Goal: Task Accomplishment & Management: Manage account settings

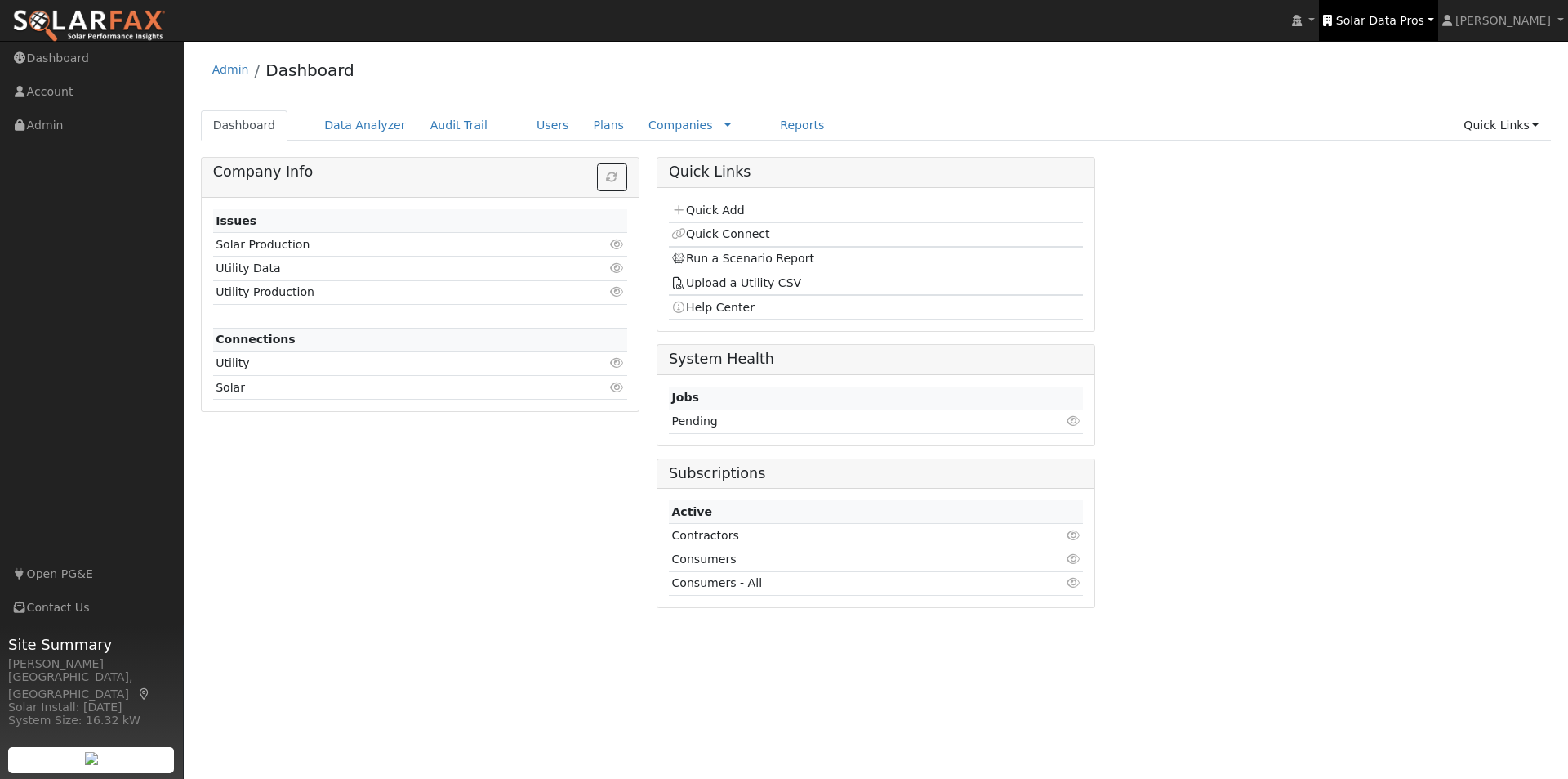
click at [1406, 27] on span "Solar Data Pros" at bounding box center [1380, 20] width 88 height 13
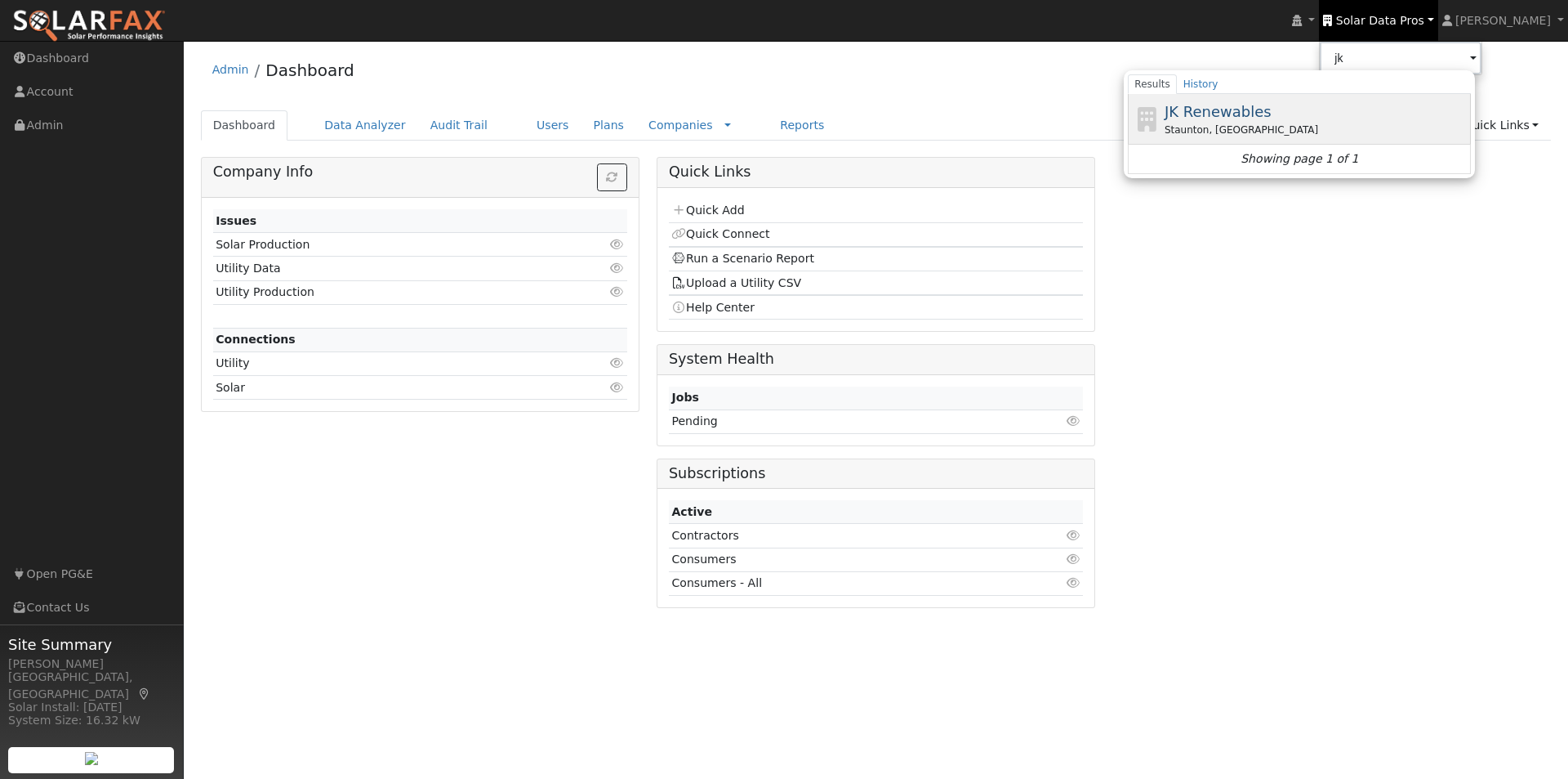
click at [1262, 105] on span "JK Renewables" at bounding box center [1217, 111] width 107 height 17
type input "JK Renewables"
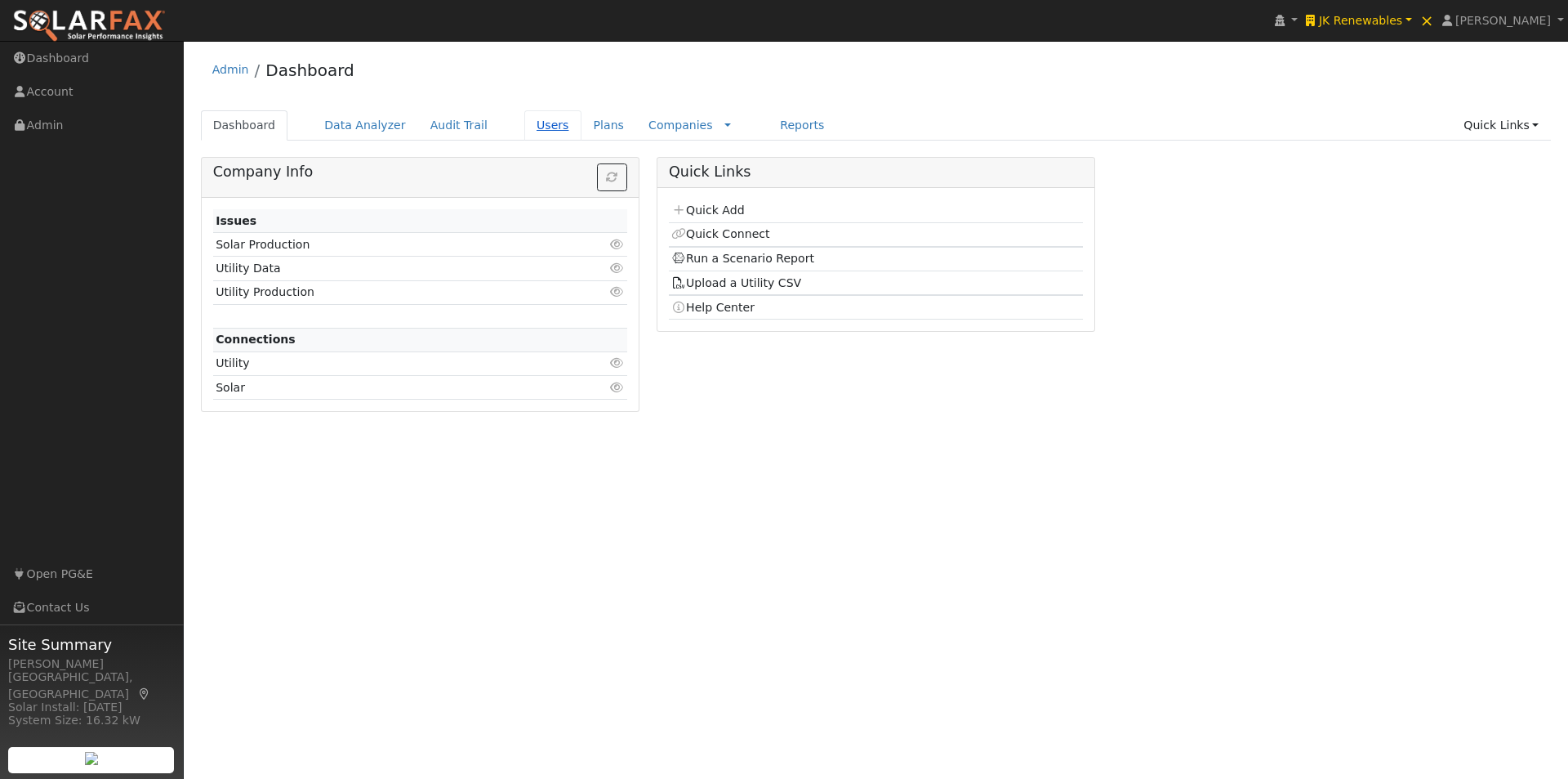
click at [524, 126] on link "Users" at bounding box center [553, 126] width 57 height 30
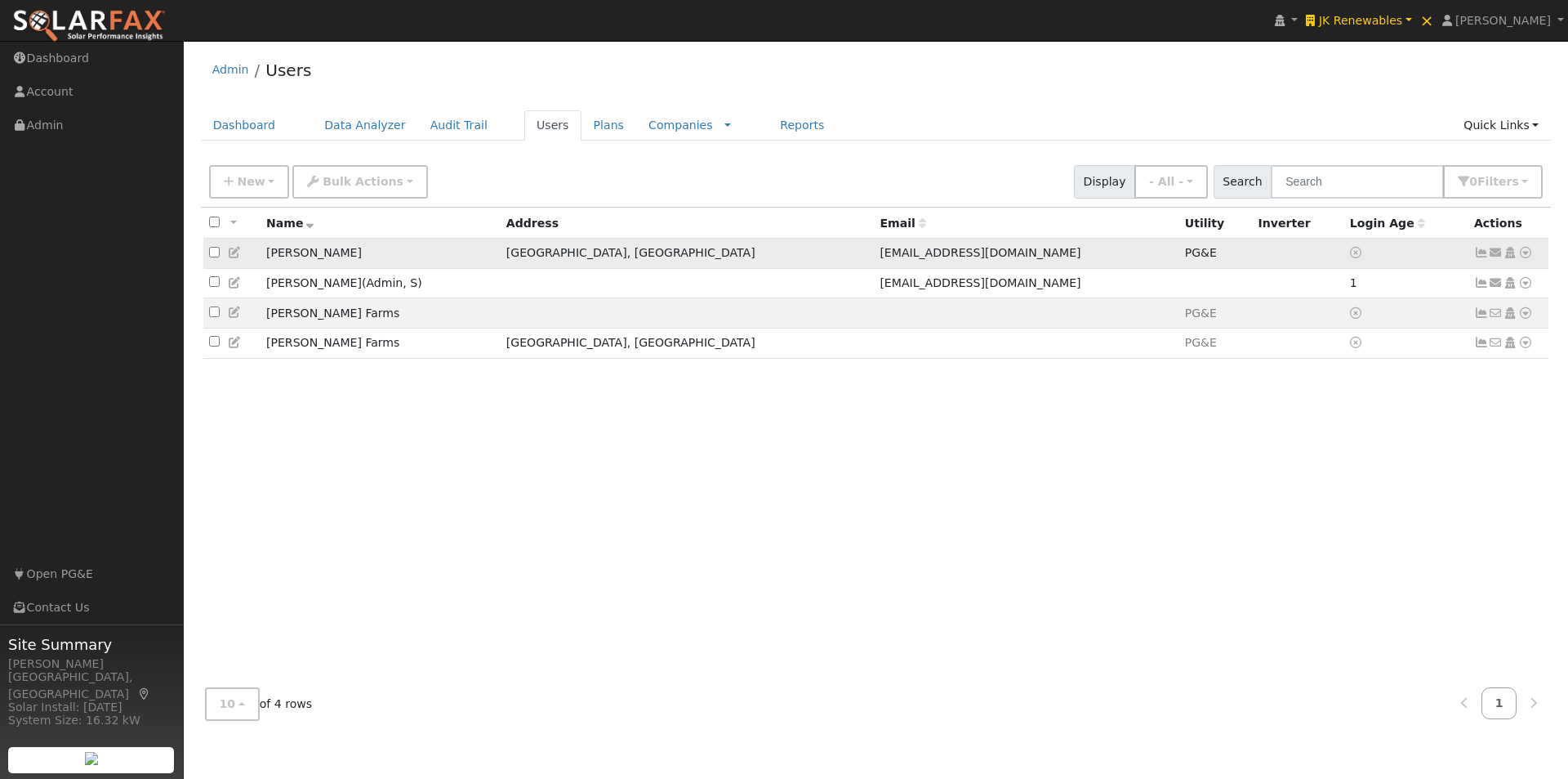
click at [234, 251] on icon at bounding box center [234, 253] width 14 height 12
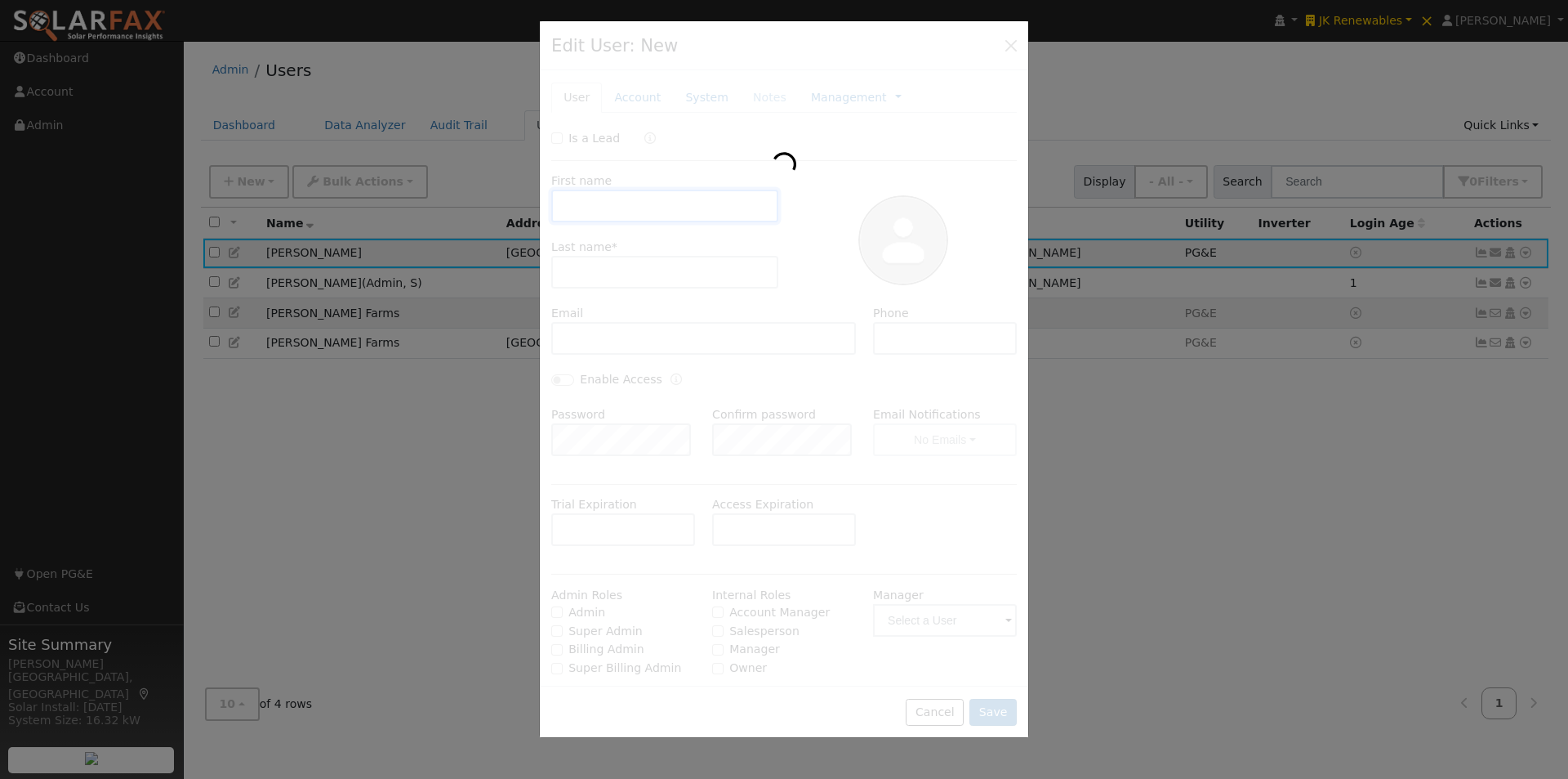
type input "Mark"
type input "Borghesani"
type input "mborghesani@kvlumber.com"
type input "7074895695"
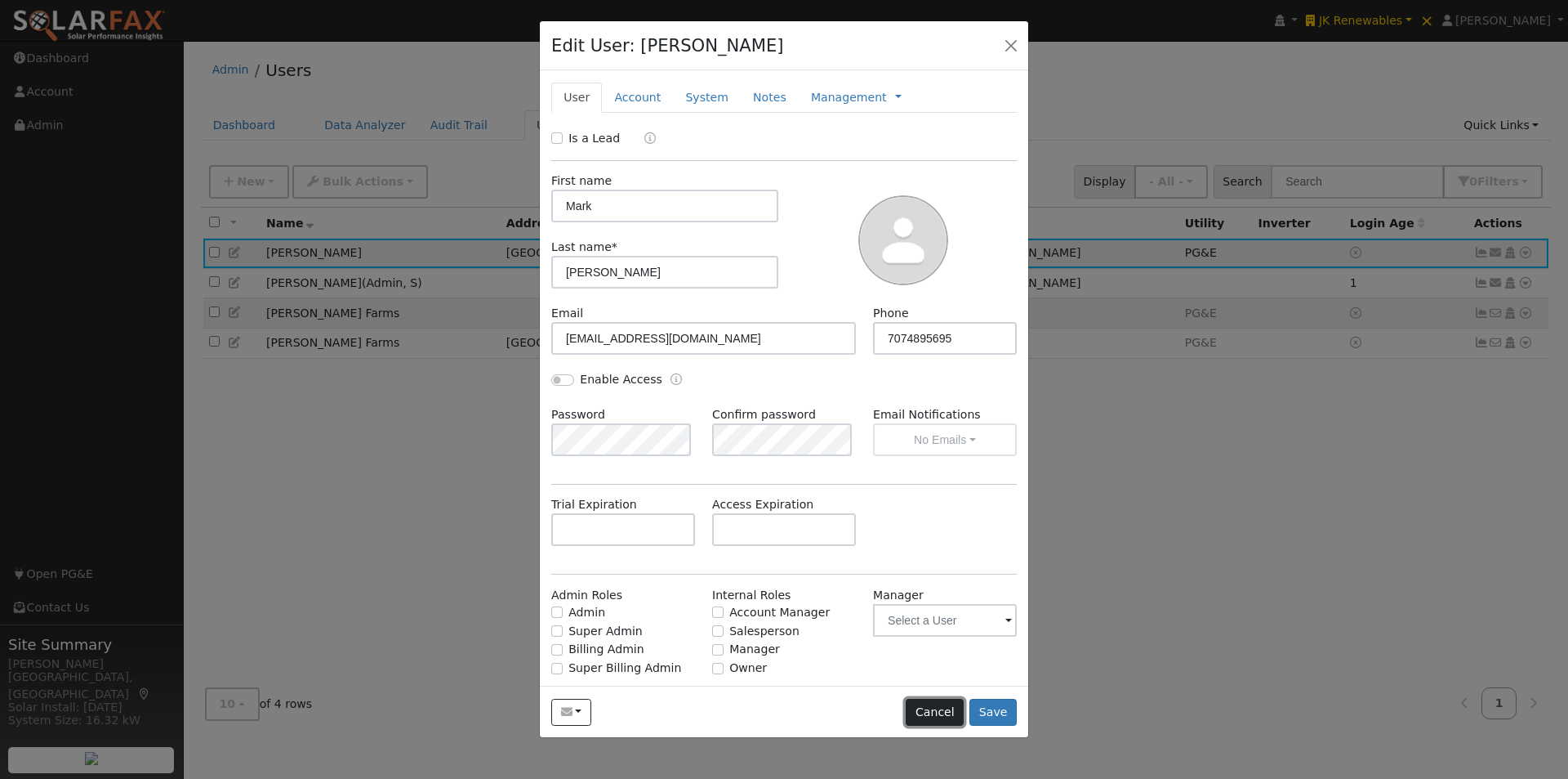
click at [946, 709] on button "Cancel" at bounding box center [934, 712] width 58 height 28
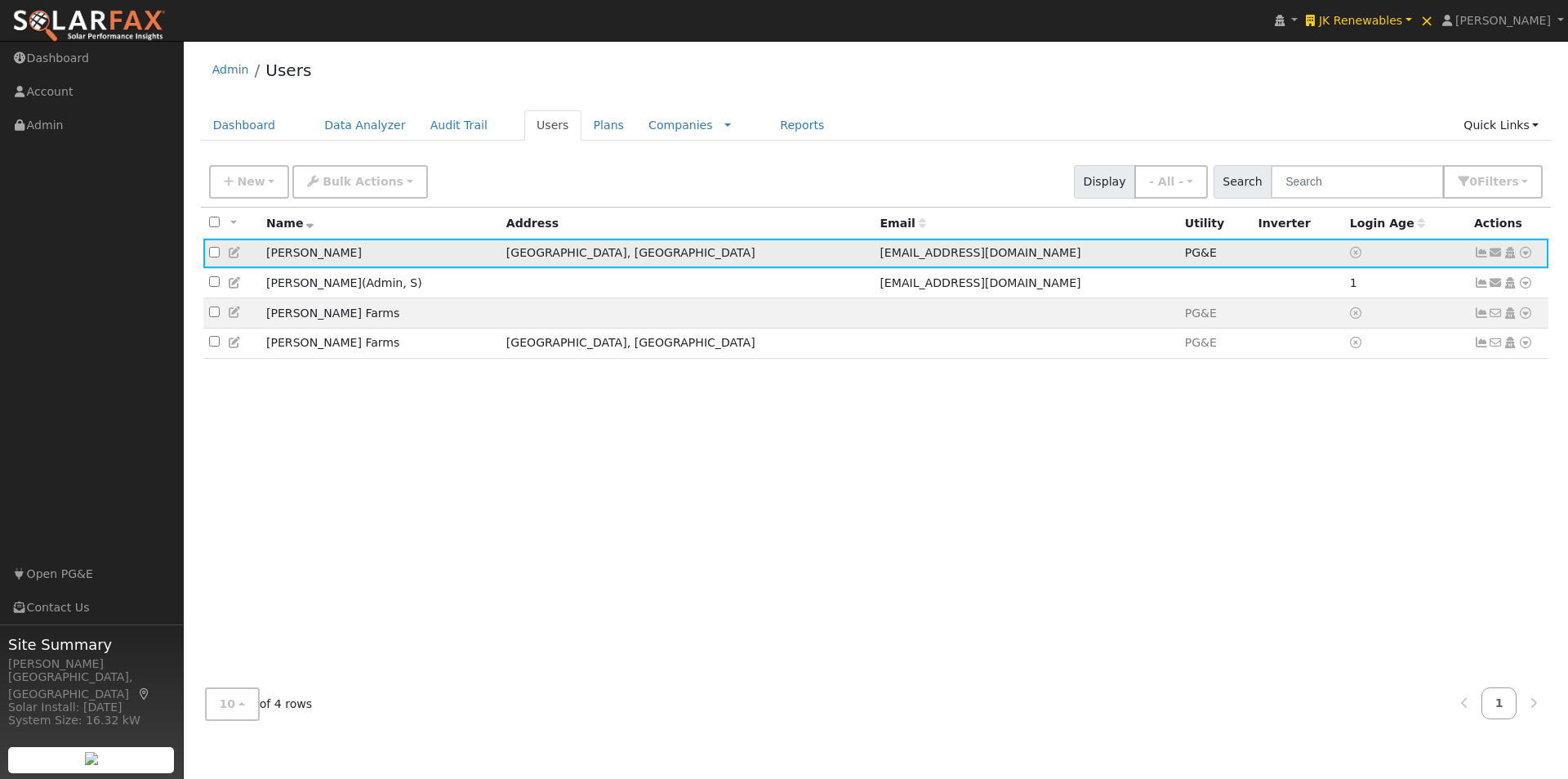
click at [1524, 255] on icon at bounding box center [1525, 253] width 14 height 12
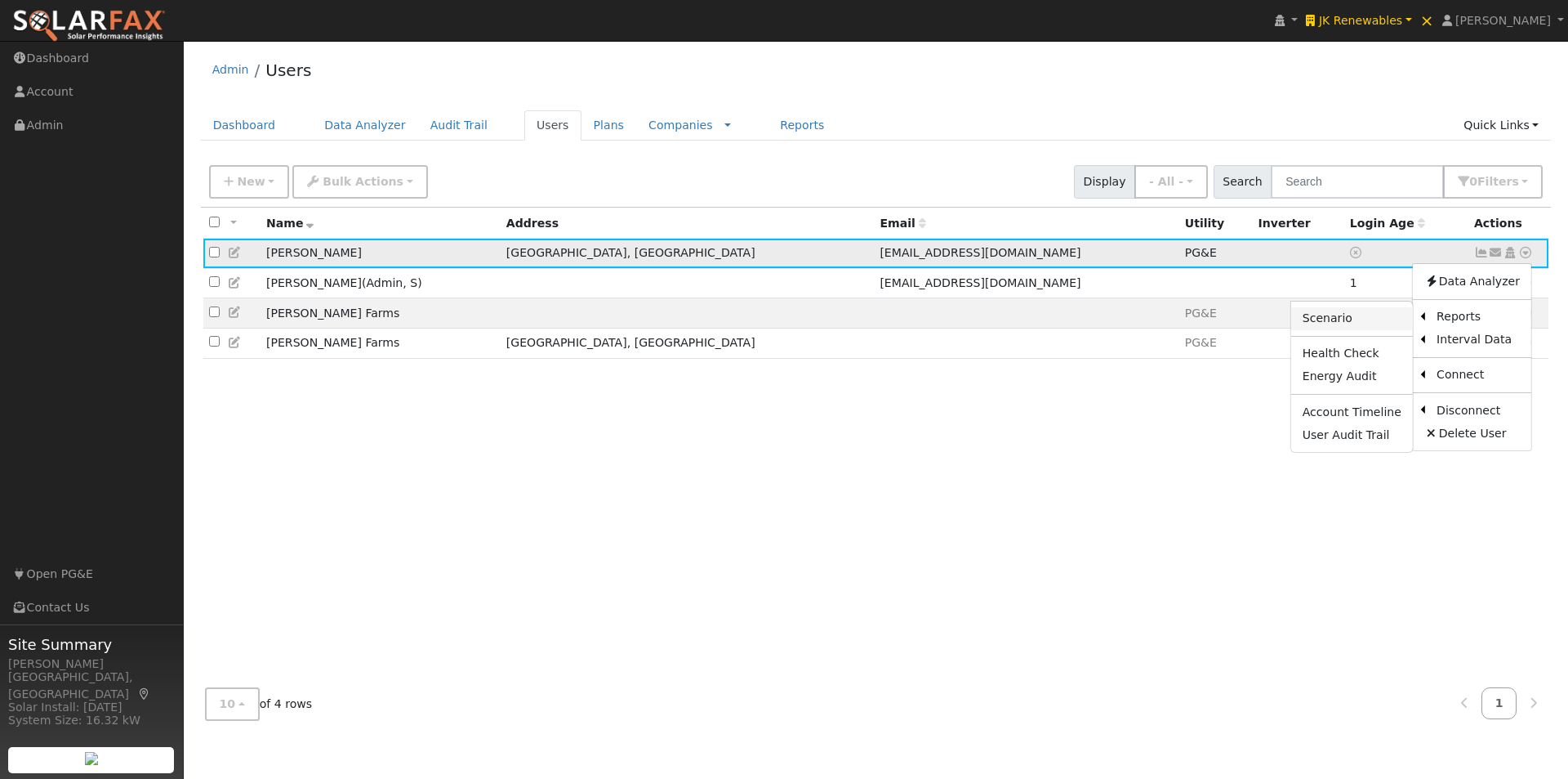
click at [1331, 315] on link "Scenario" at bounding box center [1351, 318] width 121 height 23
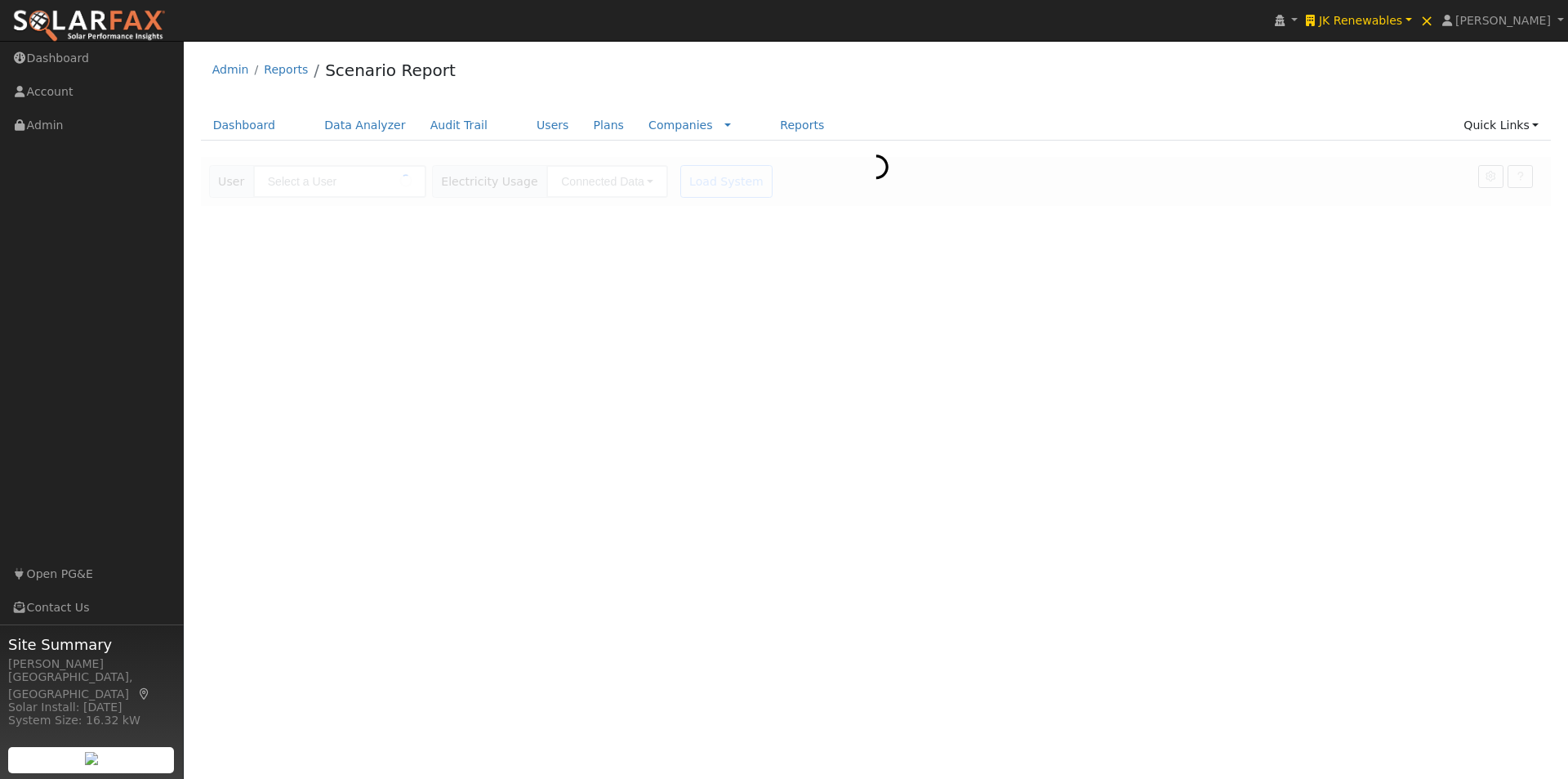
type input "[PERSON_NAME]"
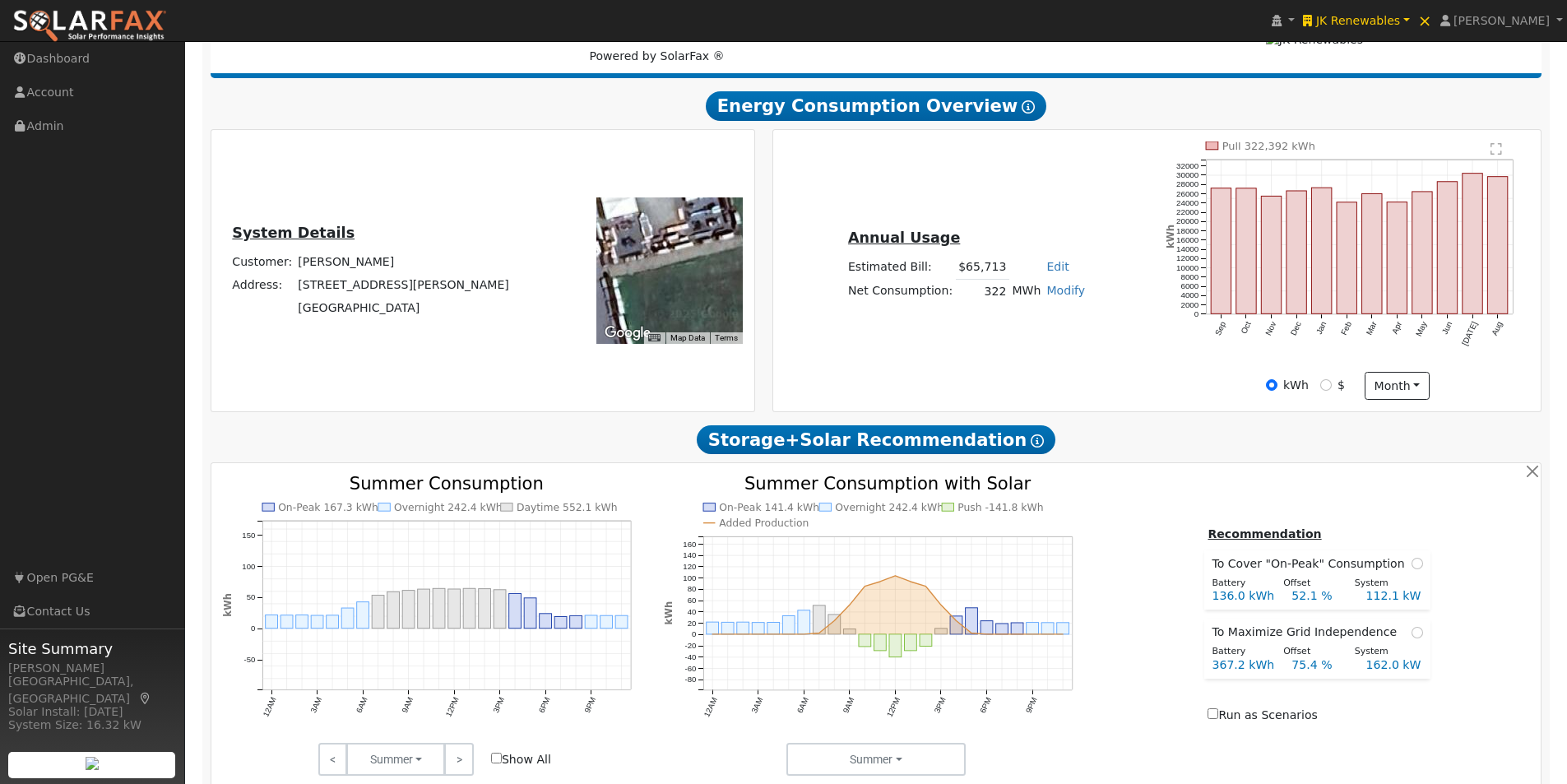
scroll to position [247, 0]
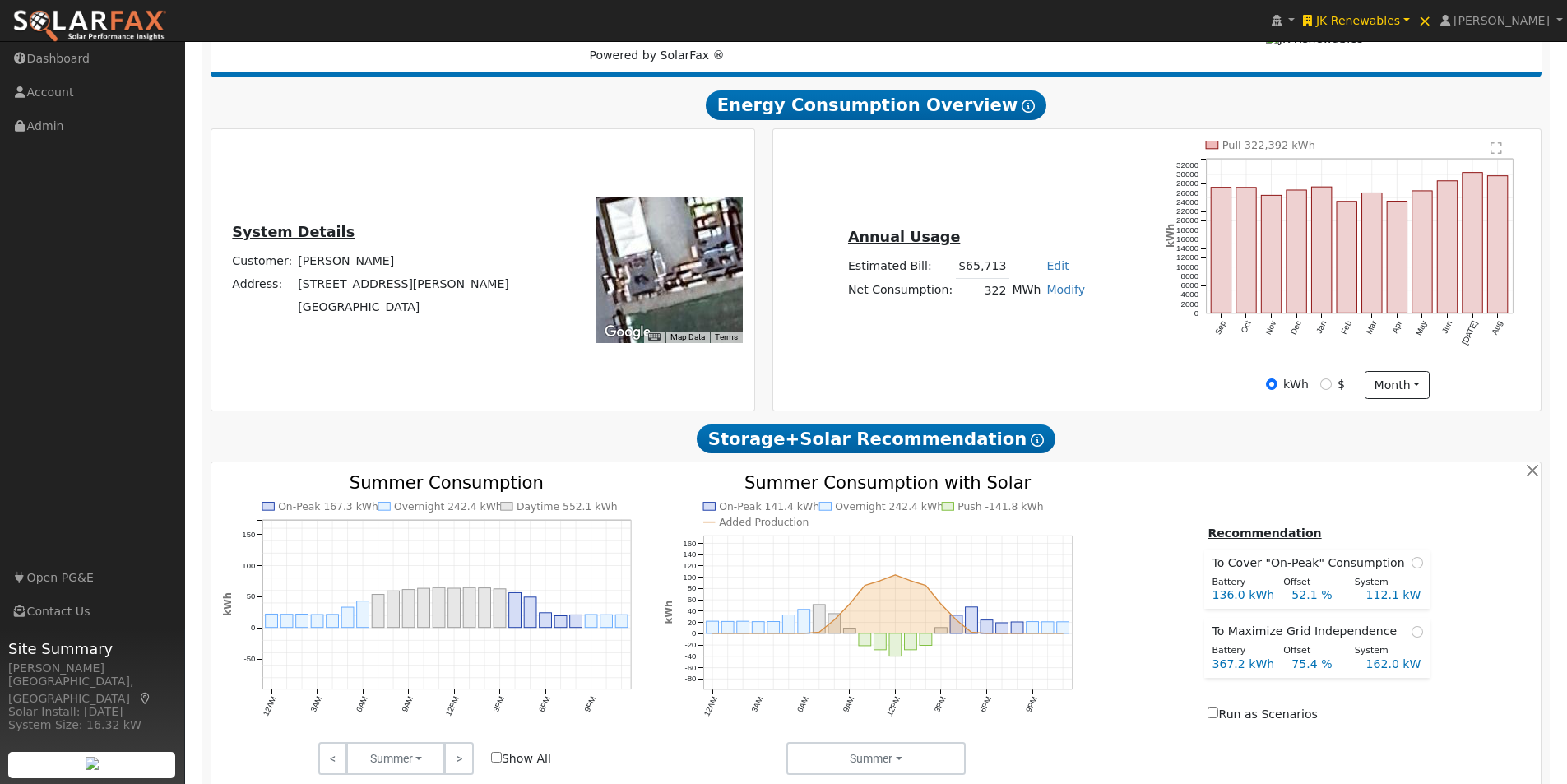
drag, startPoint x: 672, startPoint y: 259, endPoint x: 684, endPoint y: 301, distance: 43.7
click at [685, 302] on div at bounding box center [670, 270] width 147 height 147
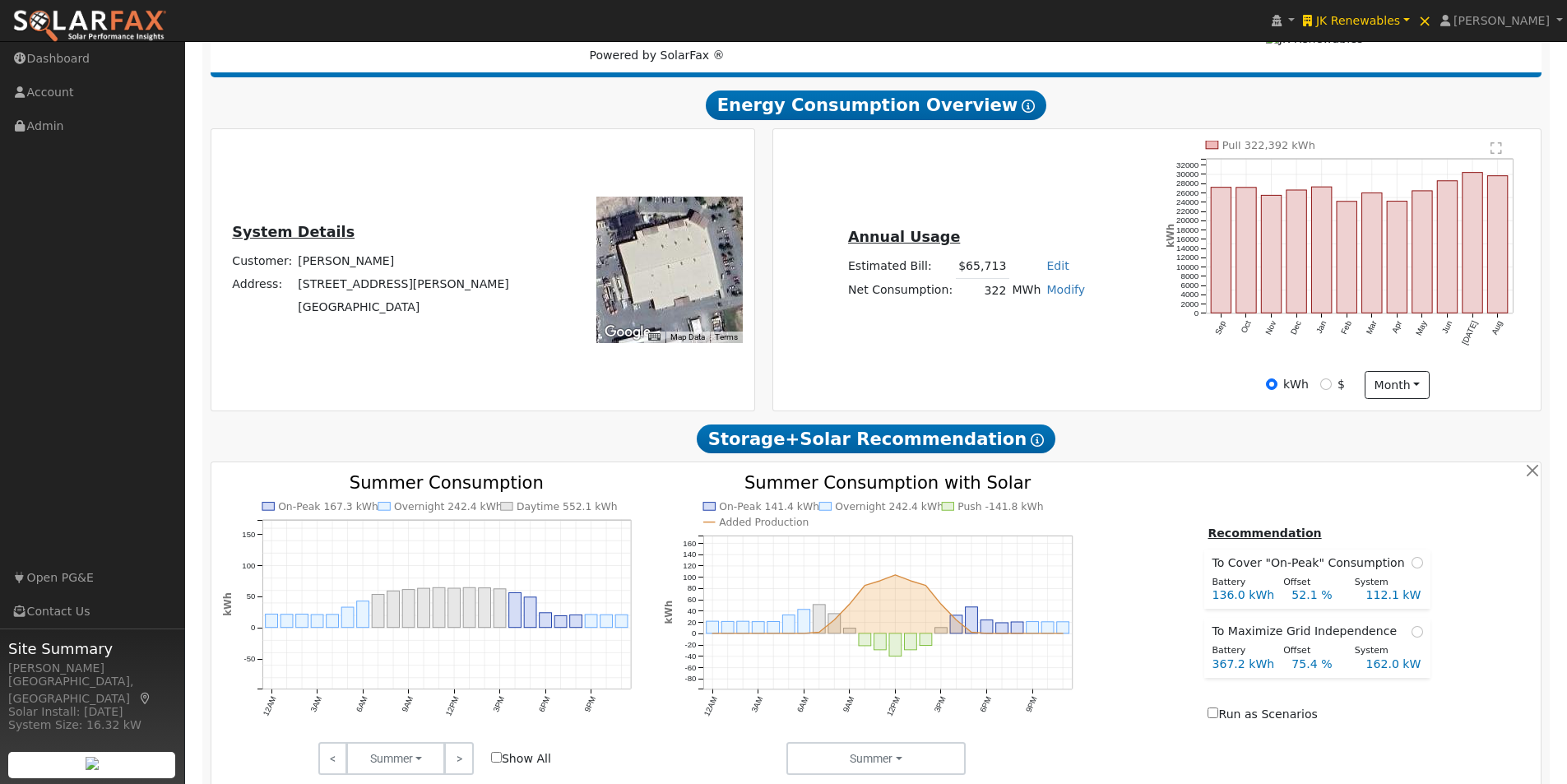
drag, startPoint x: 654, startPoint y: 244, endPoint x: 715, endPoint y: 293, distance: 78.2
click at [683, 307] on div at bounding box center [670, 270] width 147 height 147
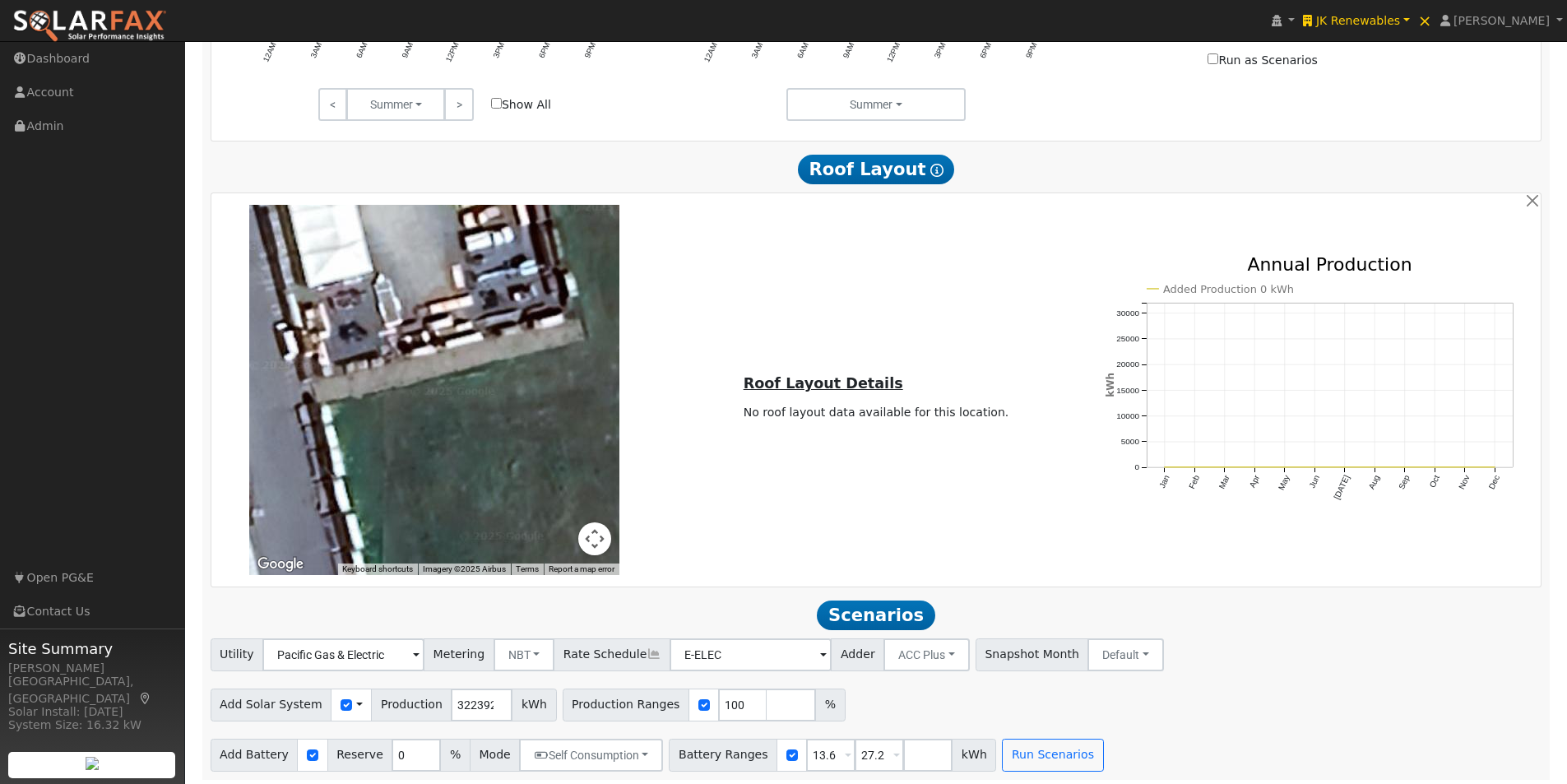
scroll to position [906, 0]
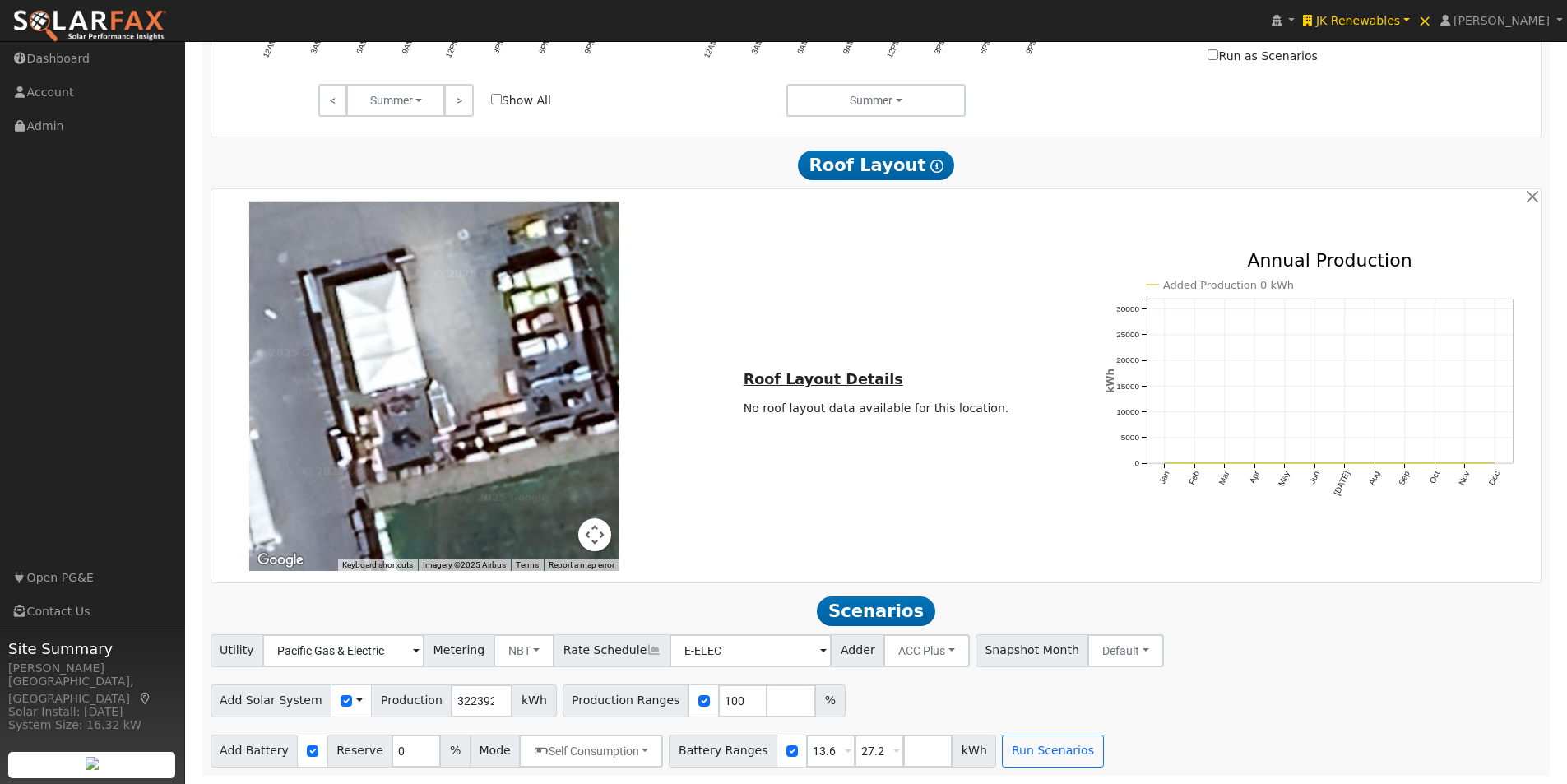
drag, startPoint x: 410, startPoint y: 305, endPoint x: 467, endPoint y: 491, distance: 194.5
click at [472, 503] on div at bounding box center [435, 385] width 370 height 370
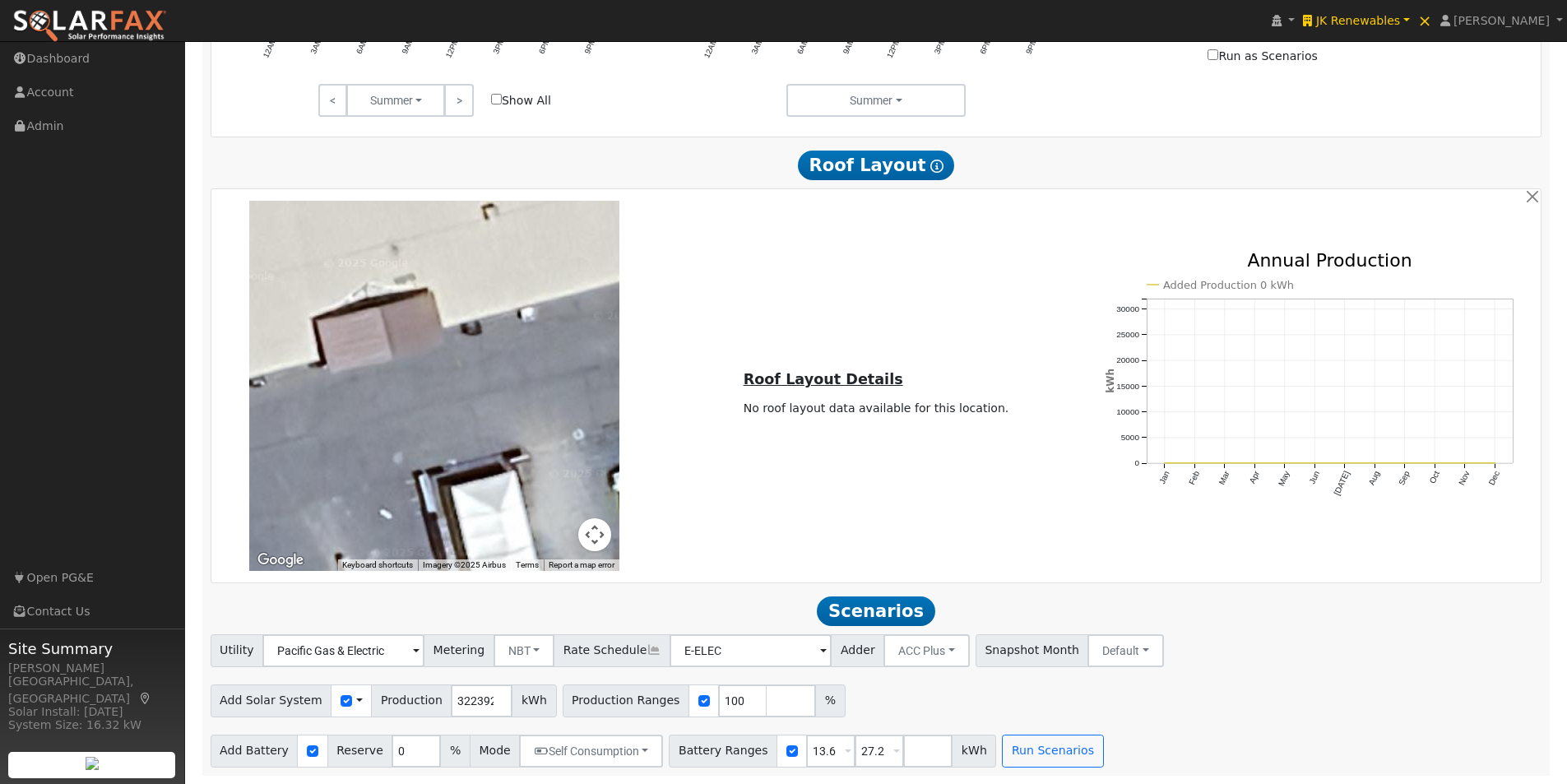
drag, startPoint x: 447, startPoint y: 366, endPoint x: 524, endPoint y: 378, distance: 77.9
click at [564, 475] on div at bounding box center [435, 385] width 370 height 370
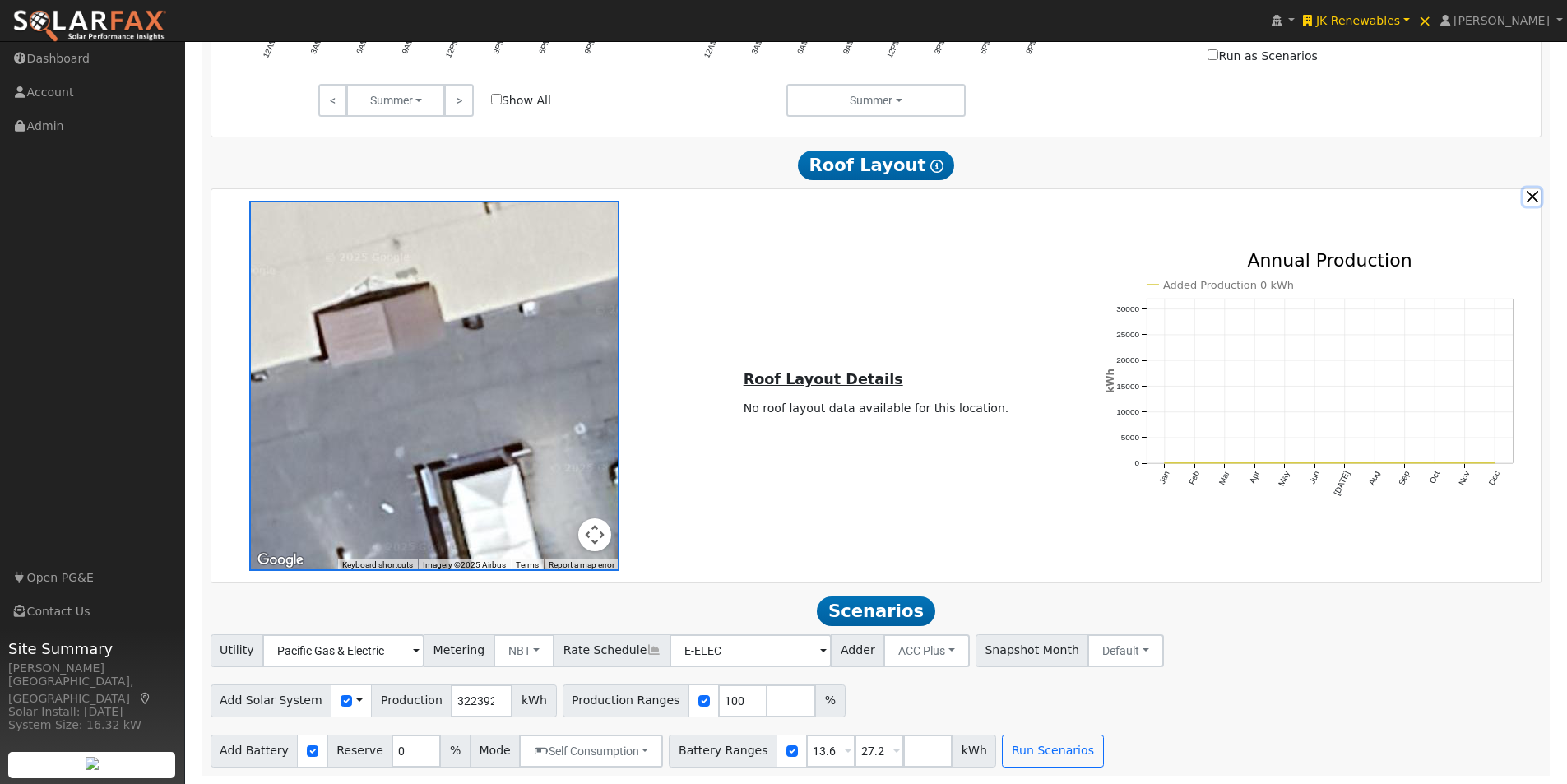
click at [1533, 196] on button "button" at bounding box center [1532, 197] width 17 height 17
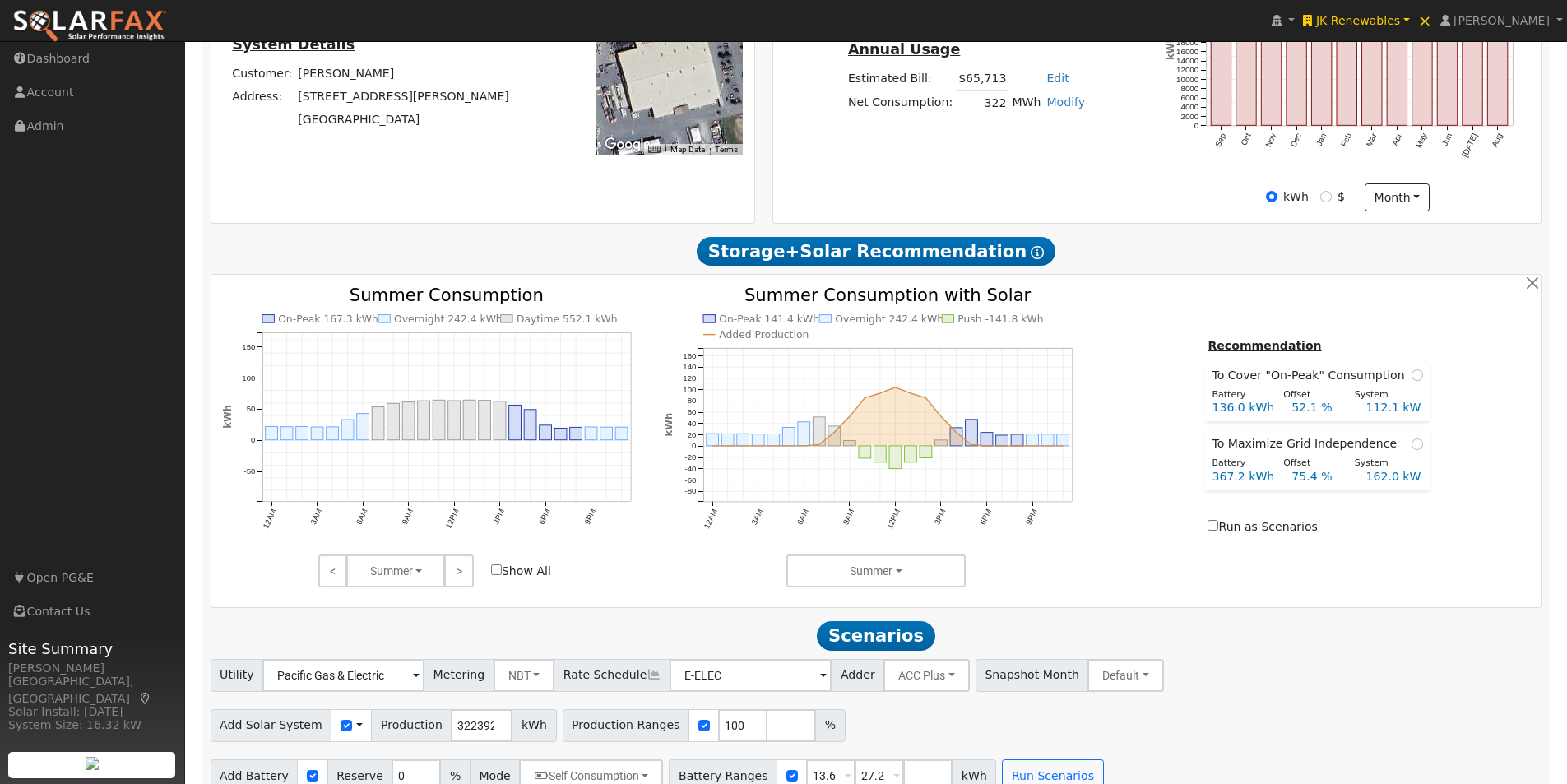
scroll to position [460, 0]
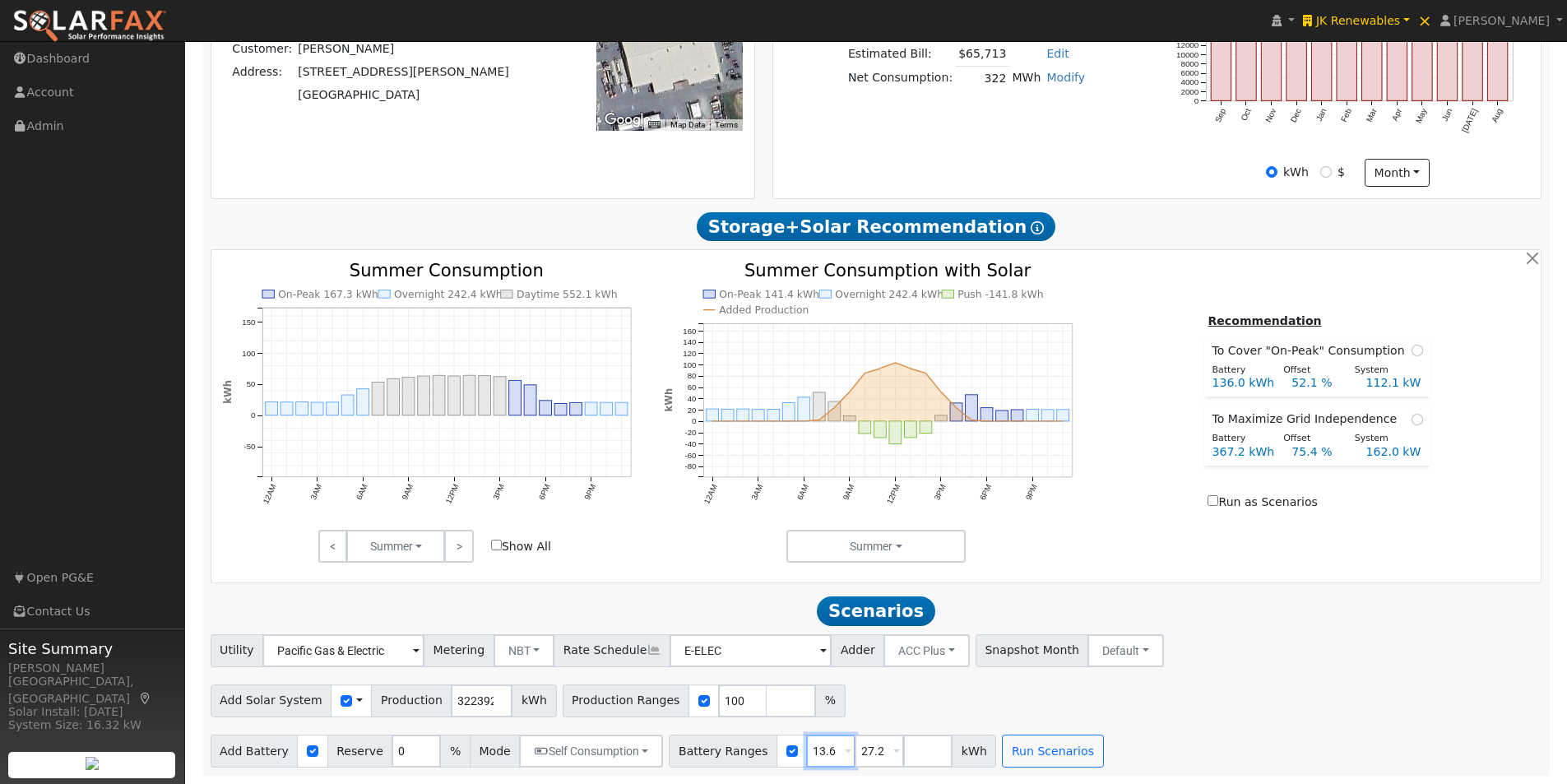
drag, startPoint x: 815, startPoint y: 750, endPoint x: 739, endPoint y: 753, distance: 76.1
click at [739, 753] on div "Battery Ranges 13.6 Overrides Reserve % Mode None None Self Consumption Peak Sa…" at bounding box center [833, 750] width 328 height 33
type input "27.2"
type input "100"
type input "150"
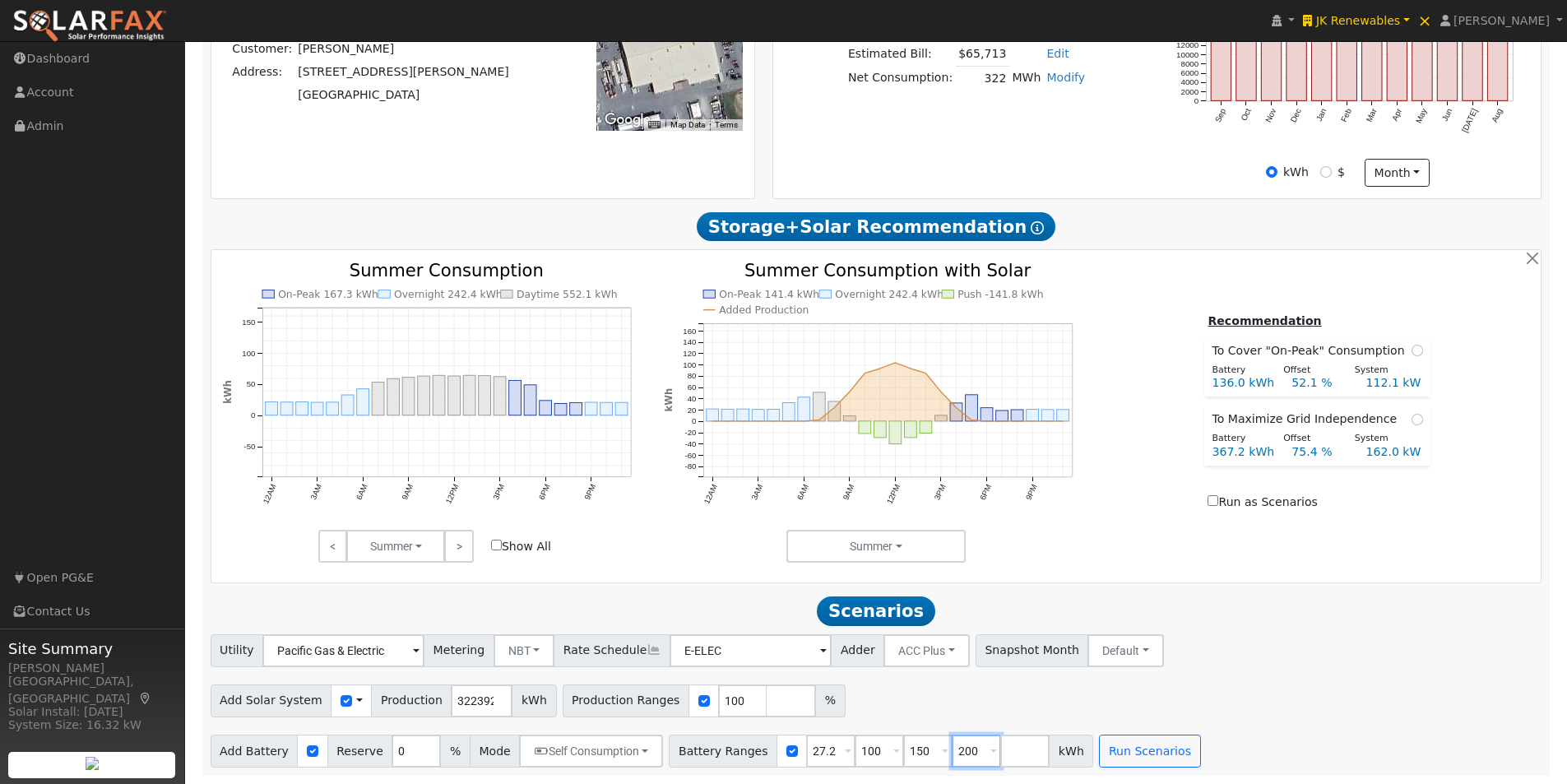
type input "200"
click at [1197, 568] on div "On-Peak 167.3 kWh Overnight 242.4 kWh Daytime 552.1 kWh 12AM 3AM 6AM 9AM 12PM 3…" at bounding box center [876, 417] width 1330 height 333
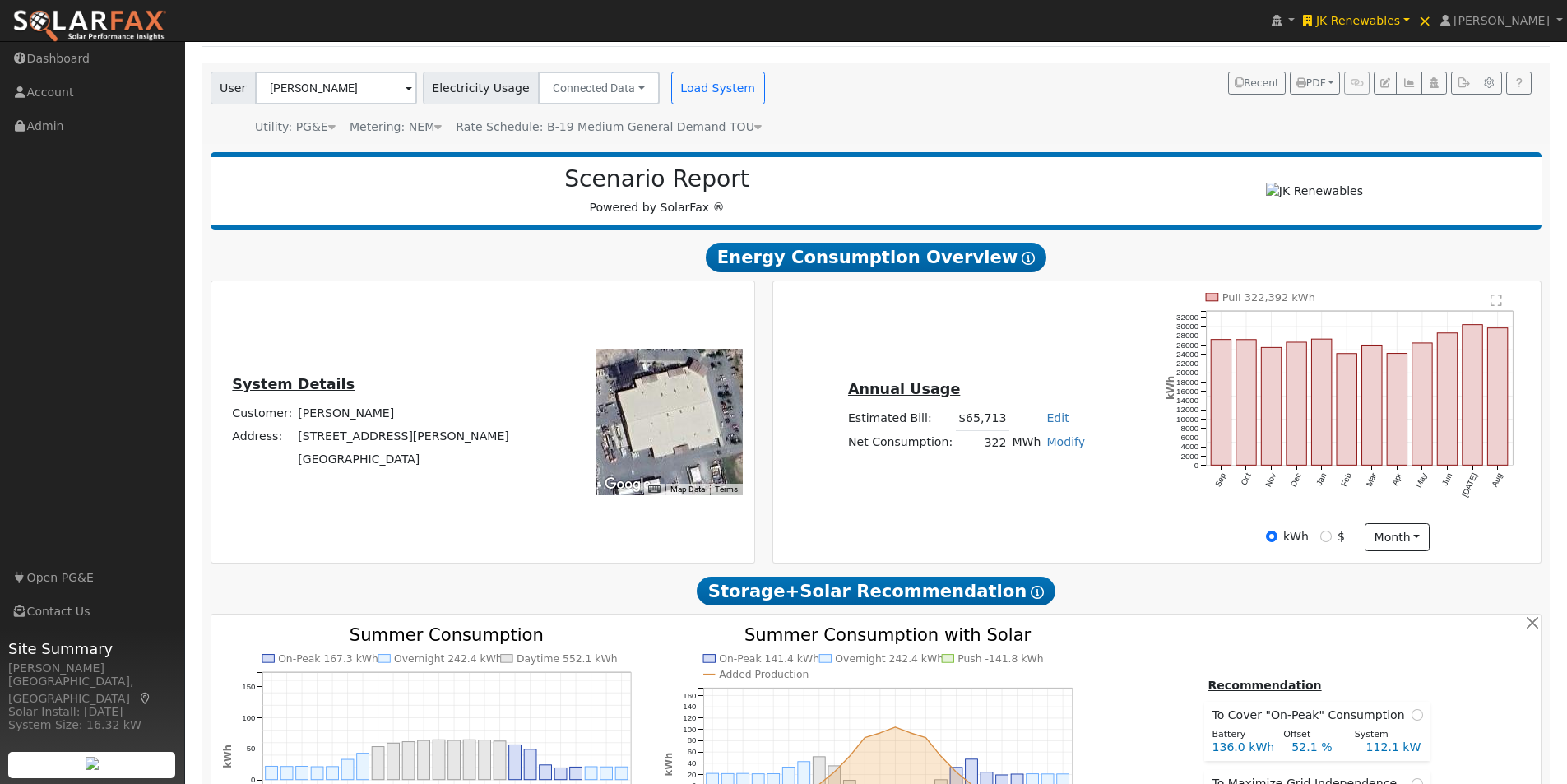
scroll to position [96, 0]
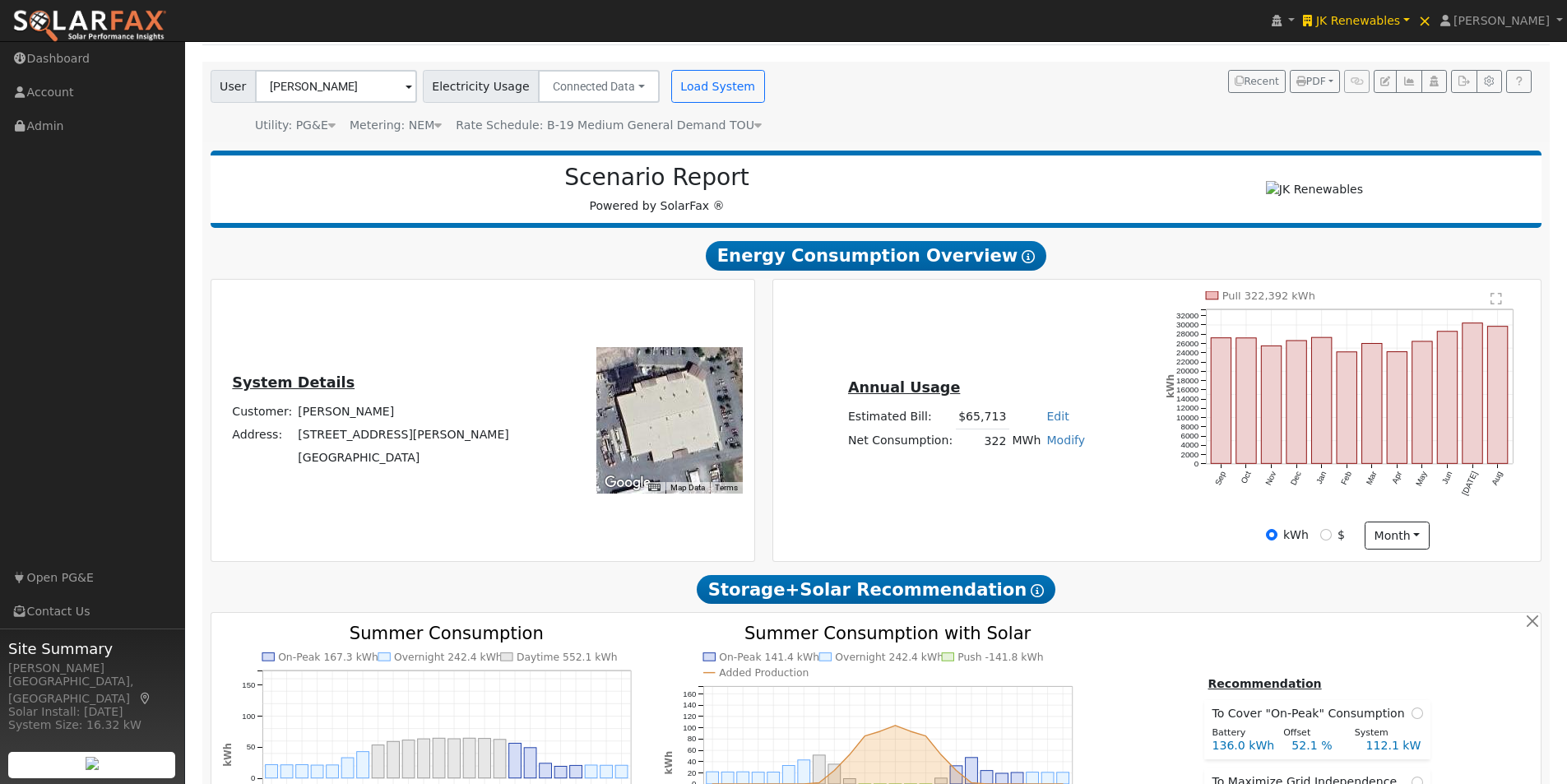
click at [682, 421] on div at bounding box center [670, 420] width 147 height 147
click at [1407, 80] on icon "button" at bounding box center [1408, 81] width 13 height 10
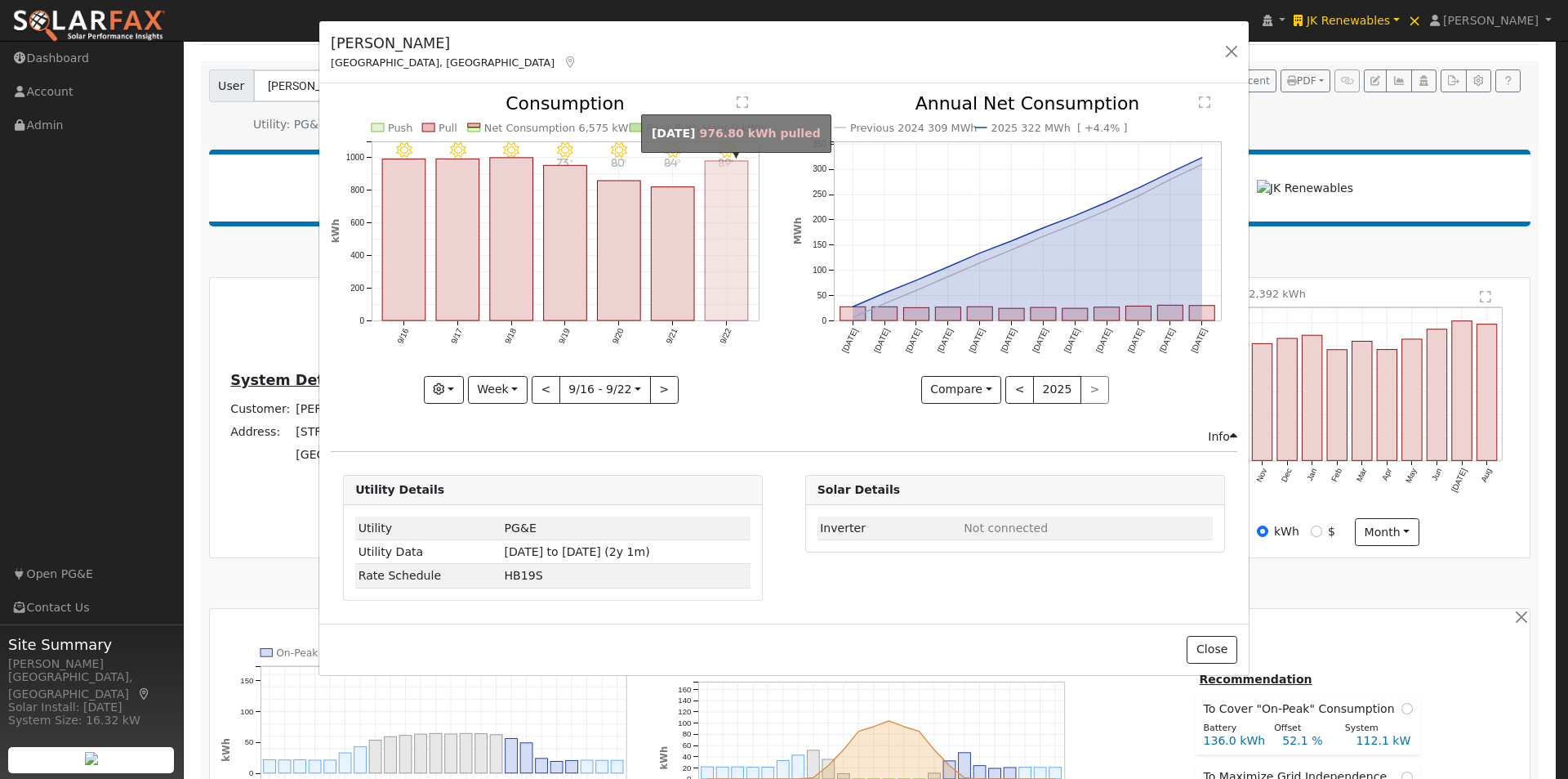
click at [734, 277] on rect "onclick=""" at bounding box center [726, 240] width 43 height 159
type input "2025-09-22"
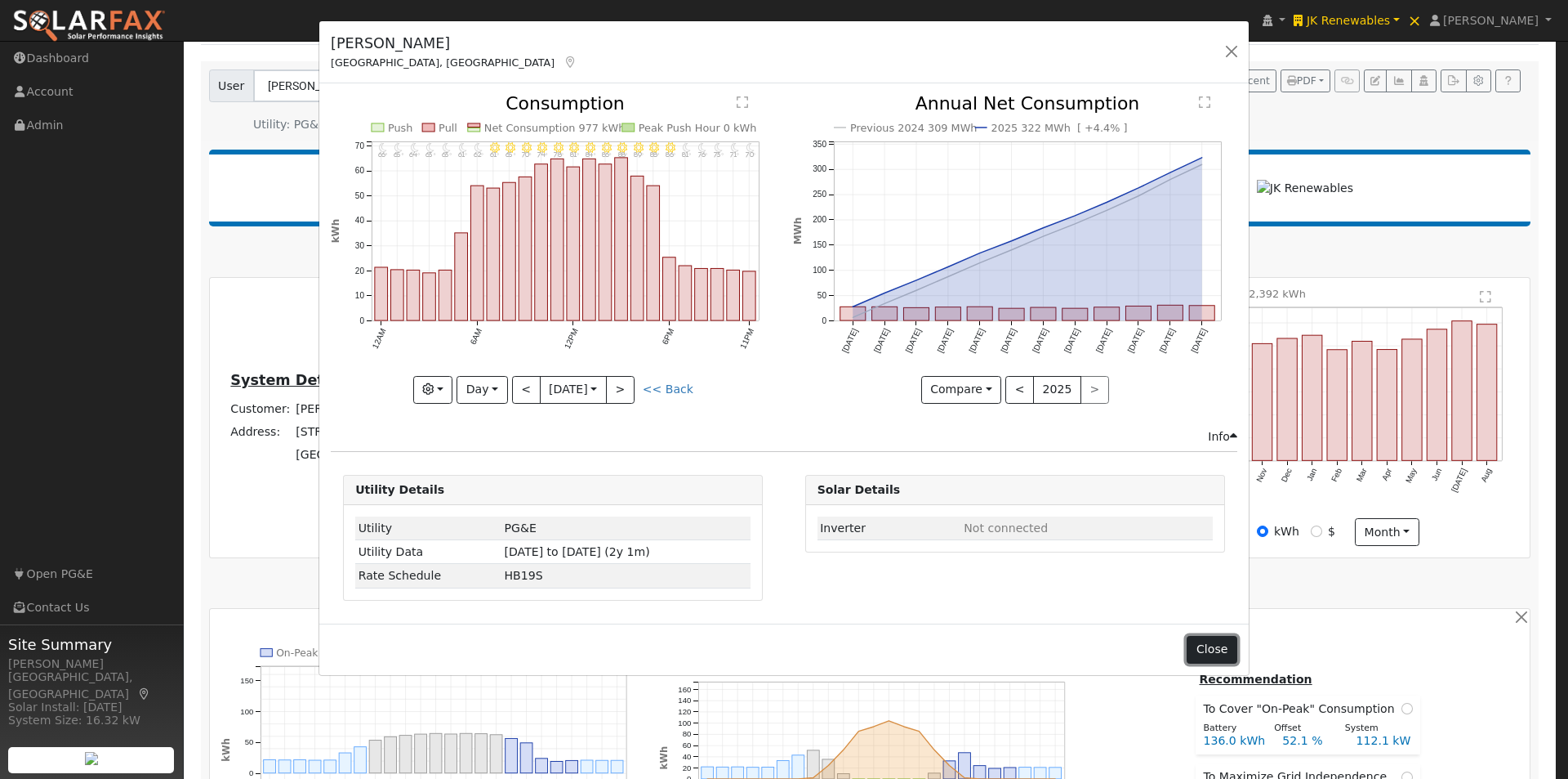
click at [1214, 646] on button "Close" at bounding box center [1211, 649] width 50 height 28
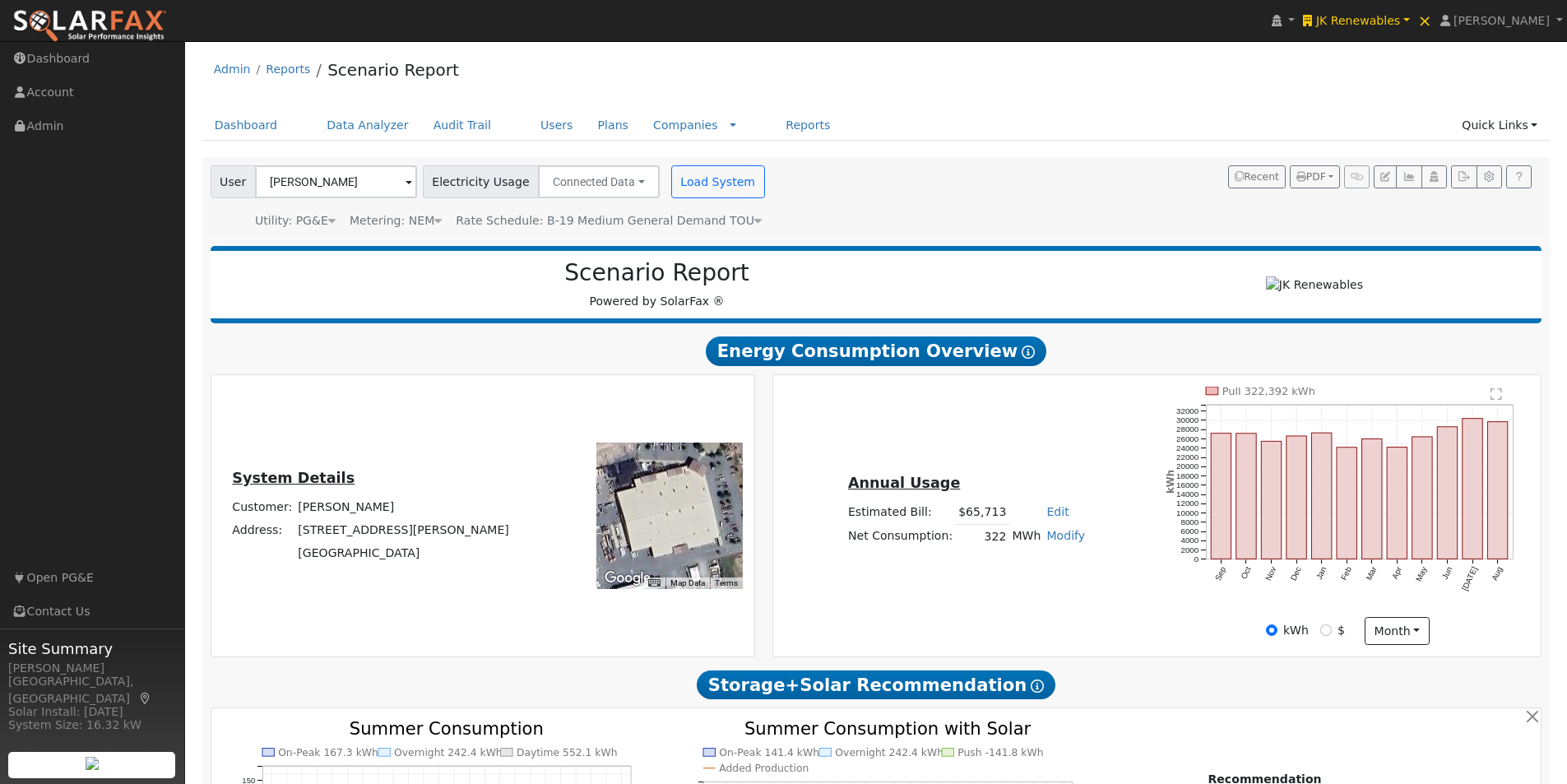
scroll to position [0, 0]
click at [531, 124] on link "Users" at bounding box center [557, 126] width 58 height 31
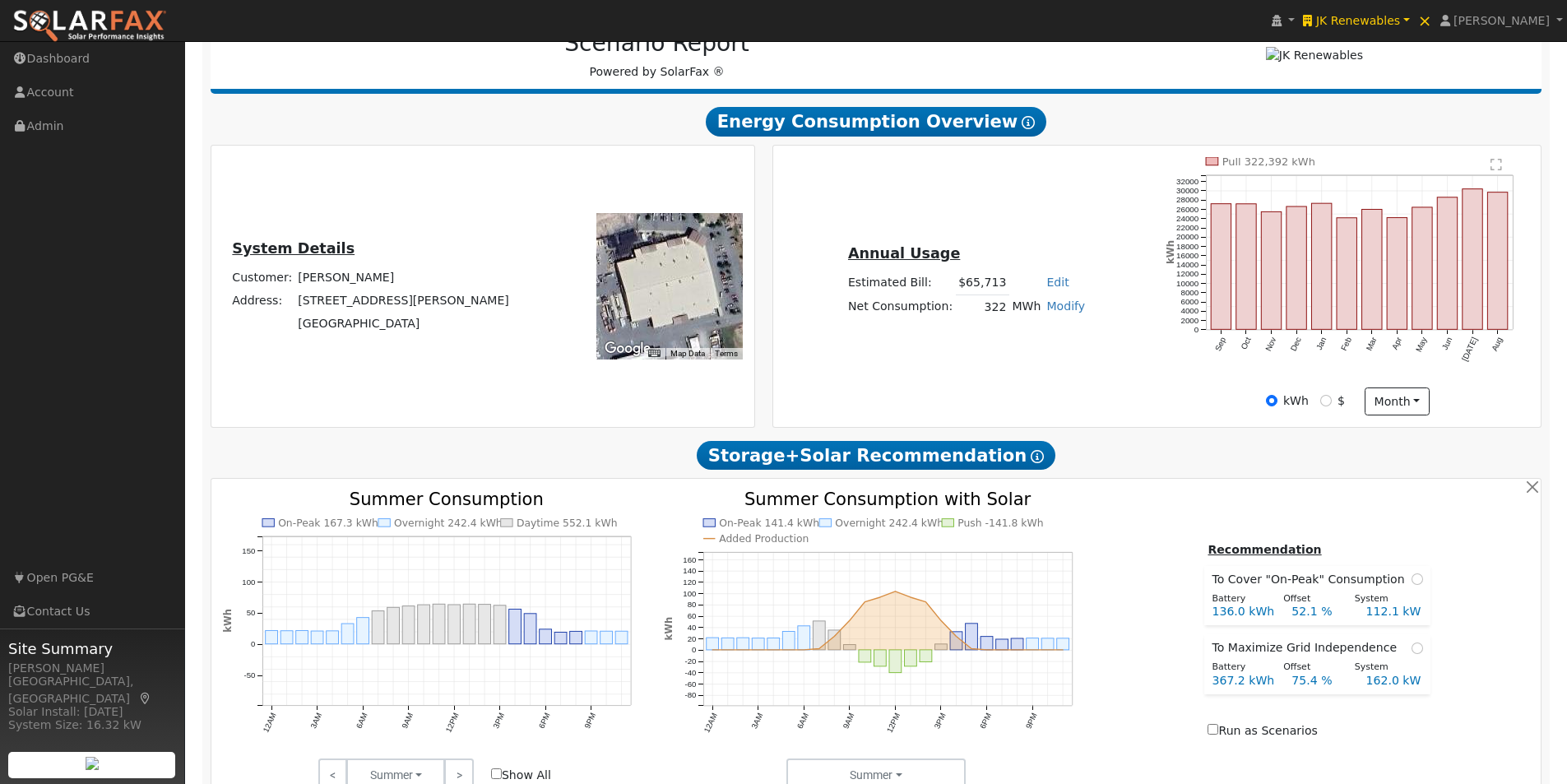
scroll to position [227, 0]
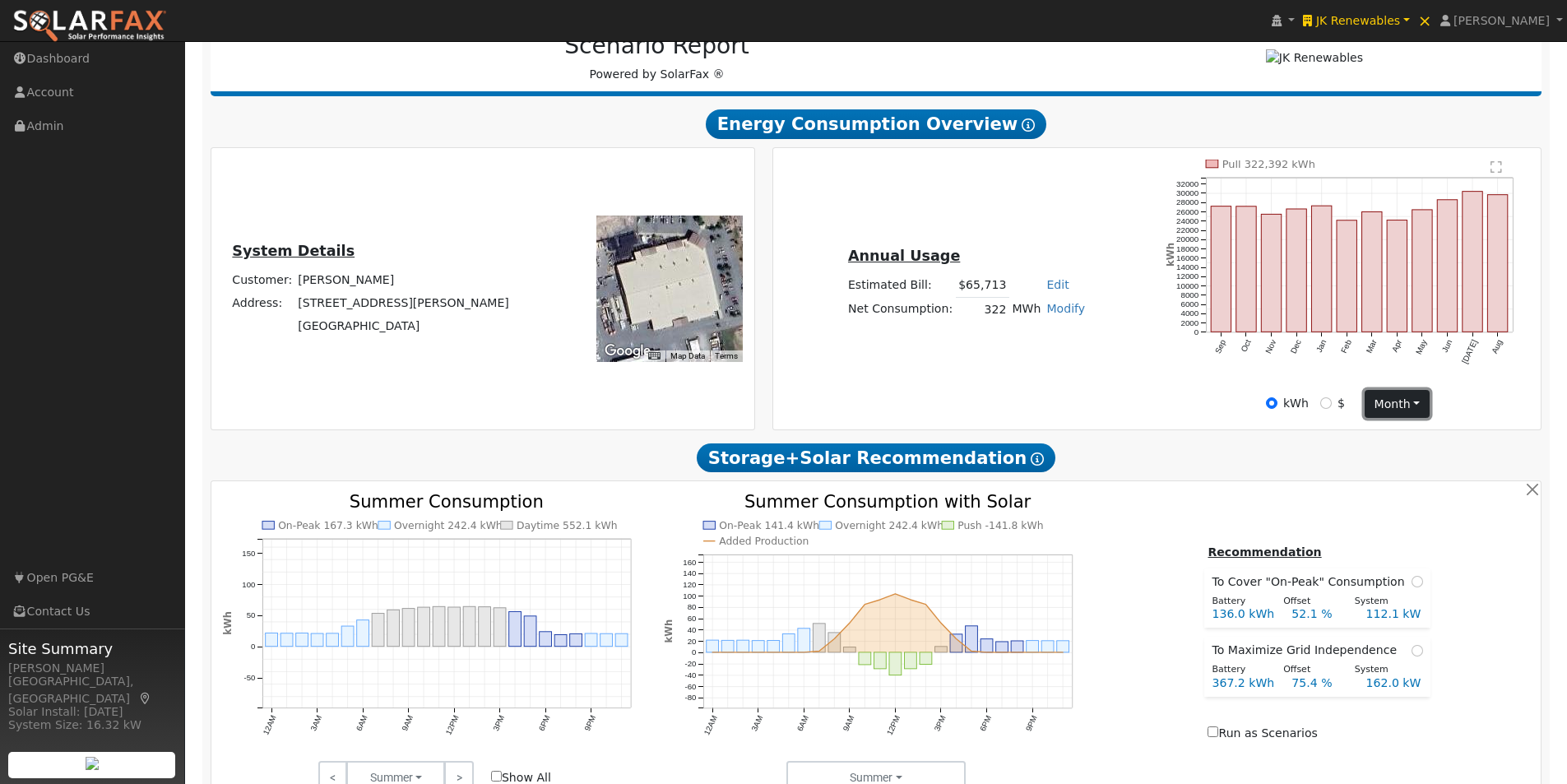
click at [1397, 406] on button "month" at bounding box center [1397, 403] width 65 height 28
click at [1390, 440] on link "Day" at bounding box center [1423, 437] width 115 height 23
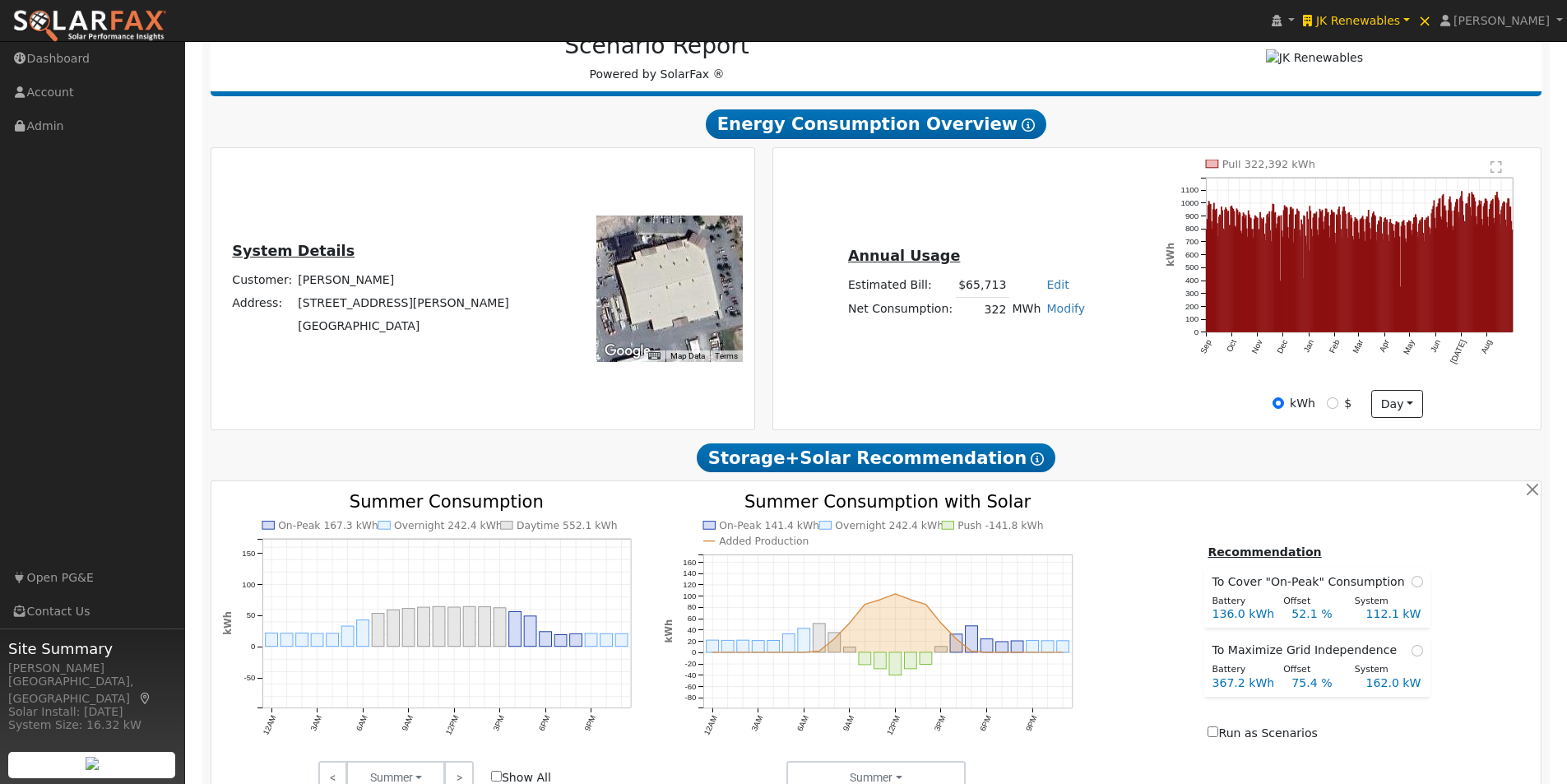
click at [1499, 162] on text "" at bounding box center [1497, 167] width 12 height 14
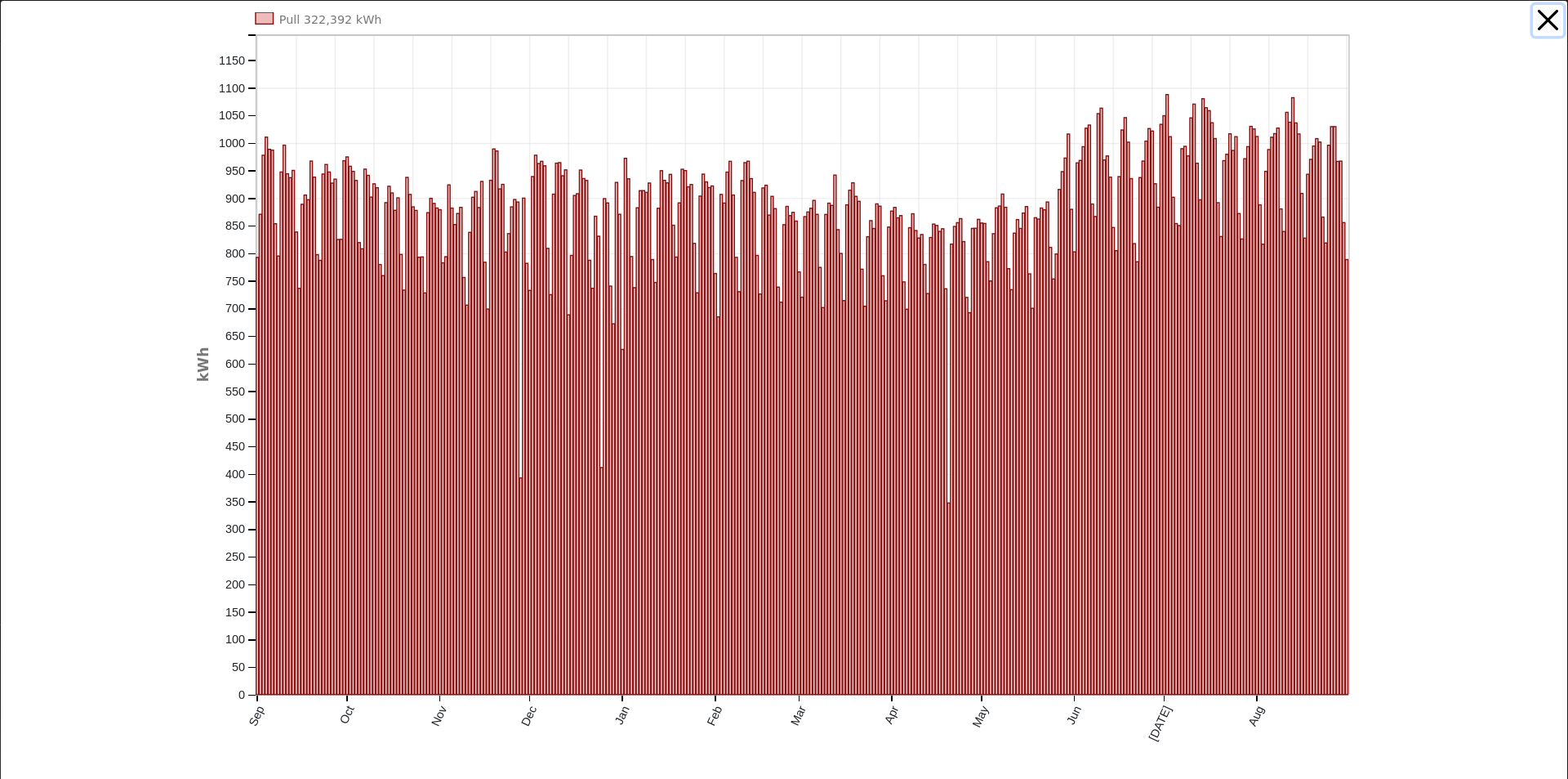
click at [1533, 19] on button "button" at bounding box center [1548, 20] width 31 height 31
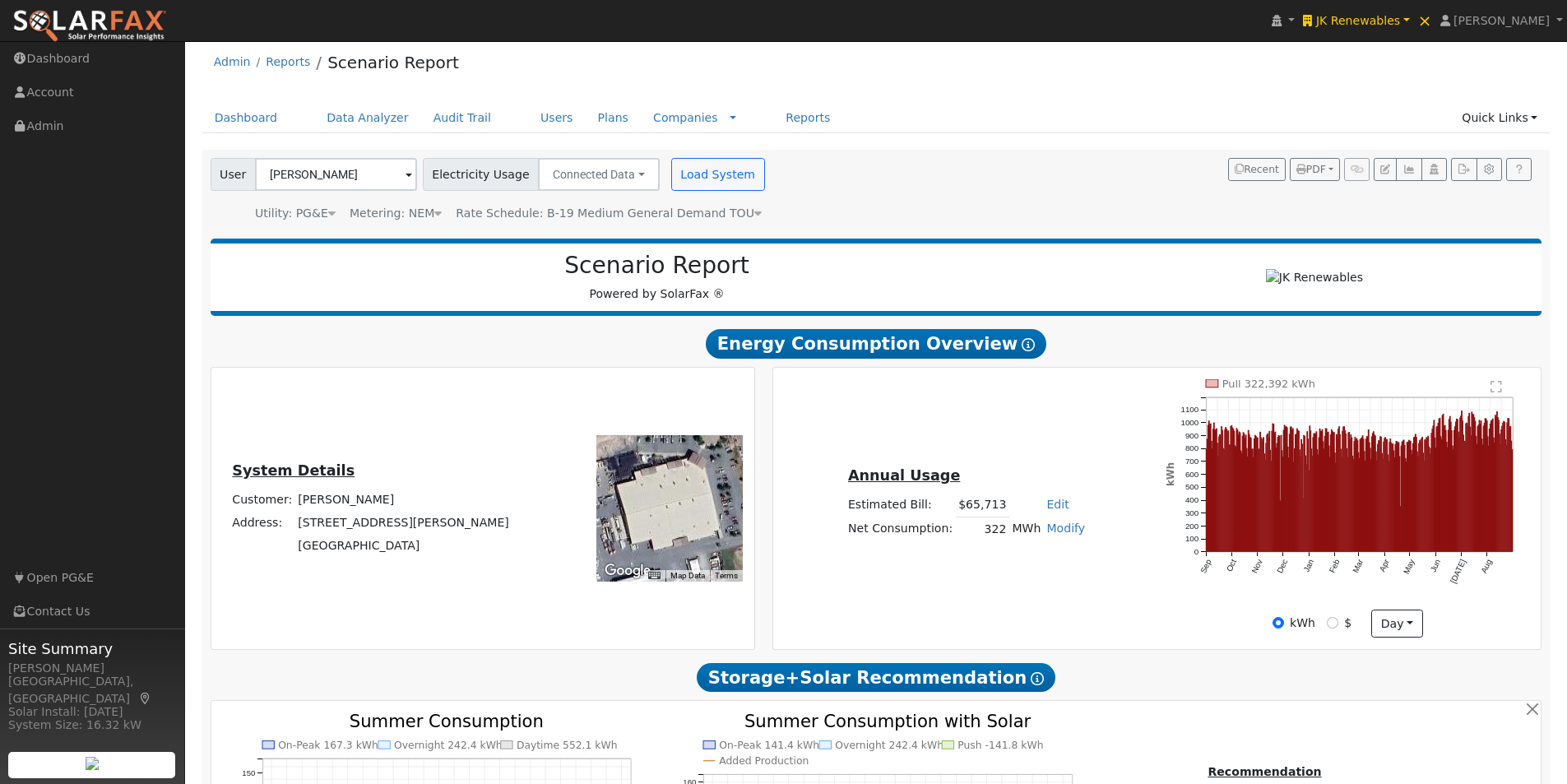
scroll to position [0, 0]
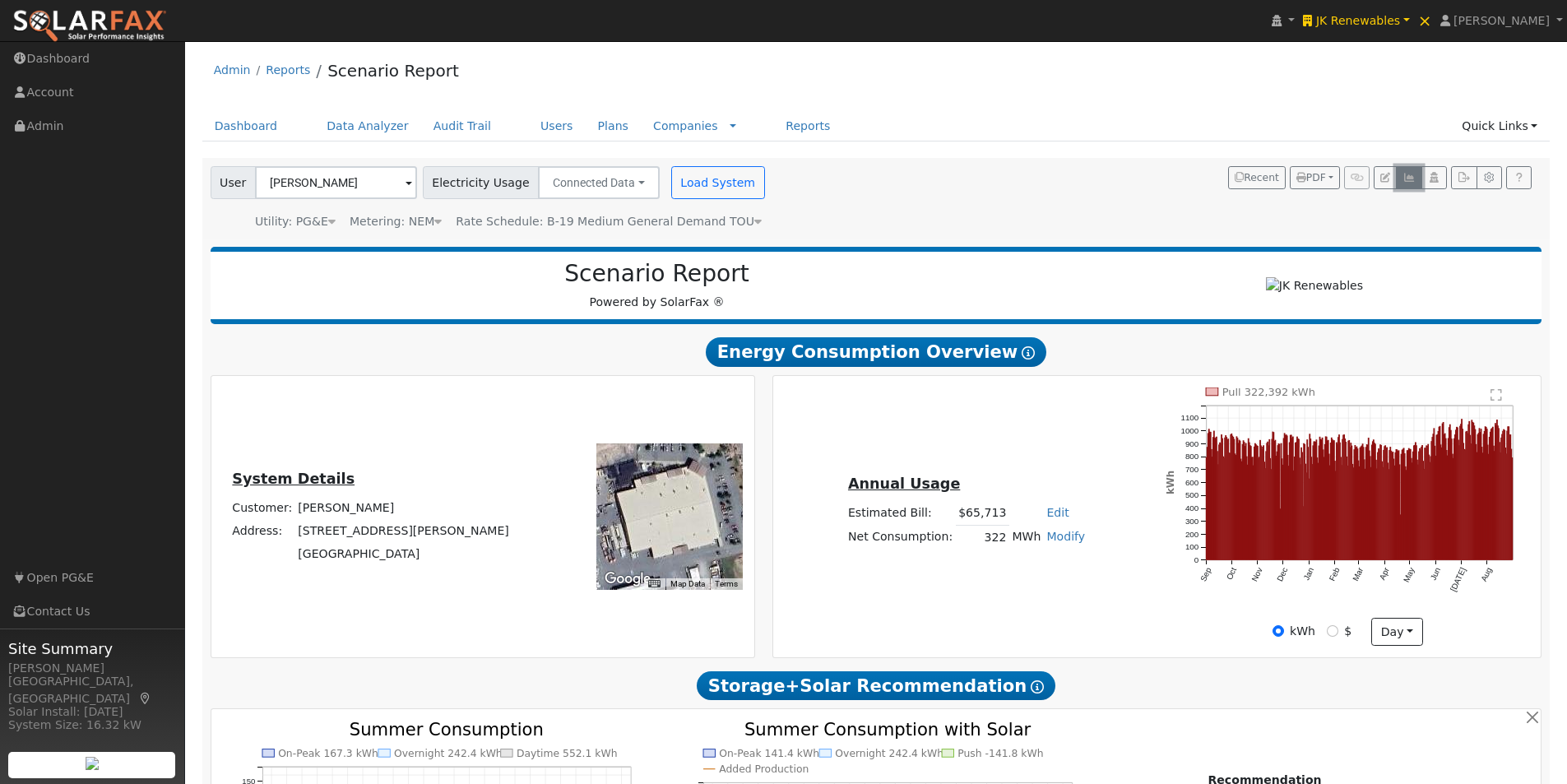
click at [1409, 178] on icon "button" at bounding box center [1408, 178] width 13 height 10
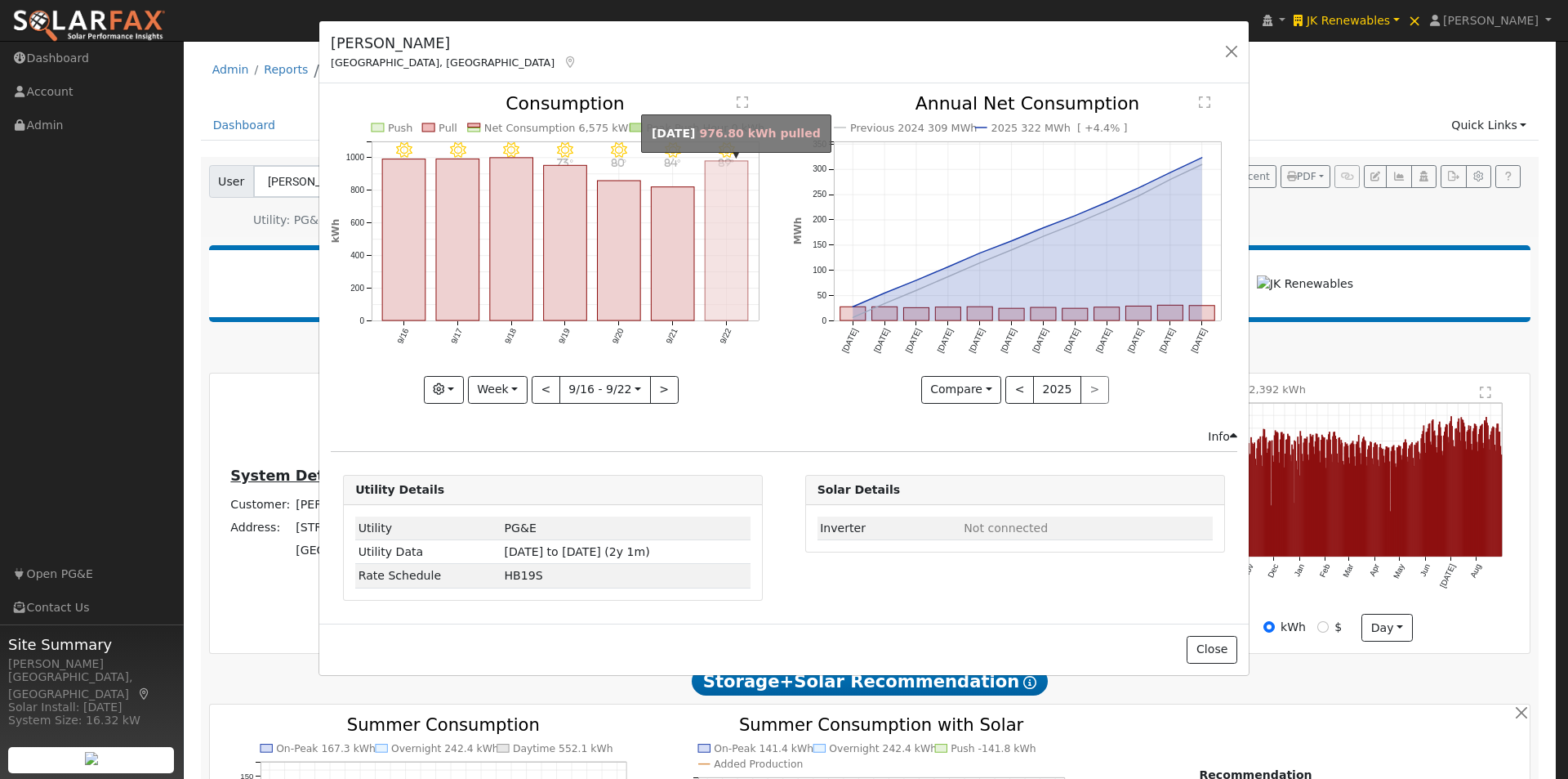
click at [734, 257] on rect "onclick=""" at bounding box center [726, 240] width 43 height 159
type input "2025-09-22"
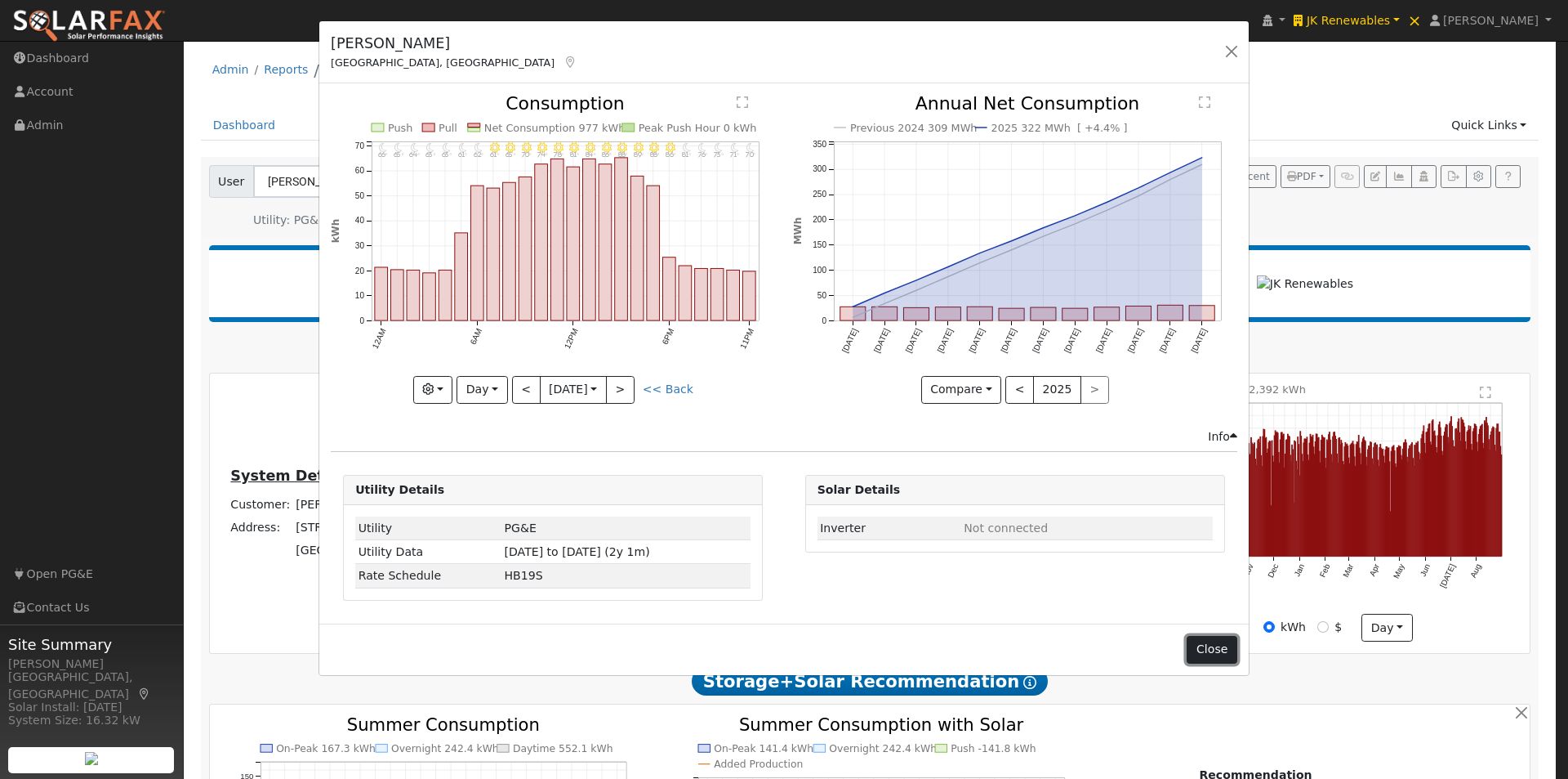
click at [1205, 654] on button "Close" at bounding box center [1211, 649] width 50 height 28
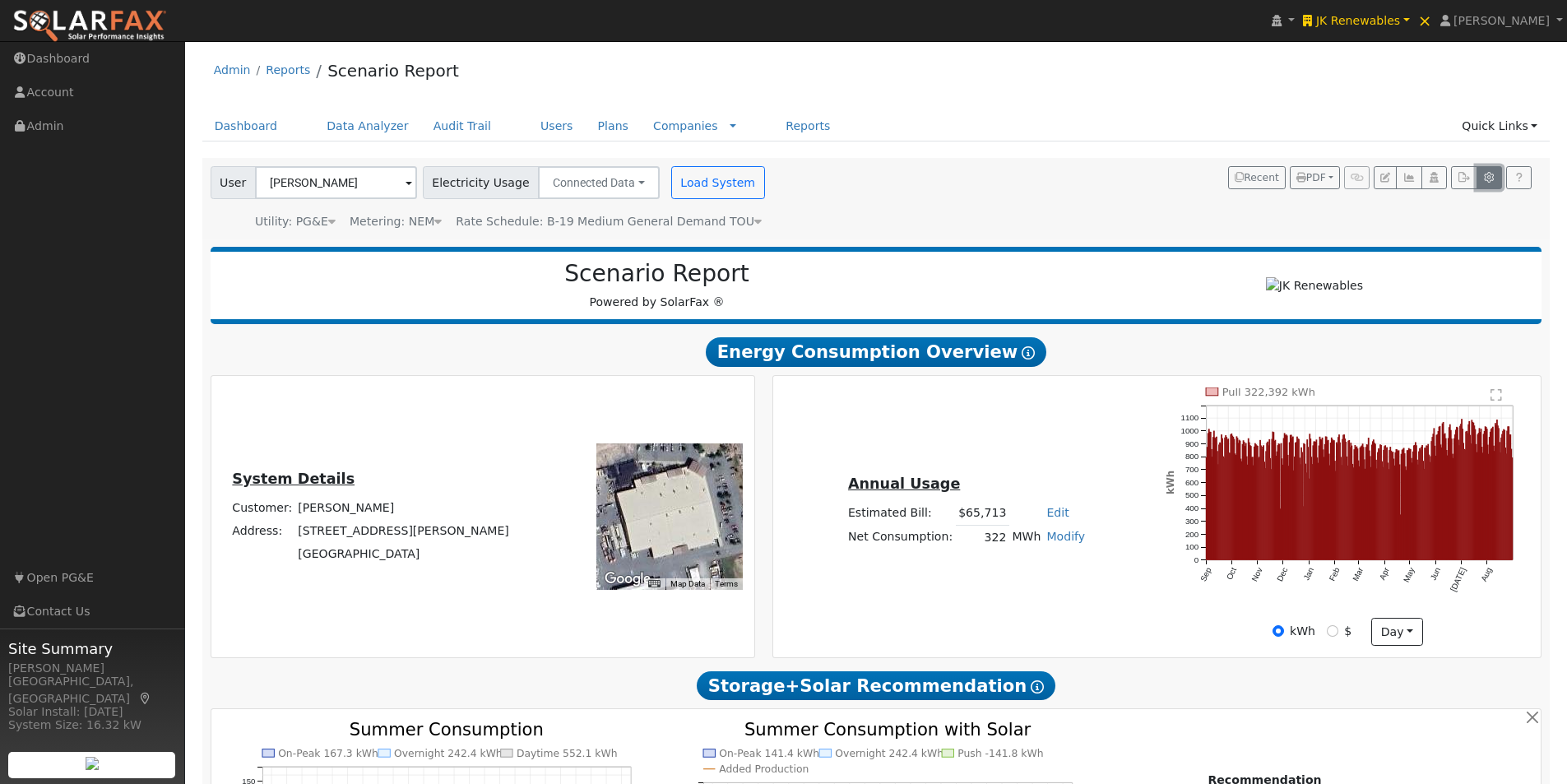
click at [1497, 173] on button "button" at bounding box center [1490, 177] width 25 height 23
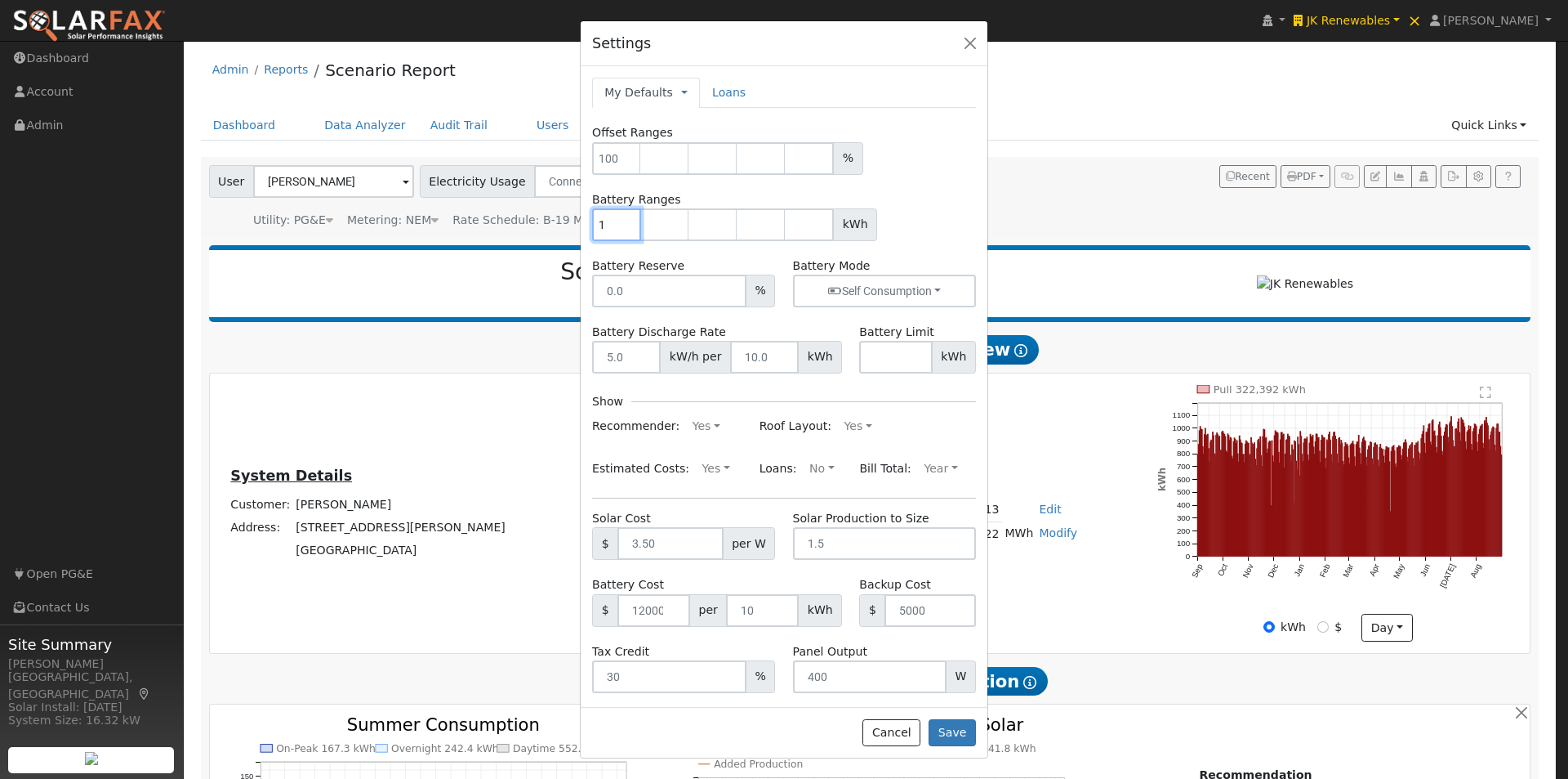
type input "0"
drag, startPoint x: 623, startPoint y: 218, endPoint x: 527, endPoint y: 229, distance: 96.6
click at [592, 229] on input "0" at bounding box center [617, 224] width 49 height 33
type input "50"
type input "1"
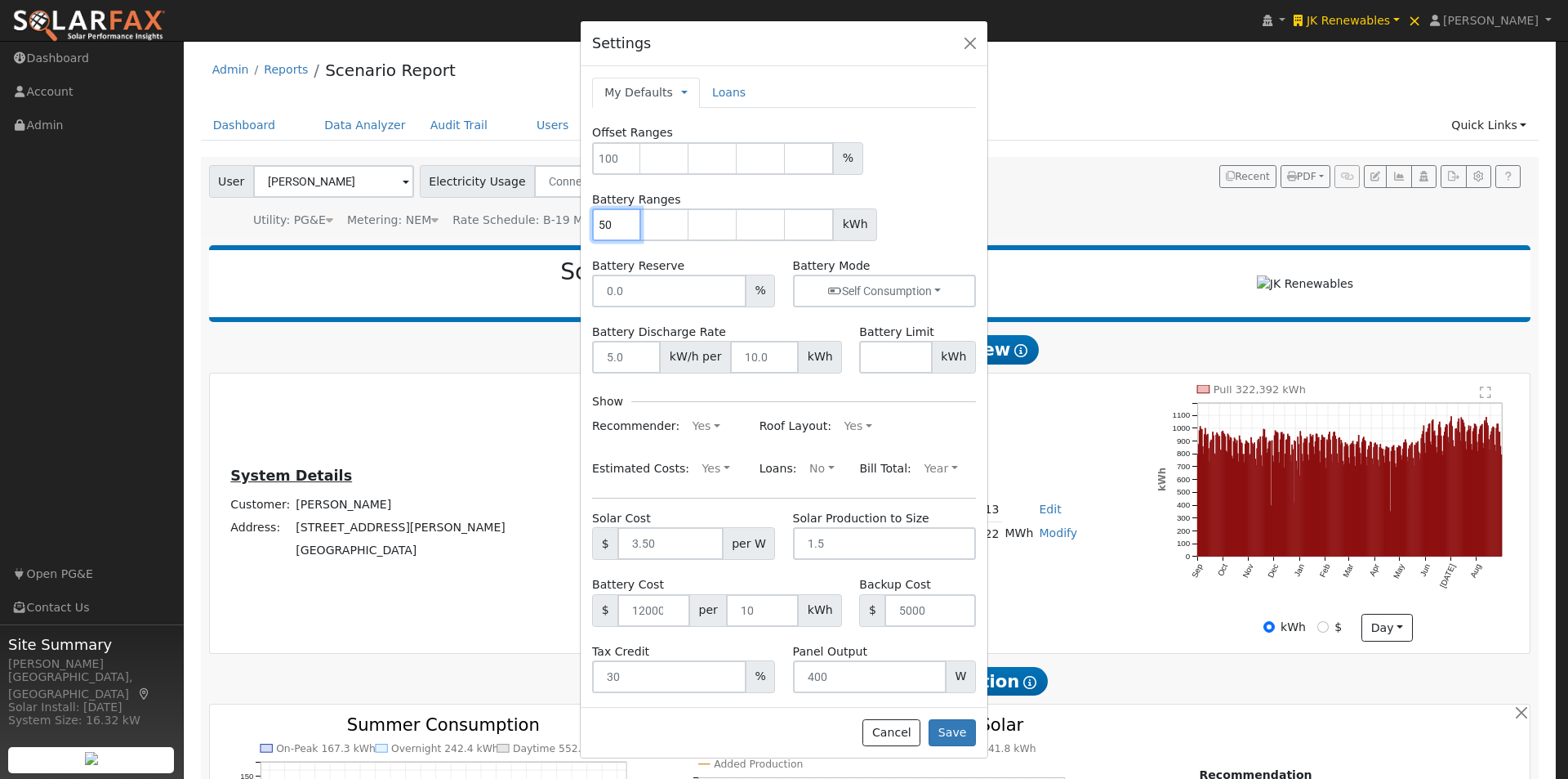
drag, startPoint x: 609, startPoint y: 232, endPoint x: 547, endPoint y: 212, distance: 65.1
click at [579, 230] on div "Settings My Defaults Temporary My Defaults Company Defaults System Defaults Loa…" at bounding box center [784, 390] width 1568 height 779
type input "51.2"
type input "102.4"
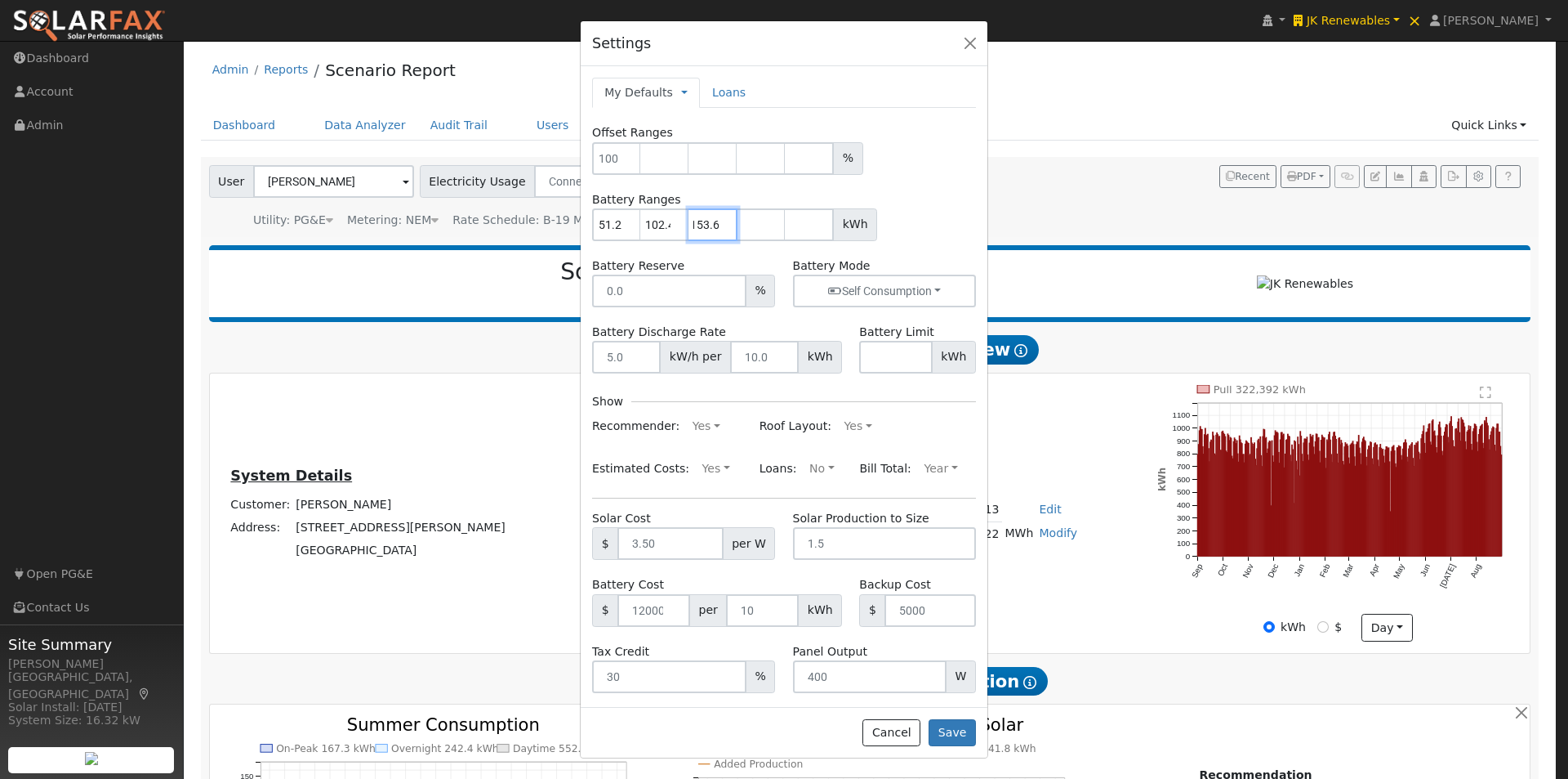
type input "153.6"
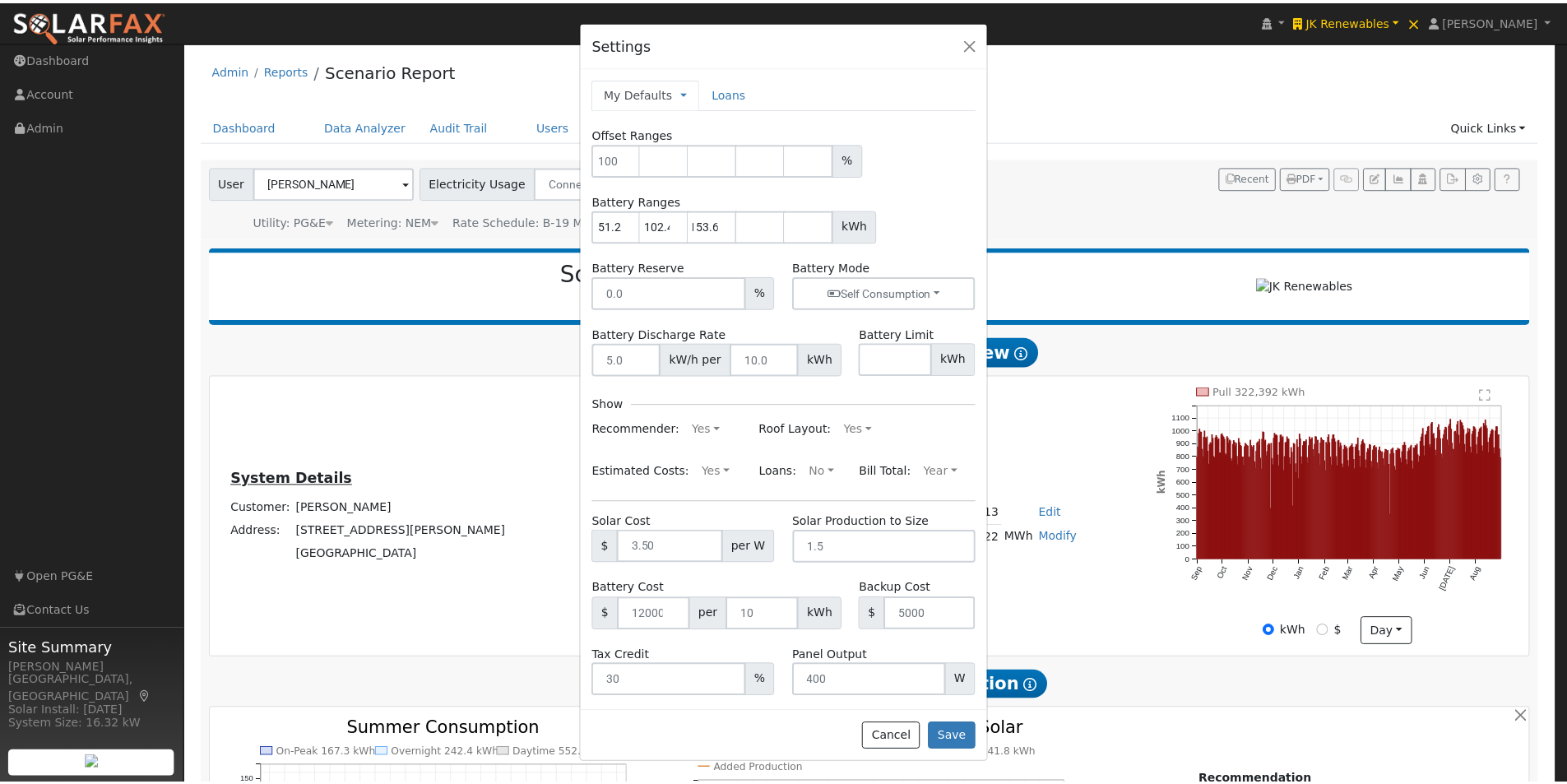
scroll to position [0, 0]
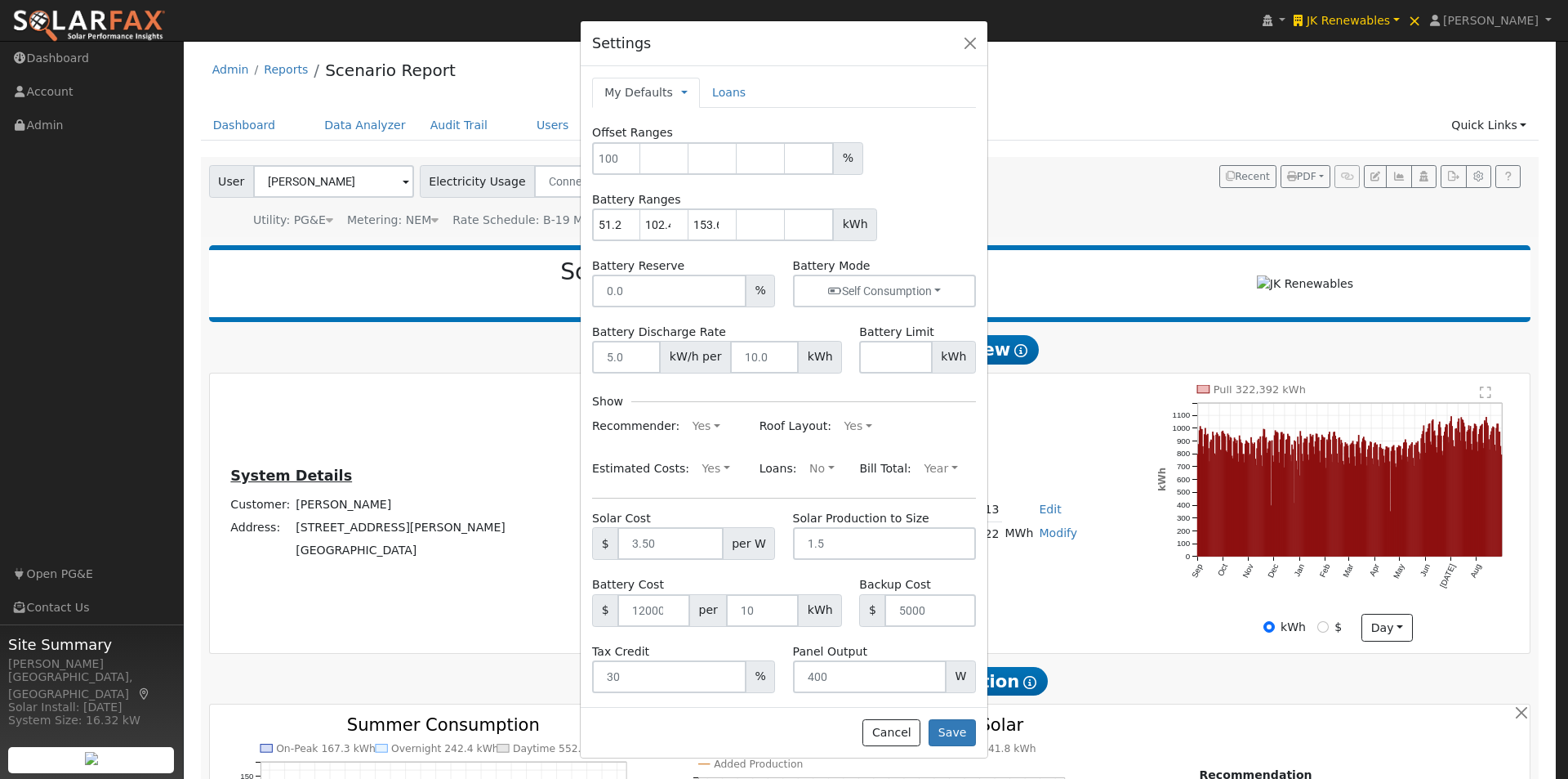
click at [925, 183] on form "Offset Ranges % Battery Ranges 51.2 102.4 153.6 kWh Battery Reserve % Battery M…" at bounding box center [784, 408] width 384 height 568
click at [954, 728] on button "Save" at bounding box center [952, 733] width 47 height 28
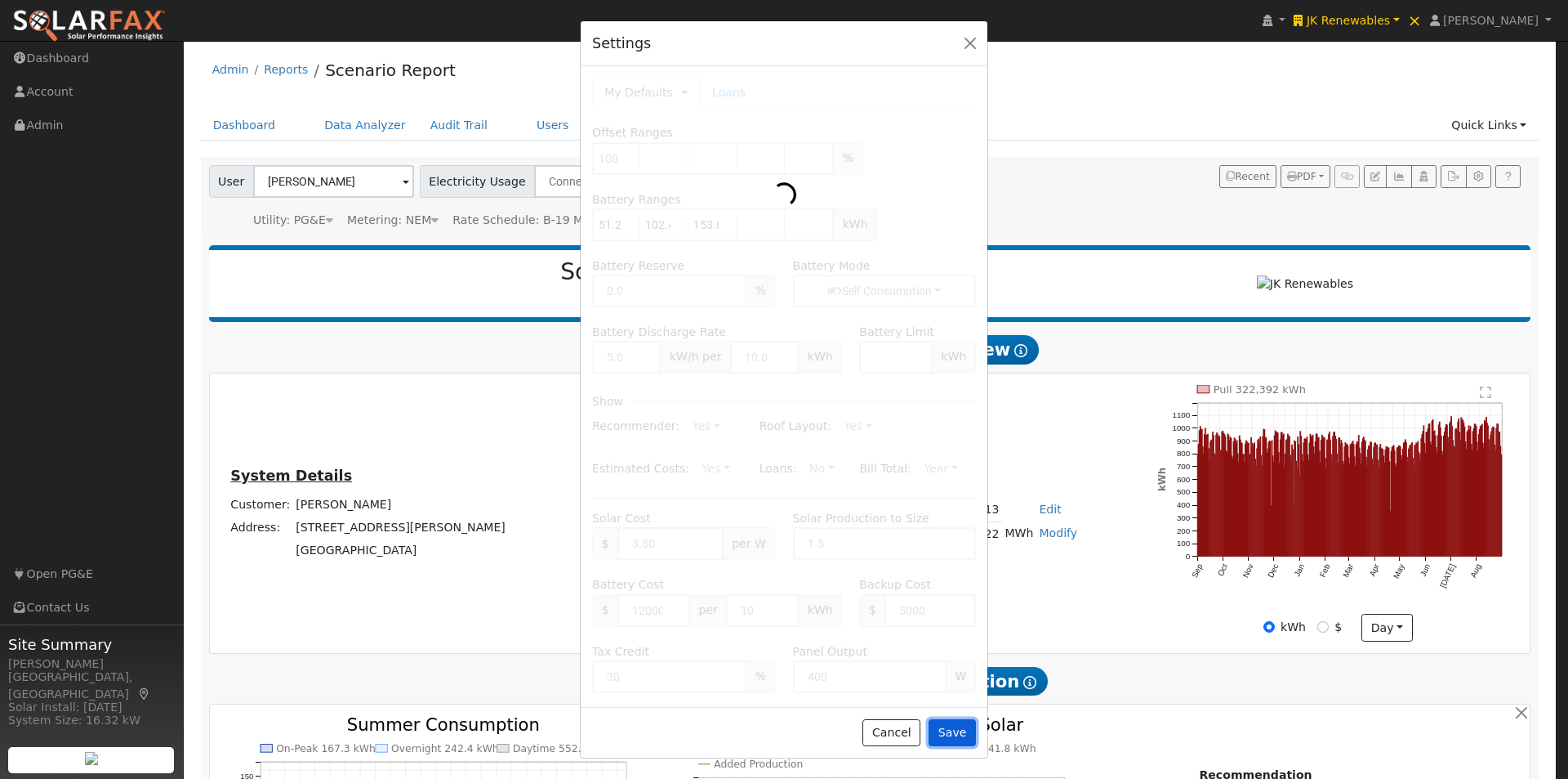
type input "51.2"
type input "102.4"
type input "153.6"
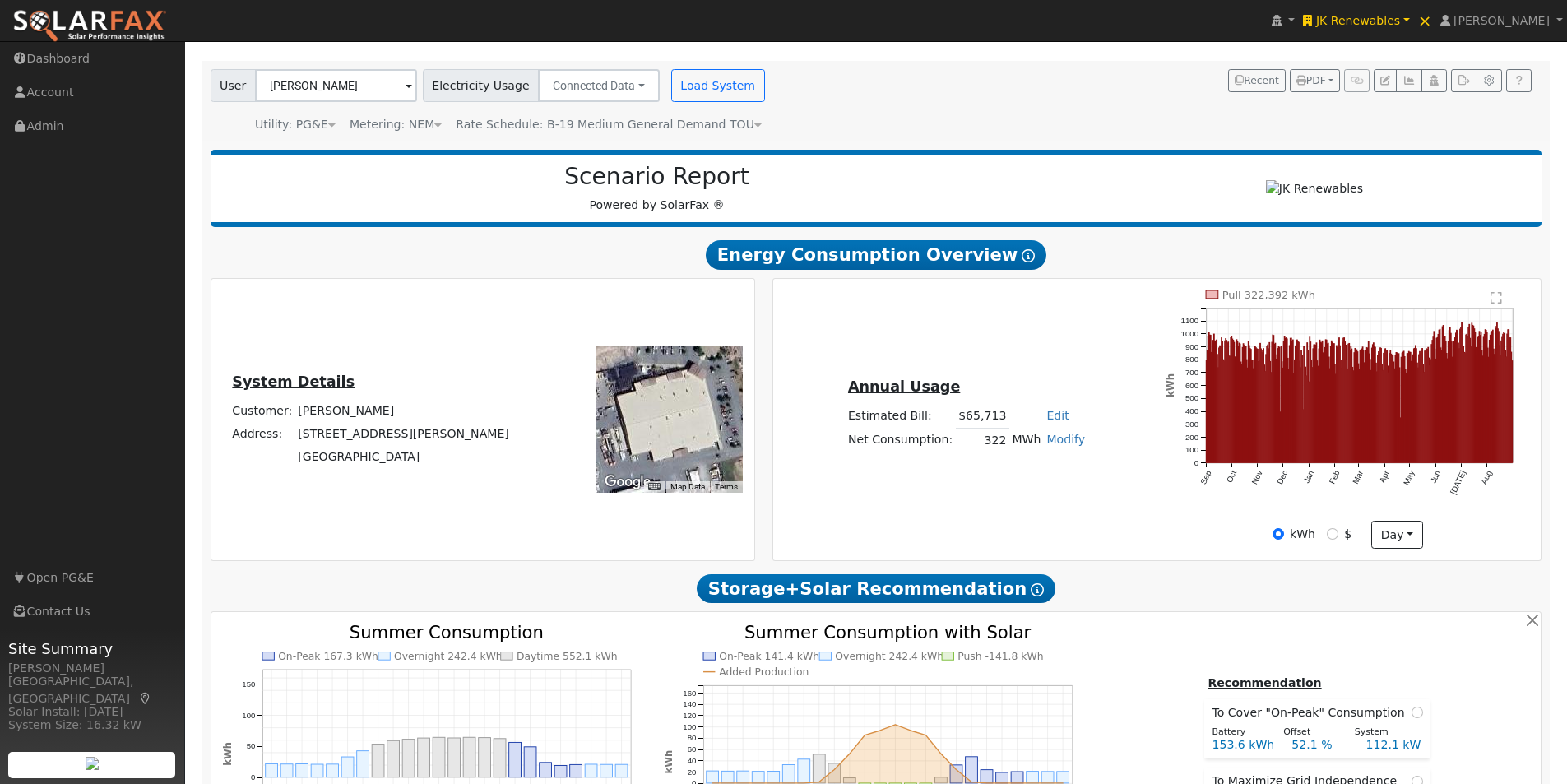
scroll to position [329, 0]
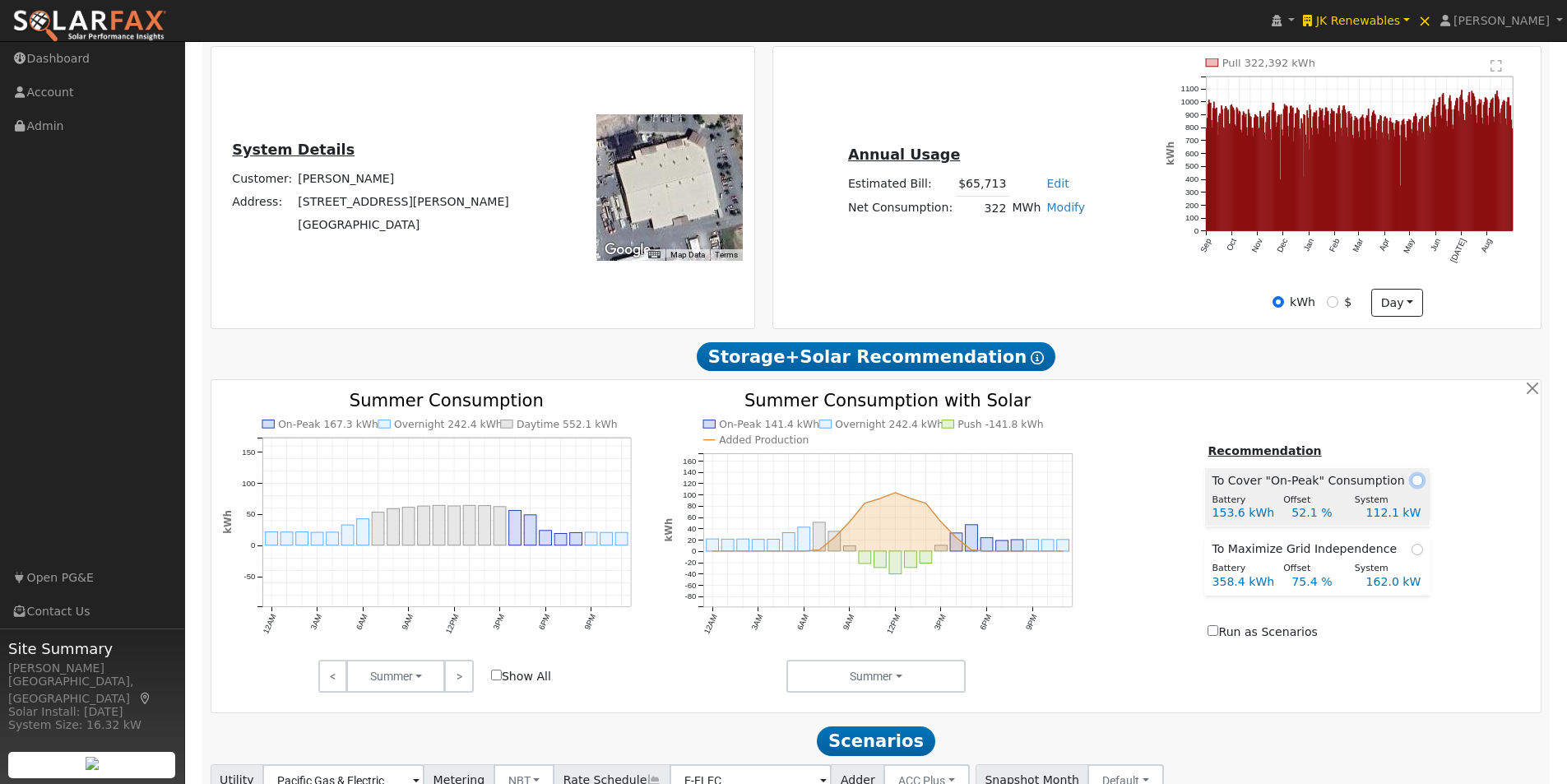
click at [1412, 480] on input "radio" at bounding box center [1418, 480] width 12 height 12
radio input "true"
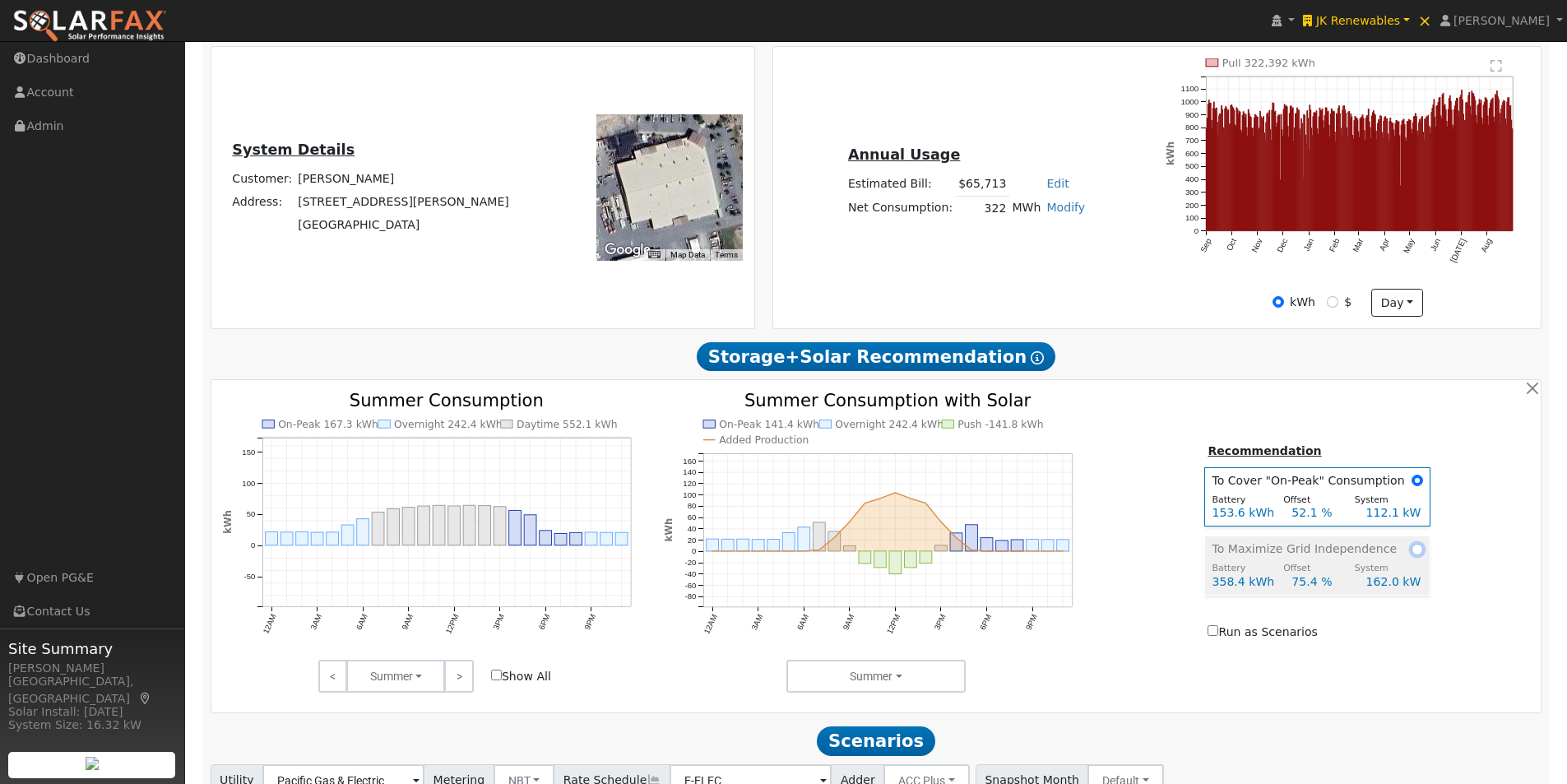
click at [1412, 547] on input "radio" at bounding box center [1418, 550] width 12 height 12
radio input "true"
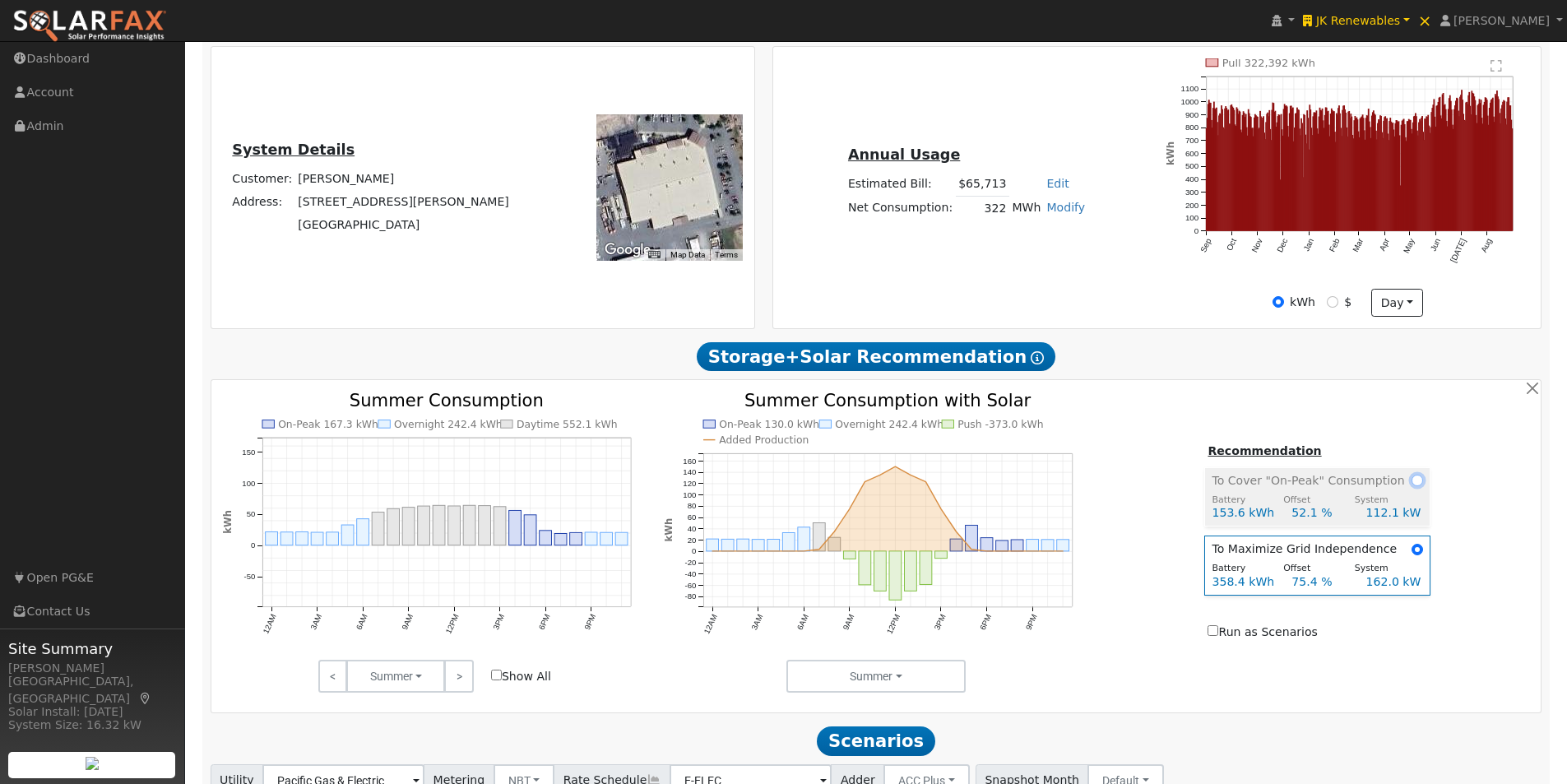
click at [1412, 479] on input "radio" at bounding box center [1418, 480] width 12 height 12
radio input "true"
radio input "false"
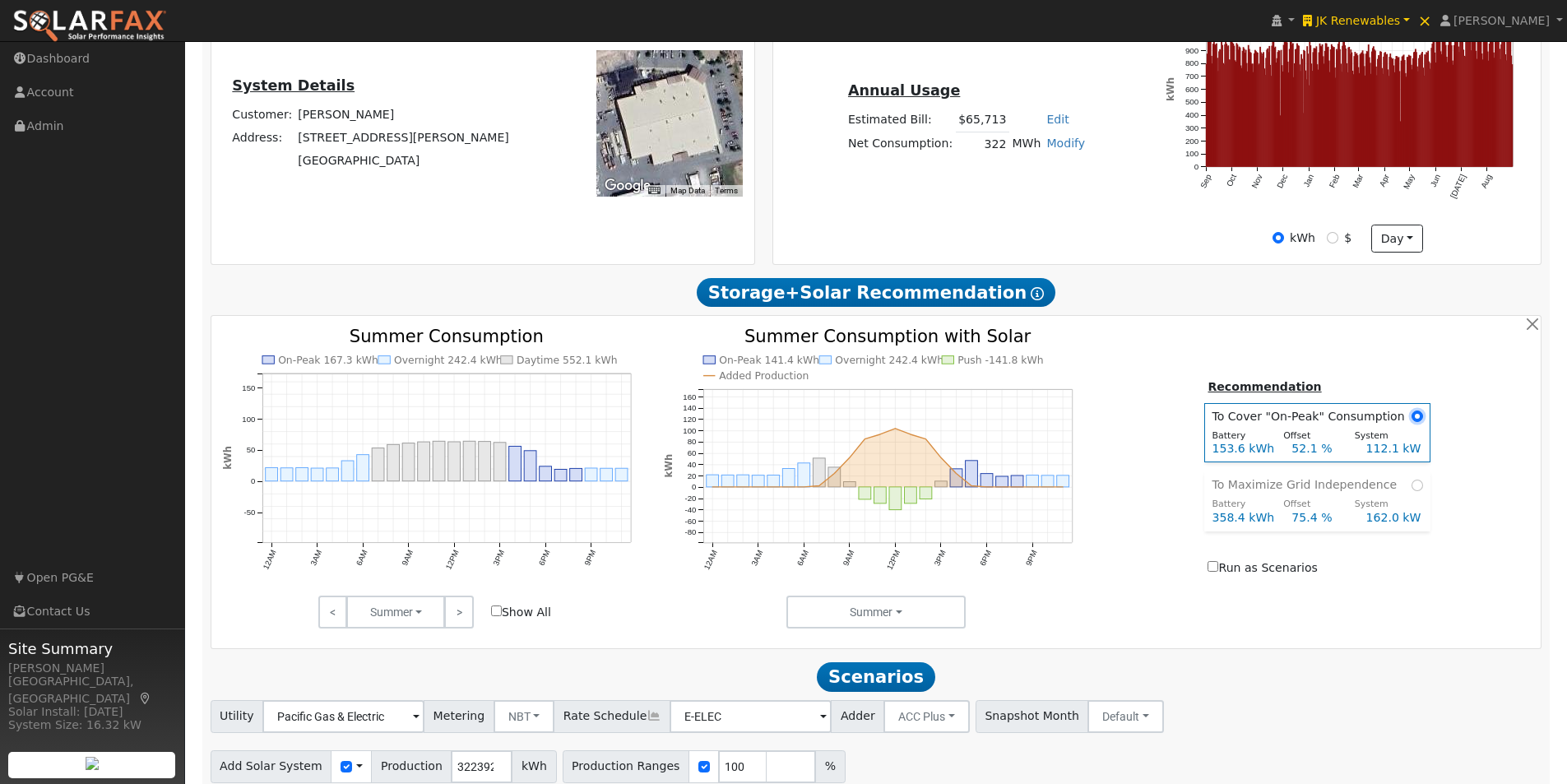
scroll to position [460, 0]
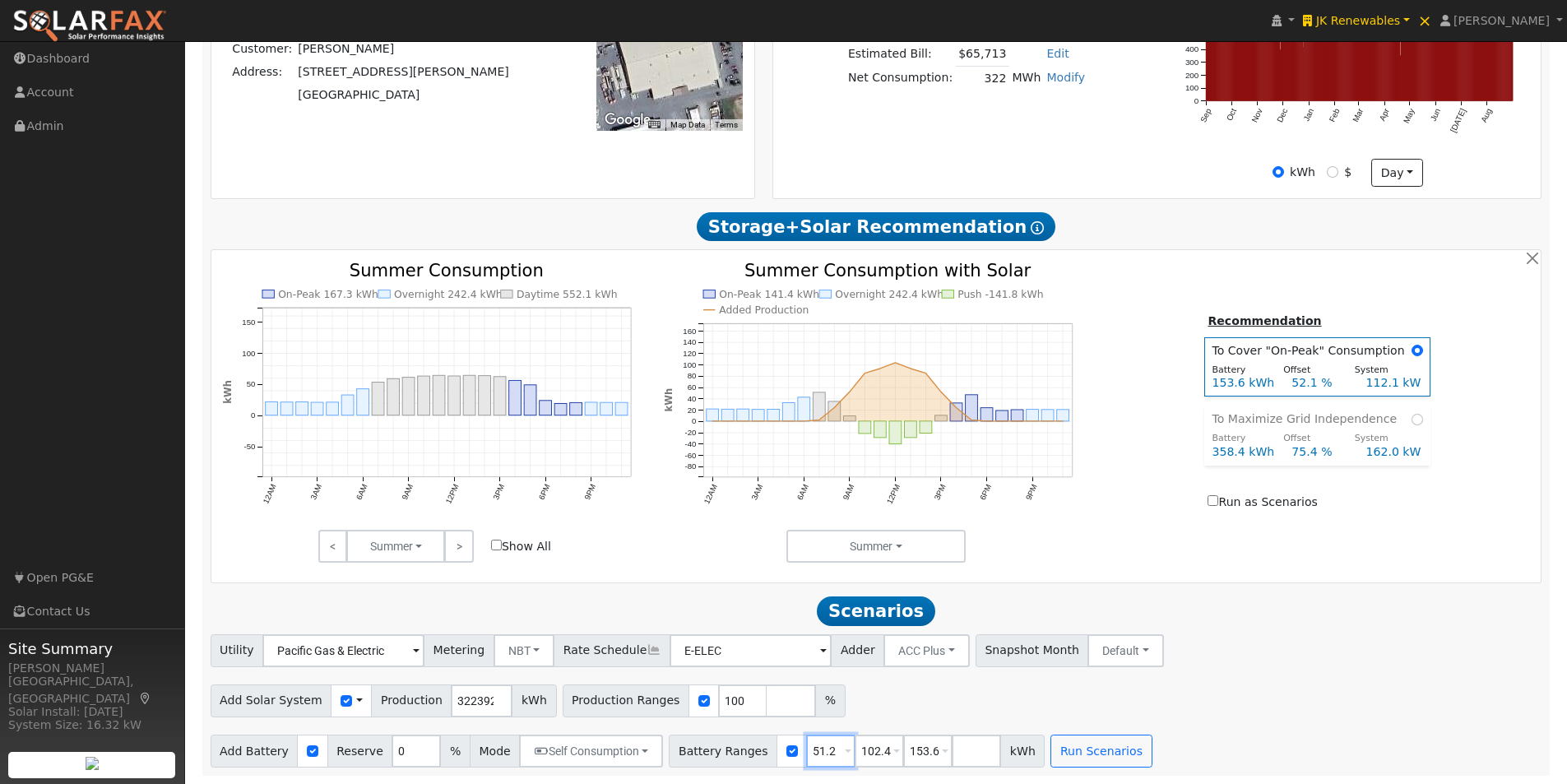
drag, startPoint x: 811, startPoint y: 747, endPoint x: 813, endPoint y: 737, distance: 10.2
click at [812, 747] on input "51.2" at bounding box center [831, 750] width 49 height 33
type input "102.4"
type input "153.6"
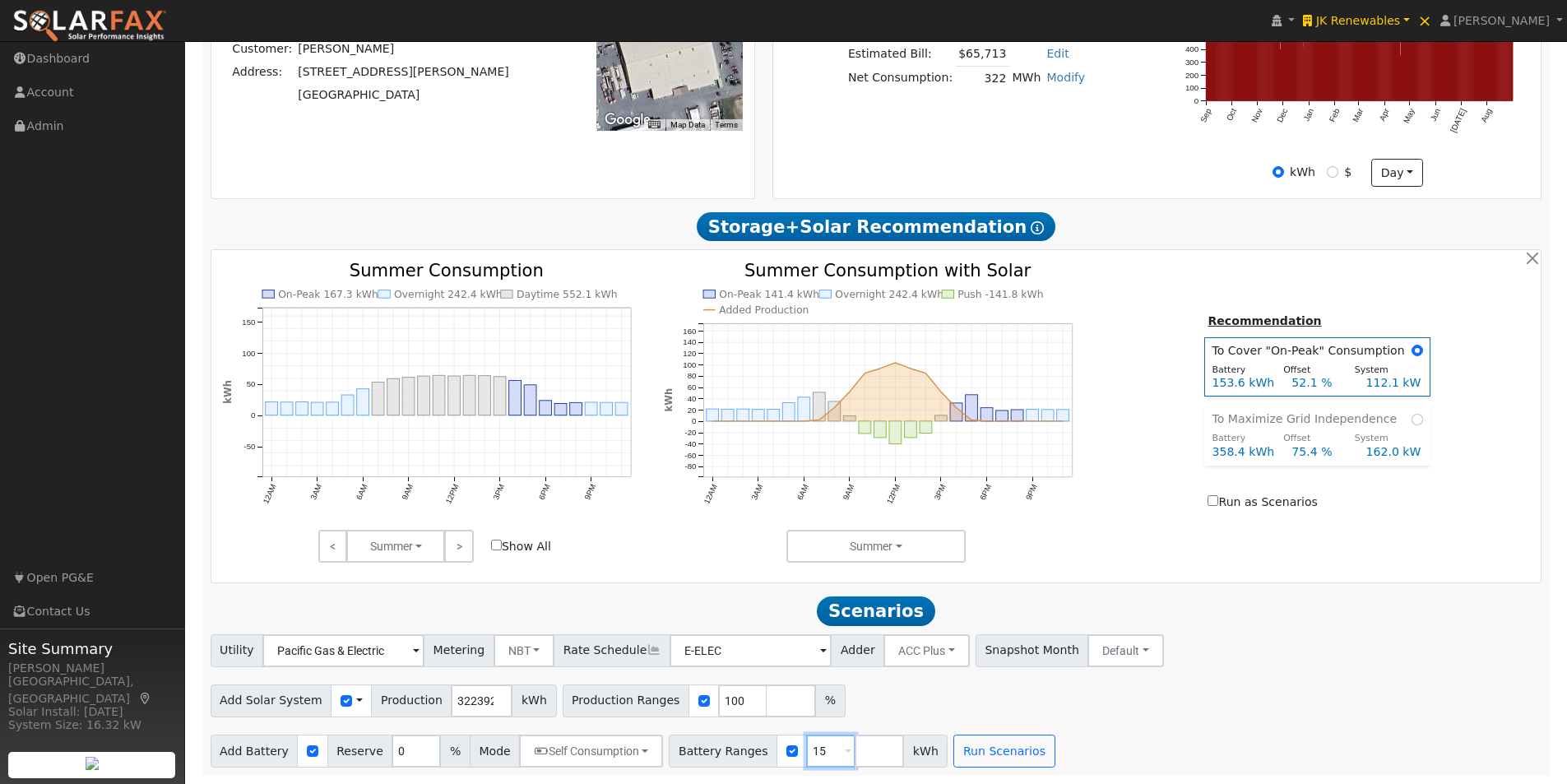
type input "1"
type input "0"
type input "50"
type input "100"
type input "150"
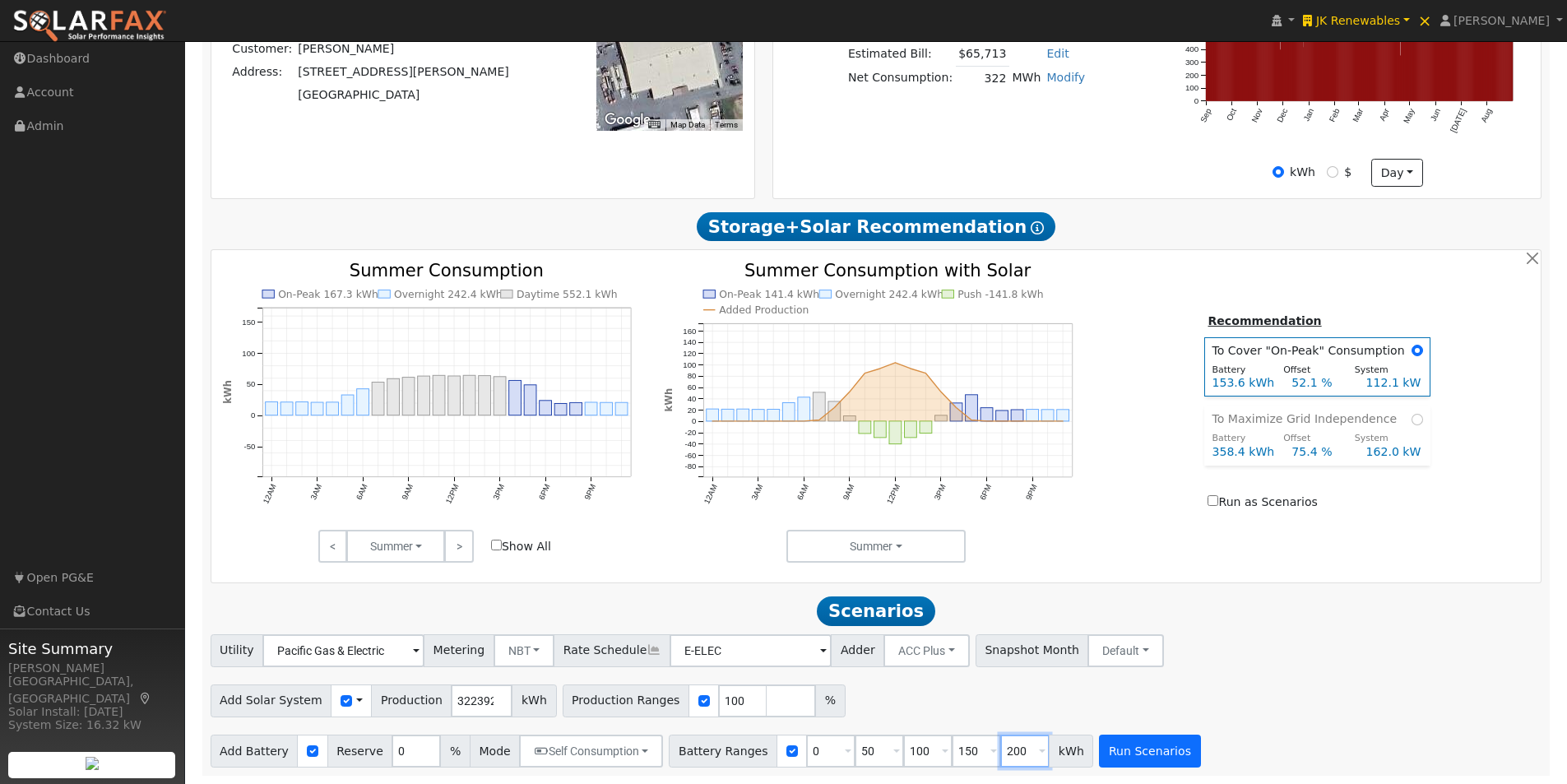
type input "200"
click at [1110, 752] on button "Run Scenarios" at bounding box center [1149, 750] width 101 height 33
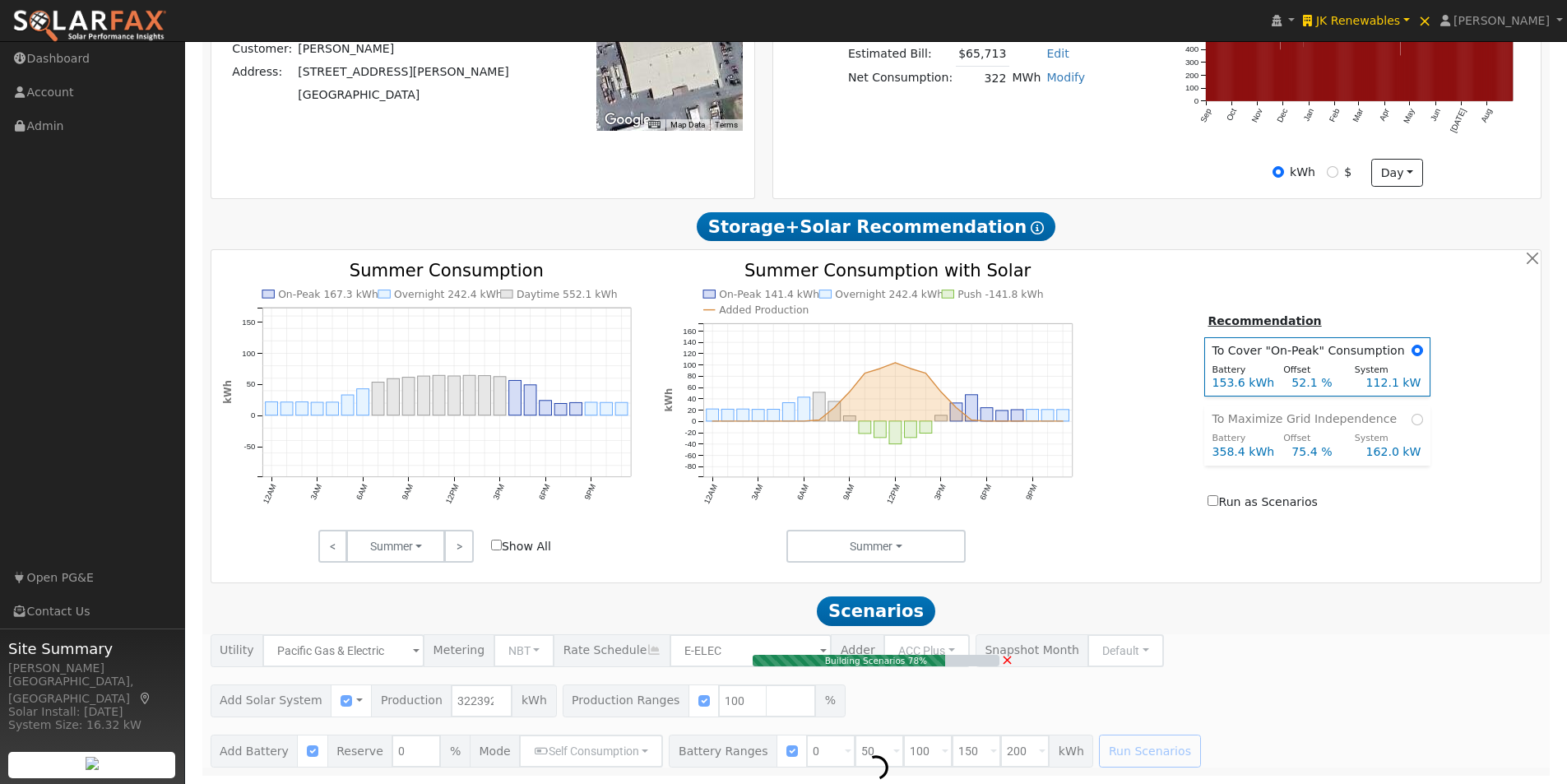
type input "214.9"
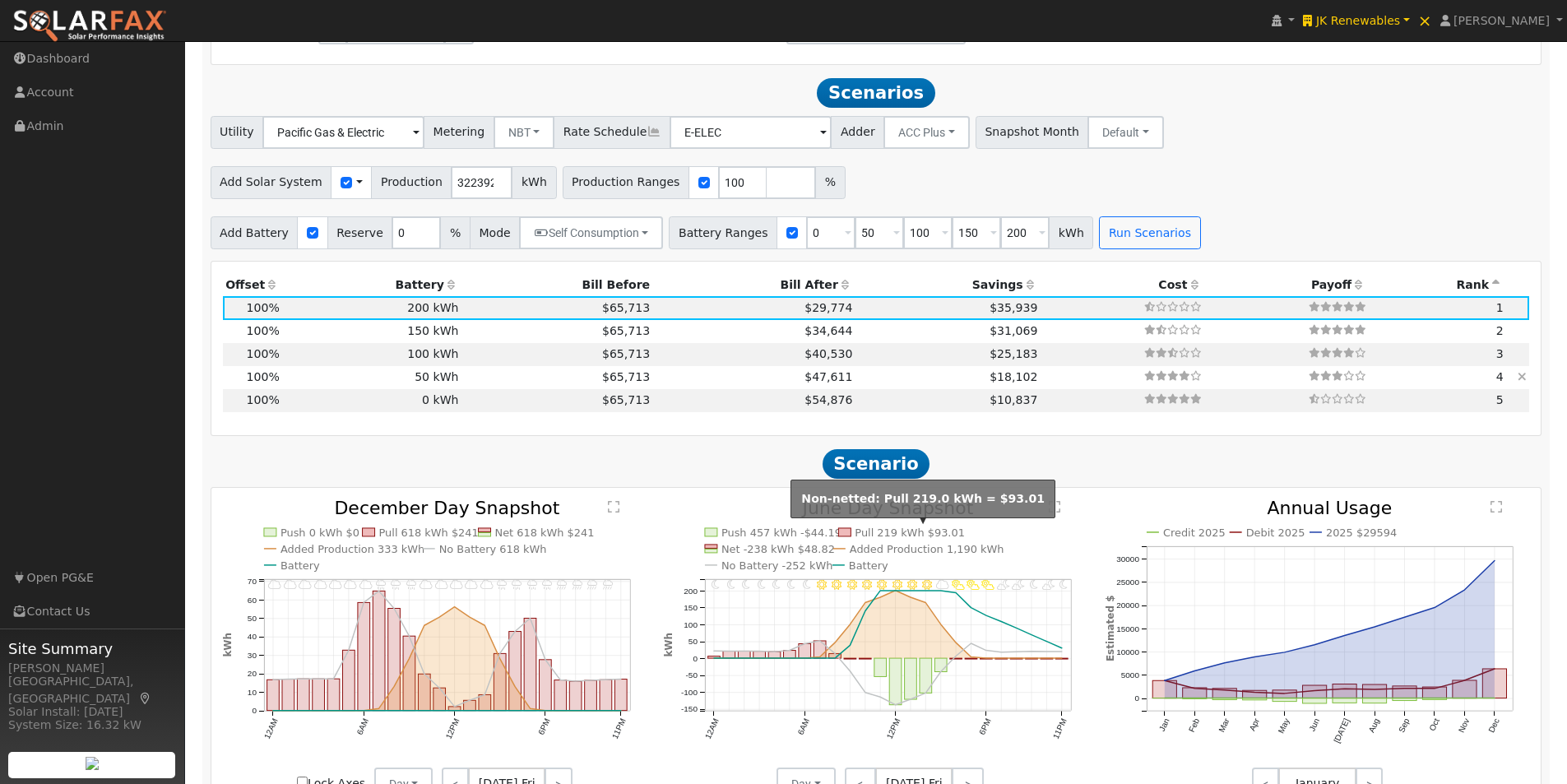
scroll to position [1005, 0]
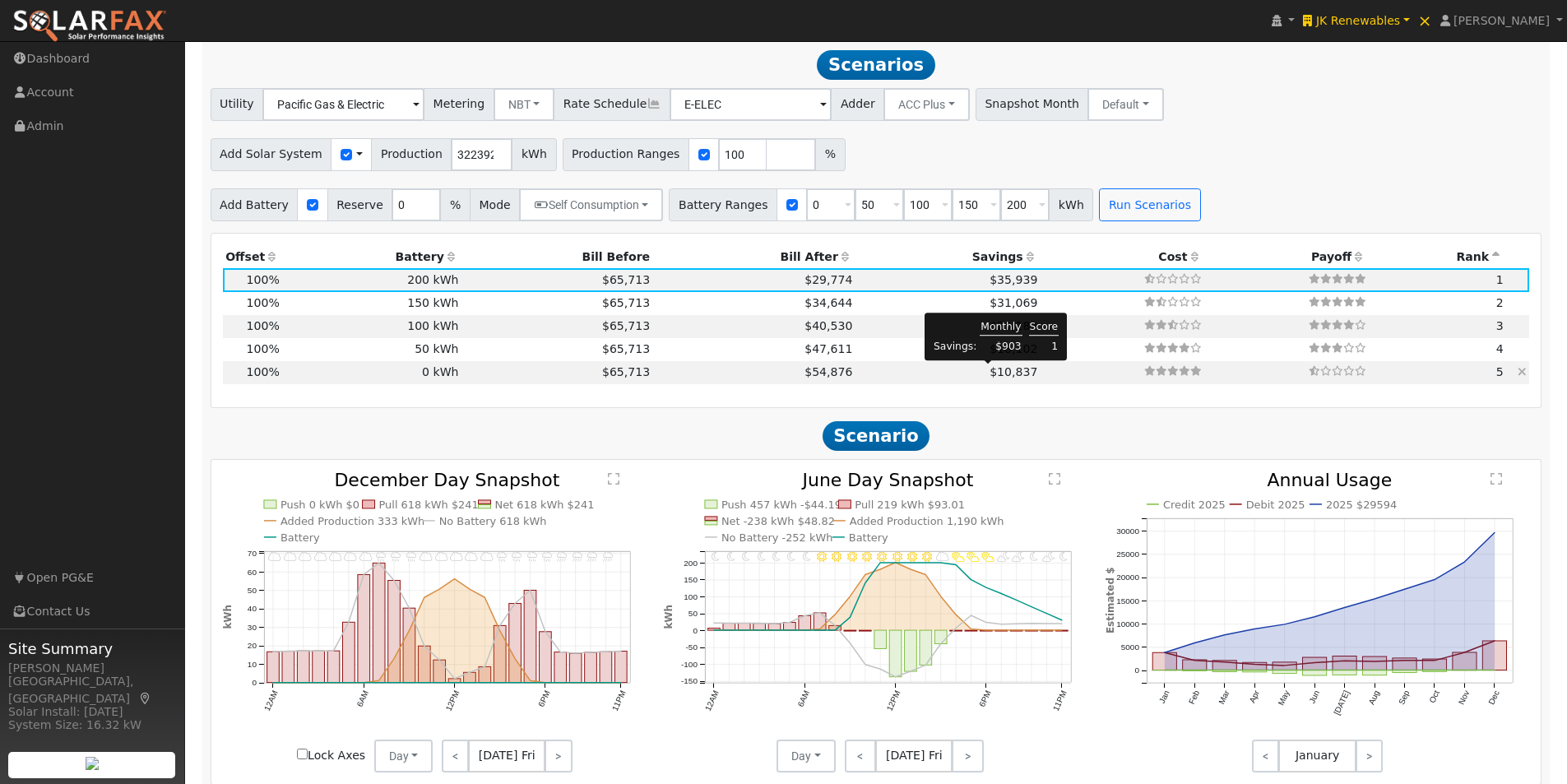
click at [990, 367] on span "$10,837" at bounding box center [1014, 372] width 48 height 14
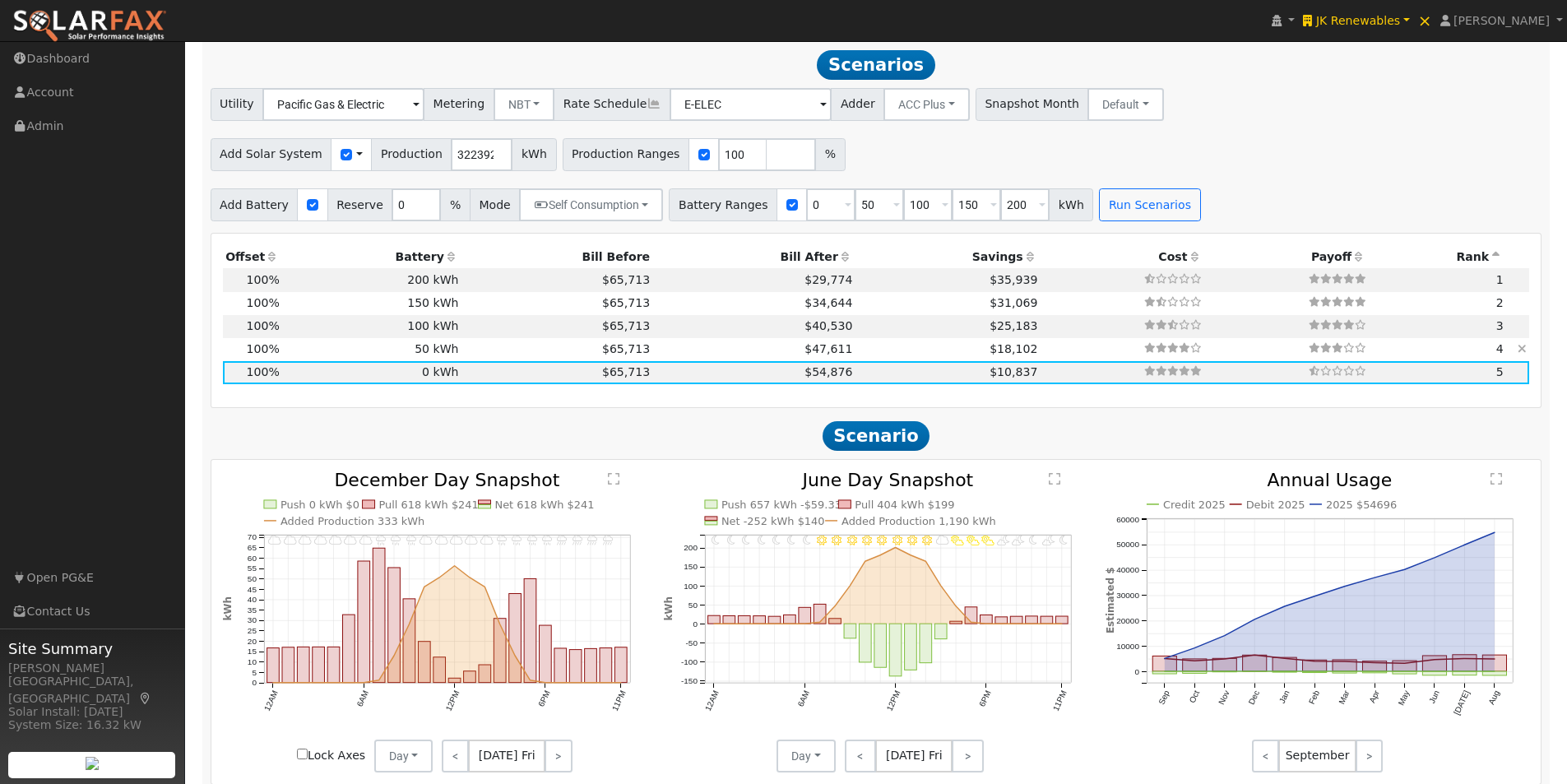
click at [1041, 348] on td at bounding box center [1123, 349] width 165 height 23
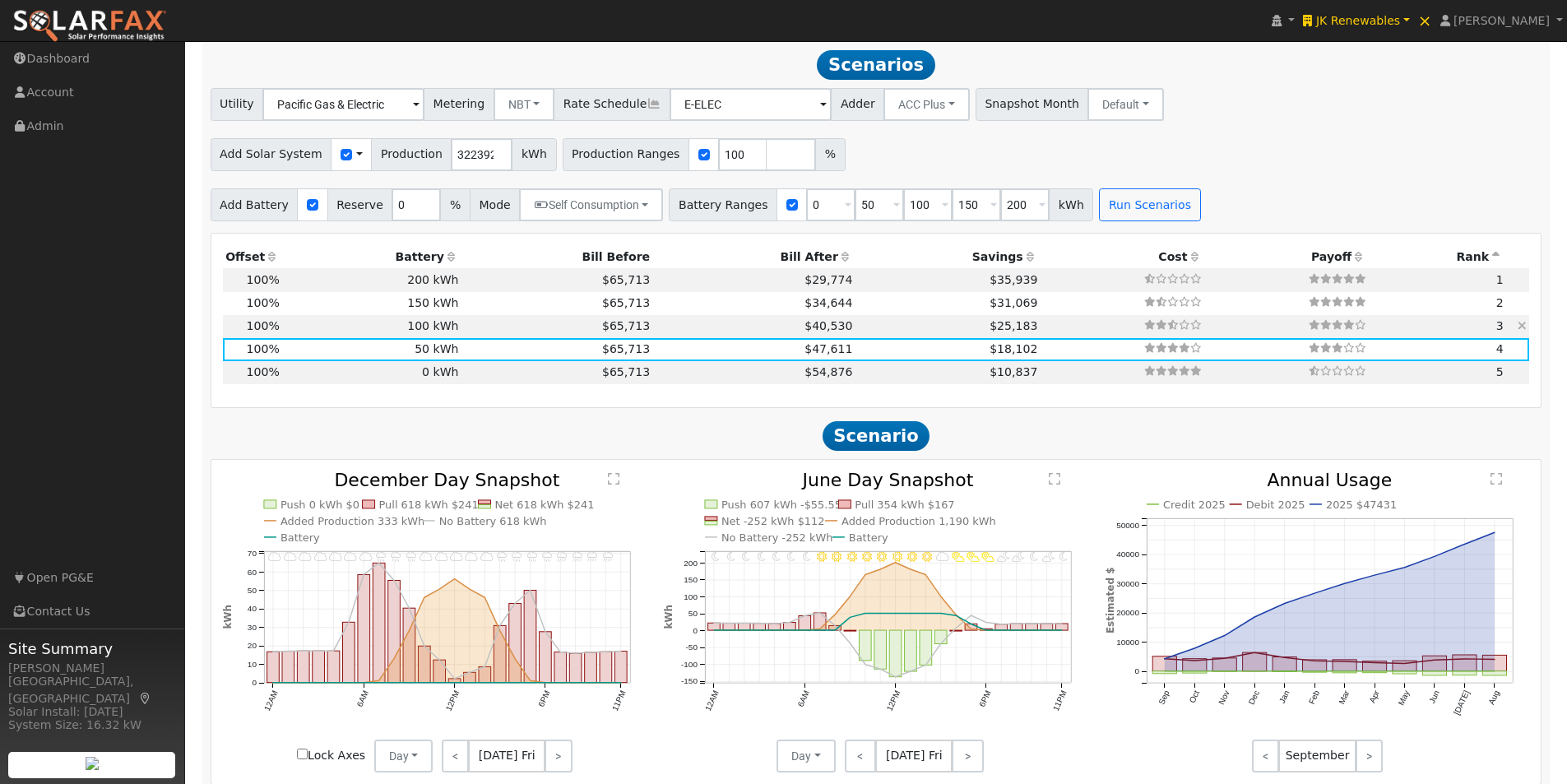
click at [1041, 330] on td at bounding box center [1123, 326] width 165 height 23
type input "$261,674"
type input "$120,000"
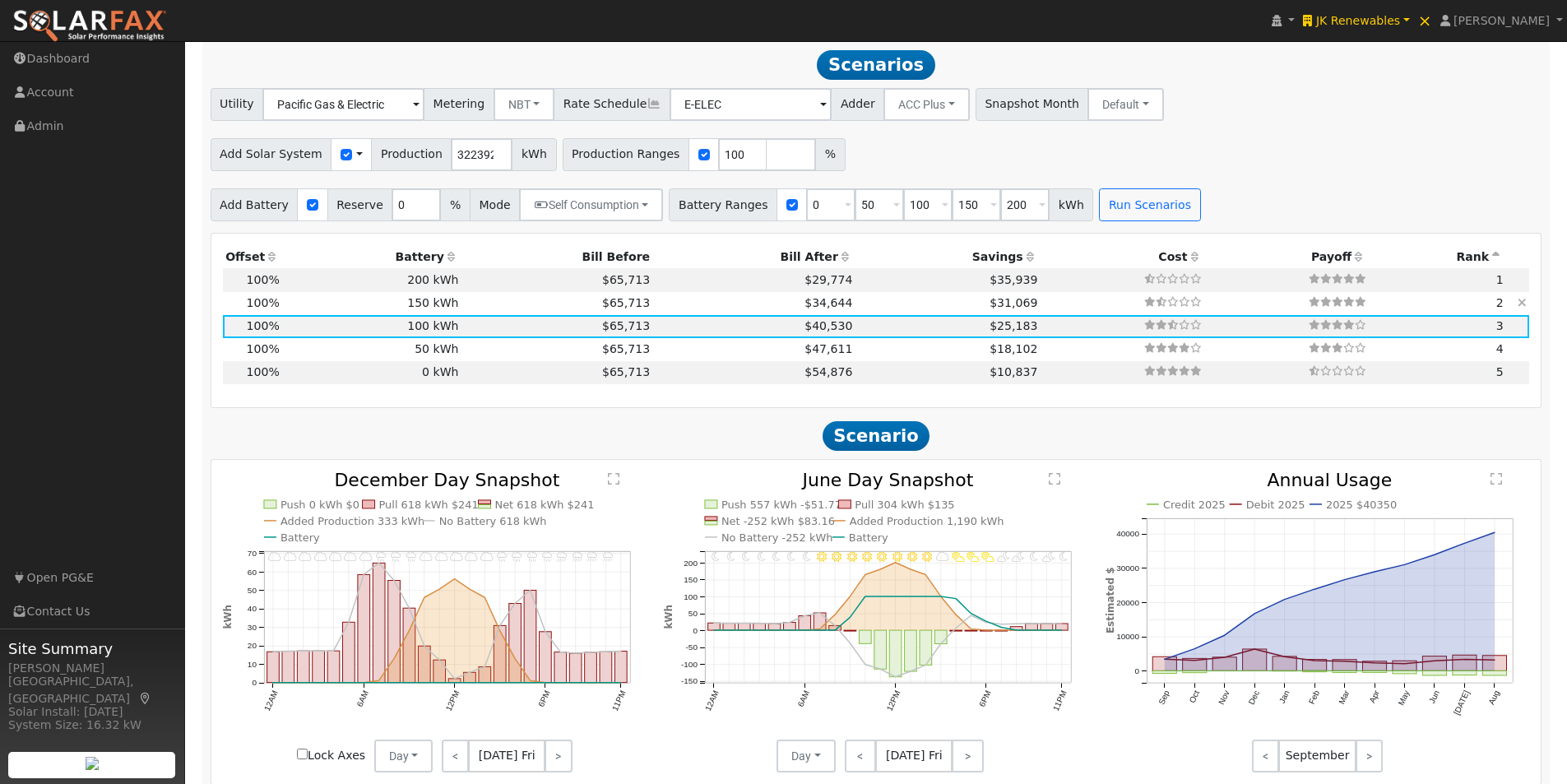
click at [1010, 307] on td "$31,069" at bounding box center [948, 303] width 185 height 23
type input "$279,674"
type input "$180,000"
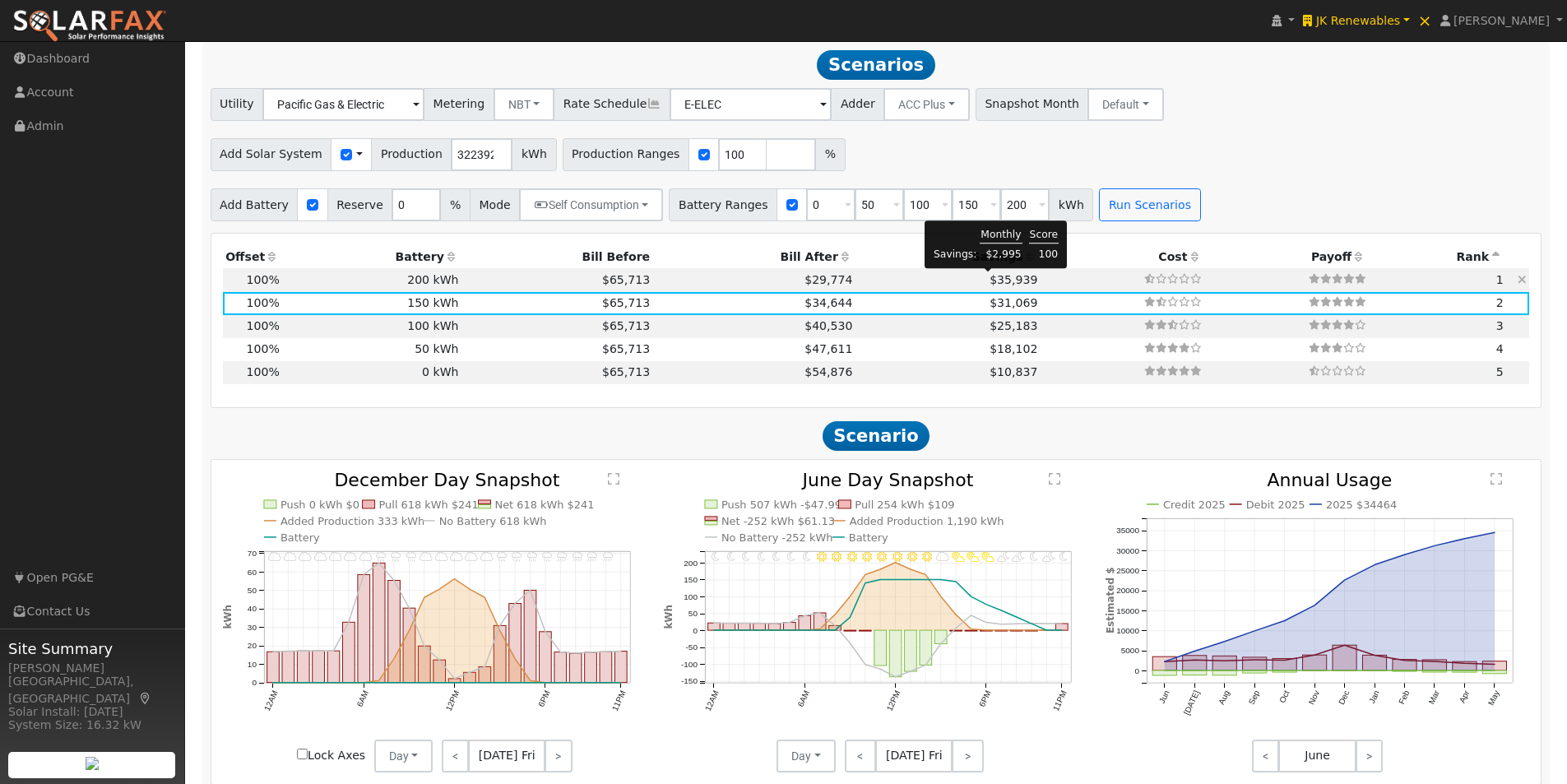
click at [1003, 276] on span "$35,939" at bounding box center [1014, 280] width 48 height 14
type input "$297,674"
type input "$240,000"
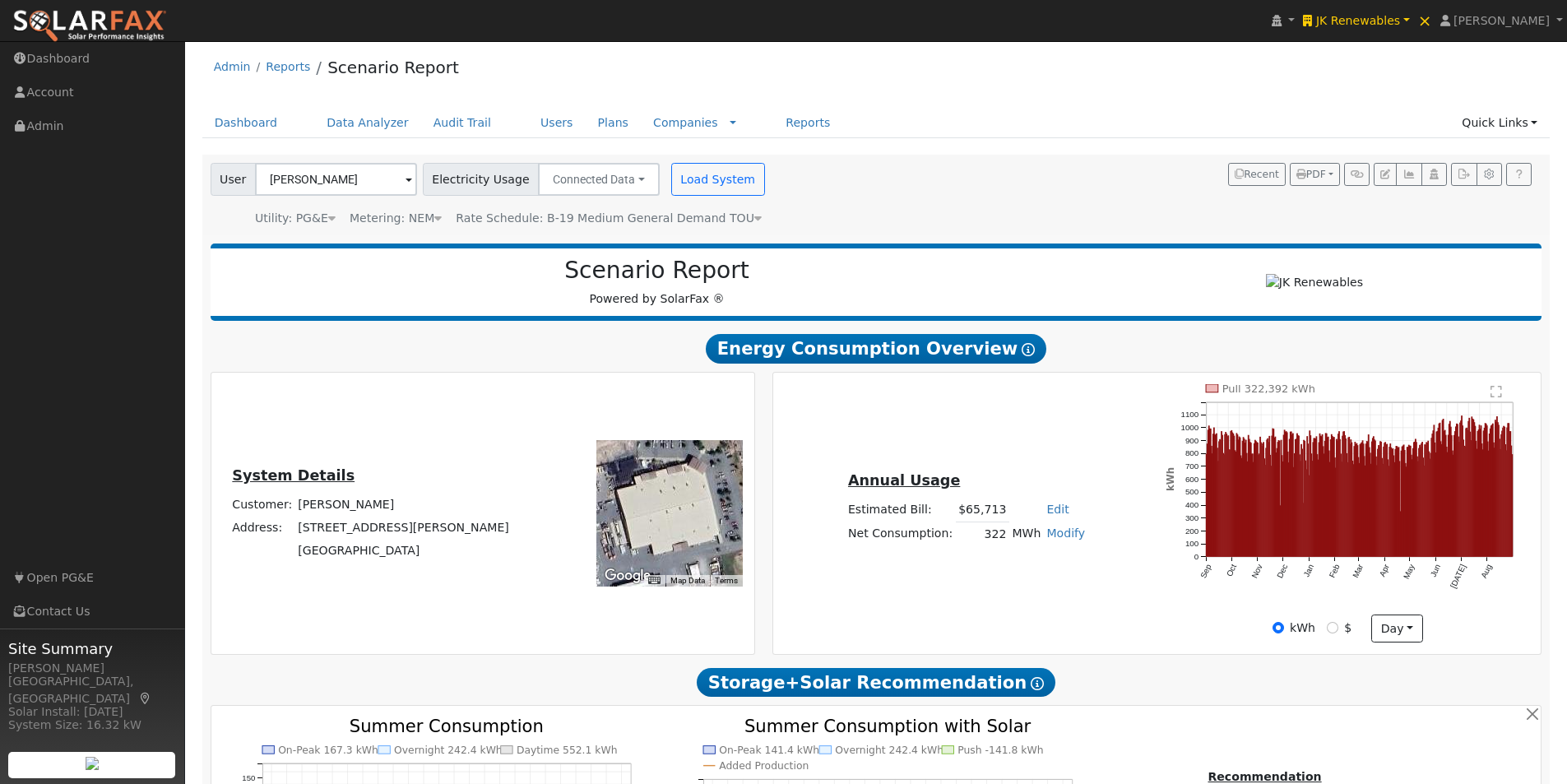
scroll to position [0, 0]
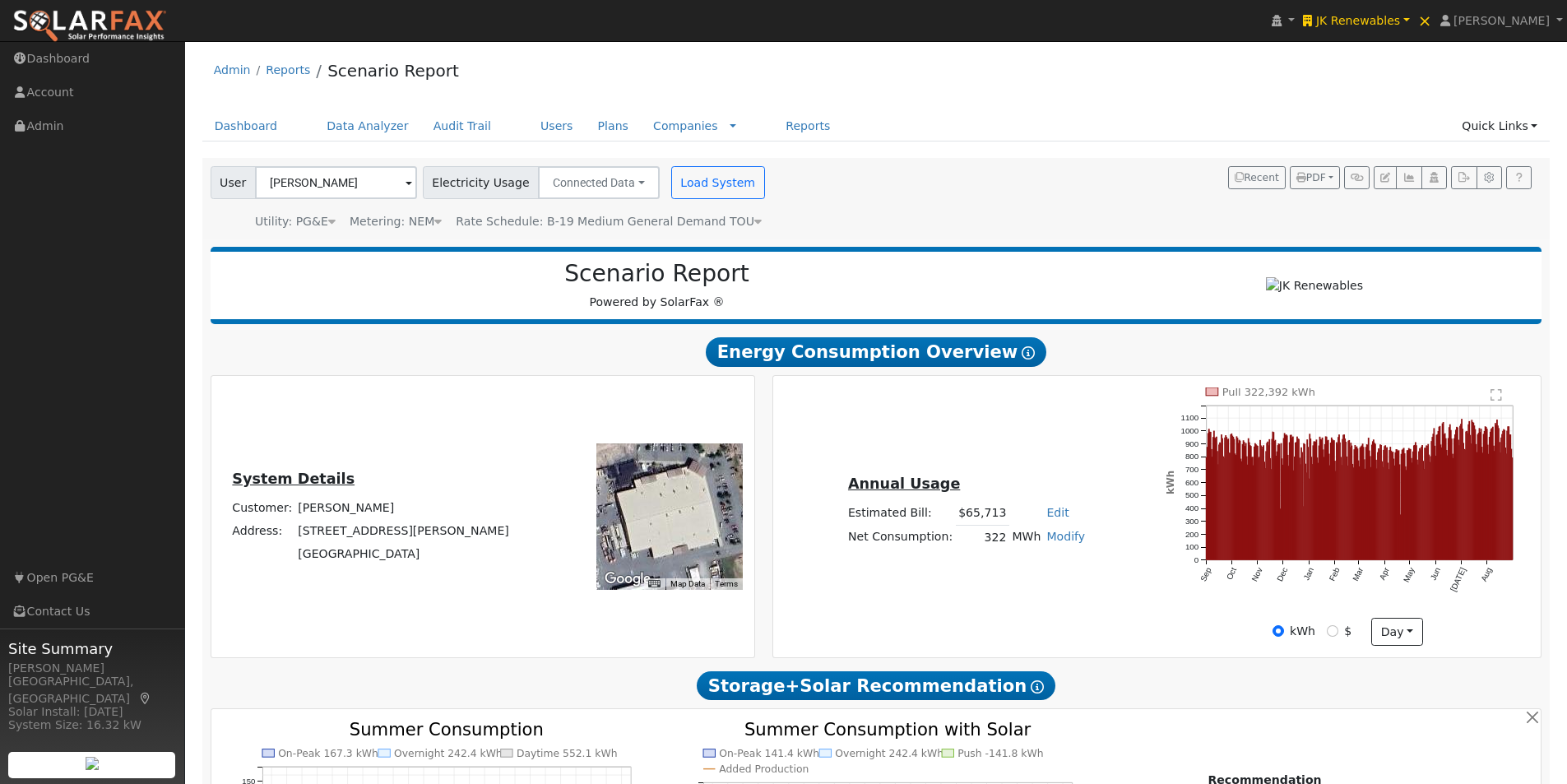
click at [755, 221] on icon at bounding box center [758, 221] width 8 height 12
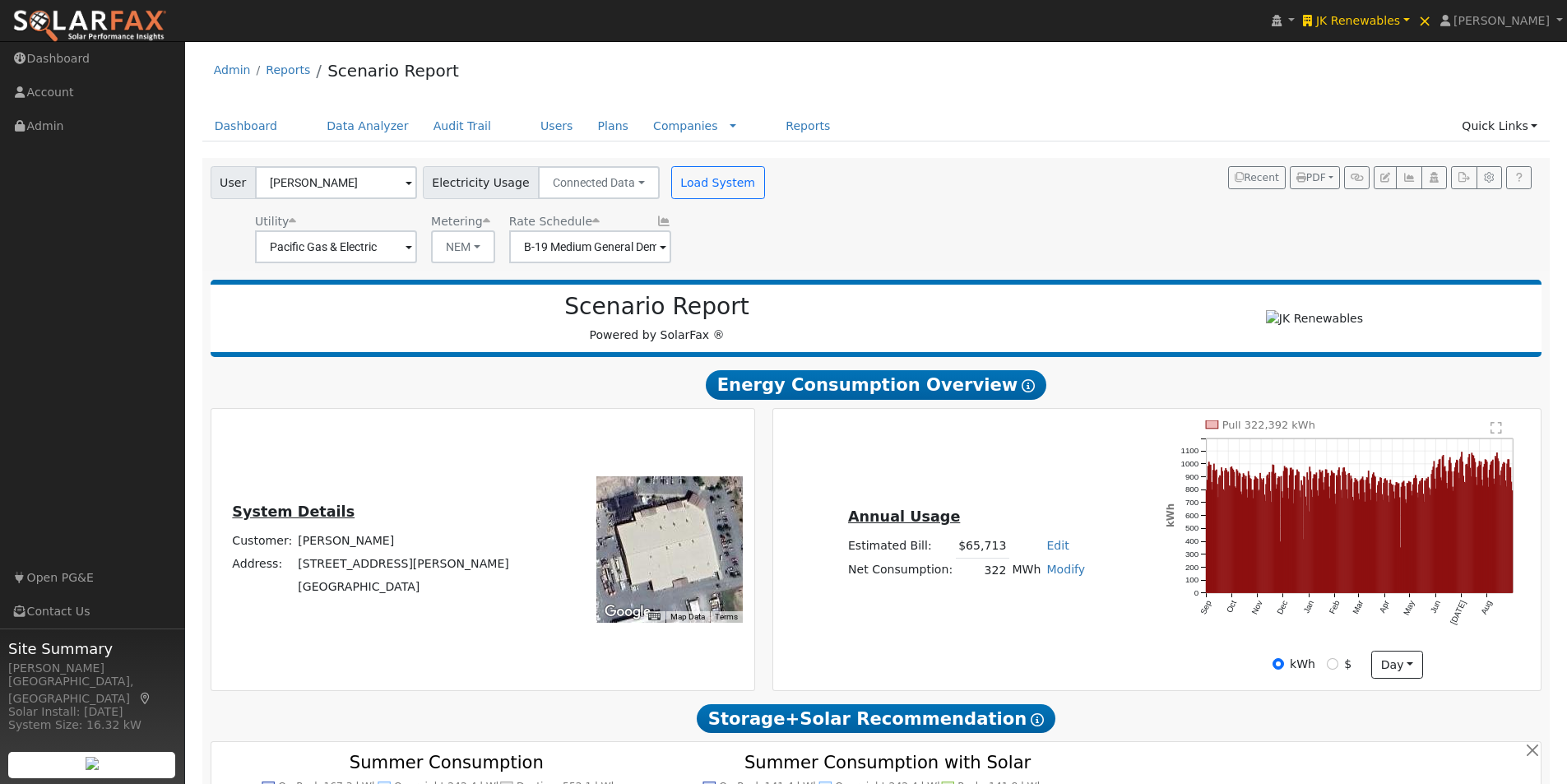
click at [656, 222] on icon at bounding box center [663, 221] width 14 height 12
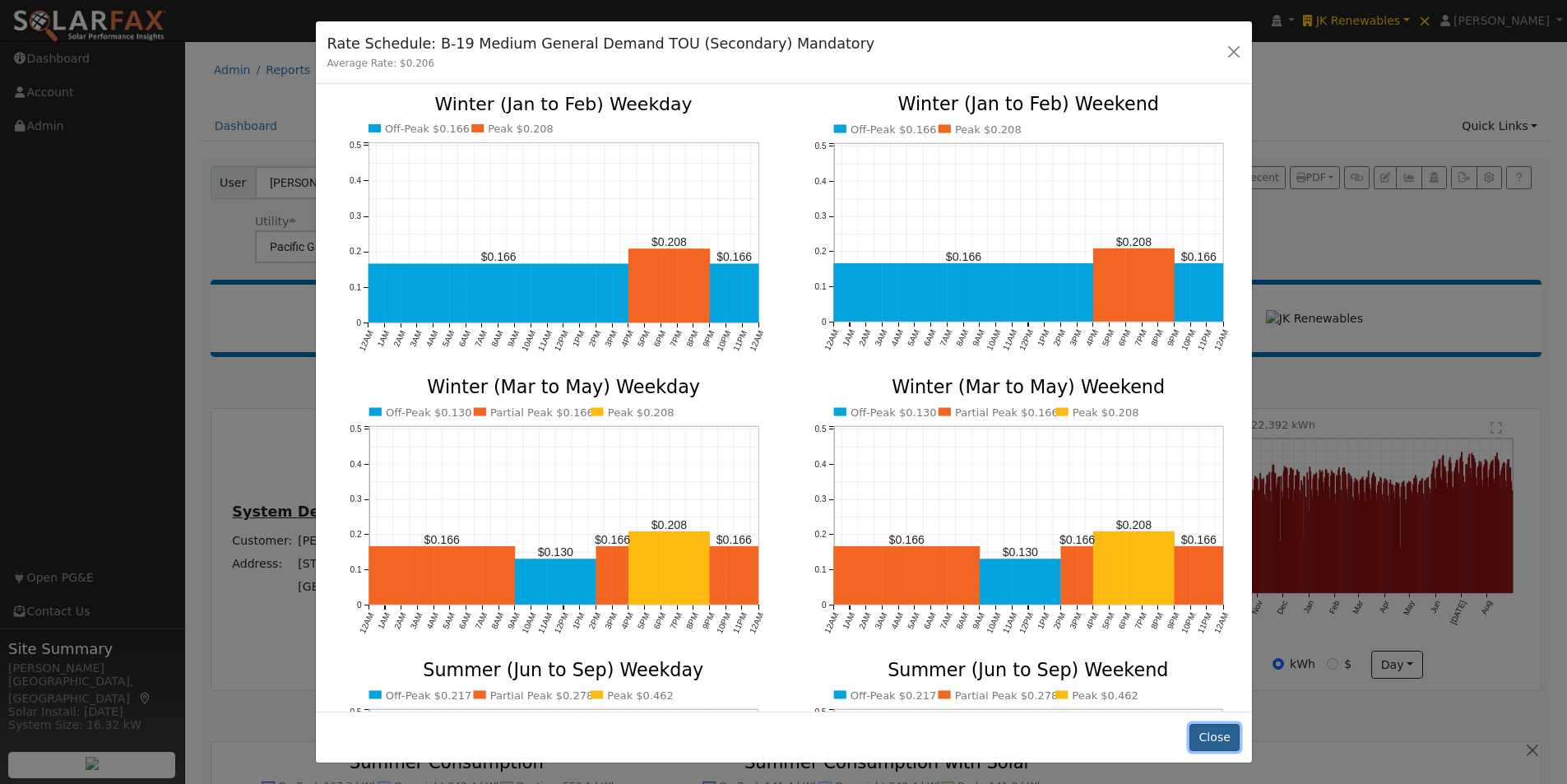
click at [1215, 731] on button "Close" at bounding box center [1214, 737] width 50 height 28
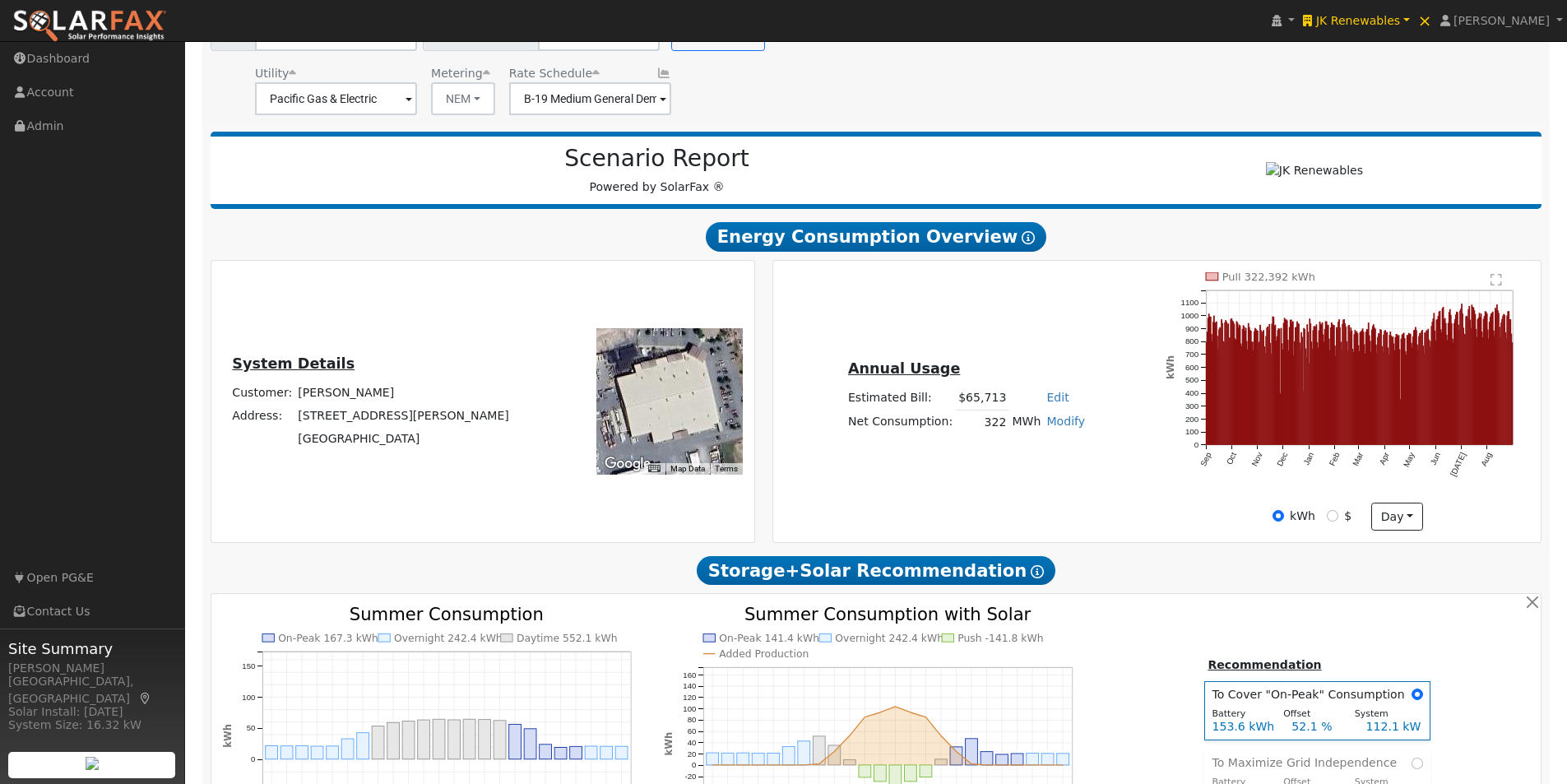
scroll to position [82, 0]
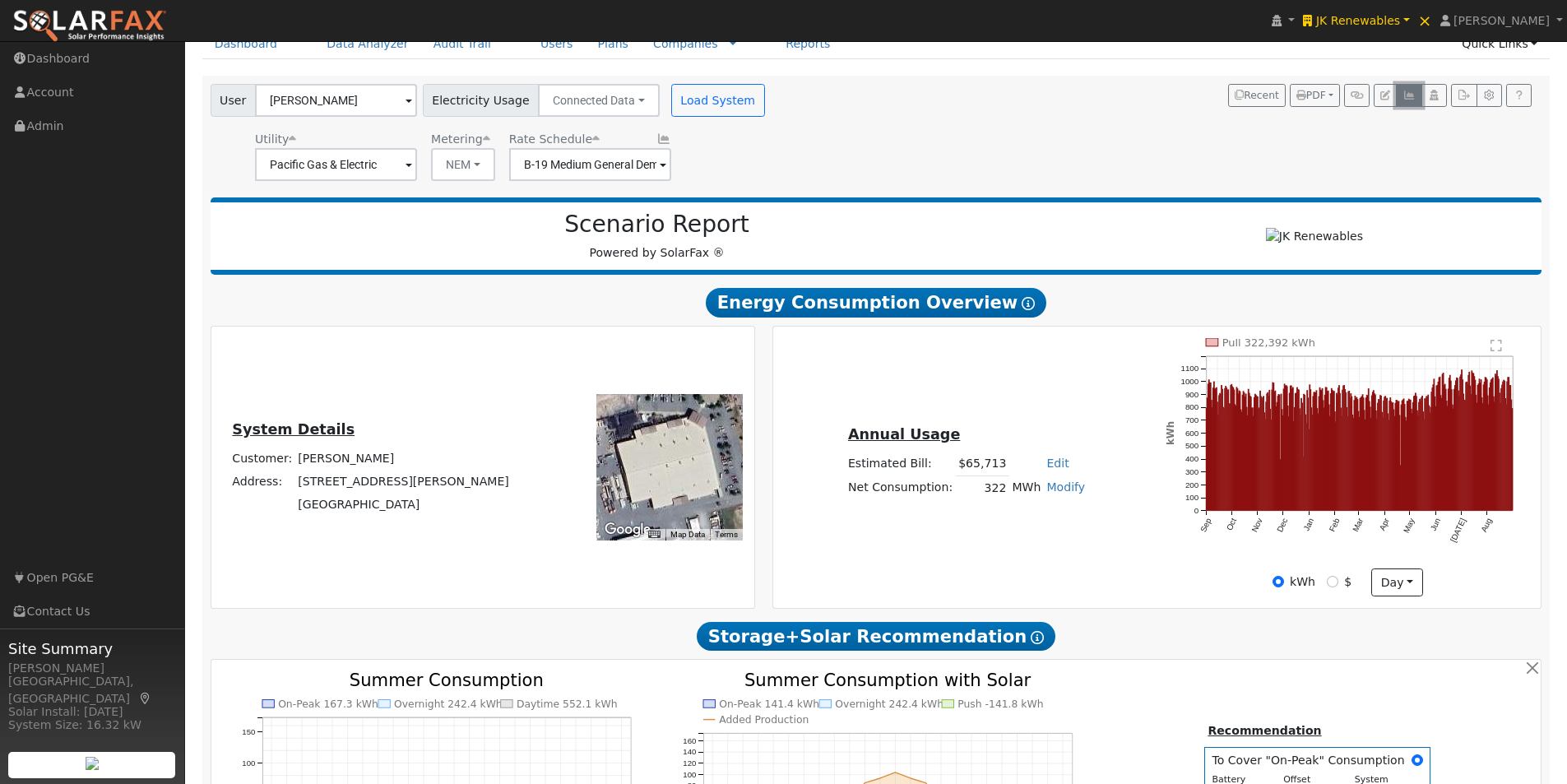
click at [1405, 93] on icon "button" at bounding box center [1408, 96] width 13 height 10
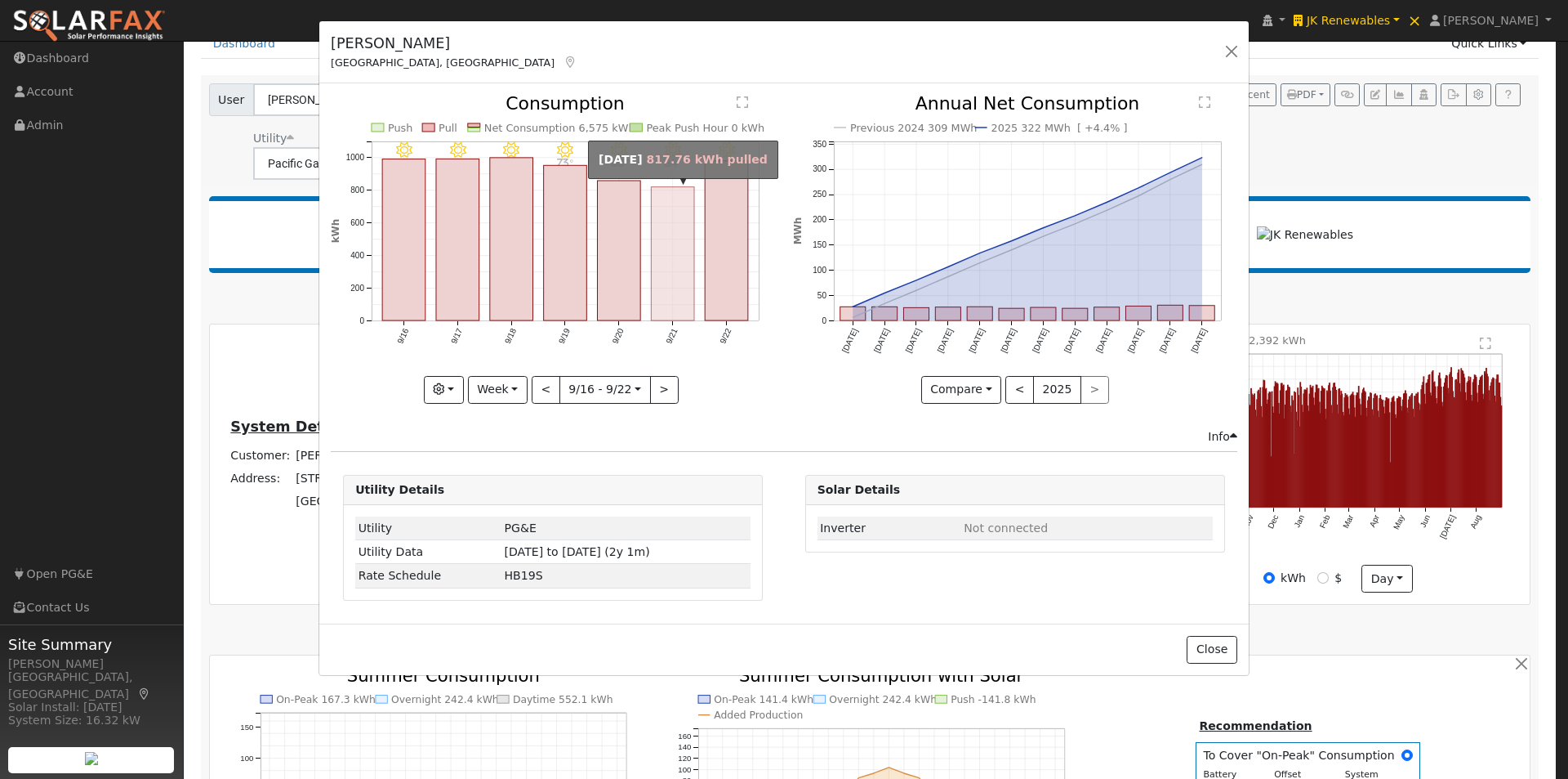
click at [671, 262] on rect "onclick=""" at bounding box center [672, 254] width 43 height 133
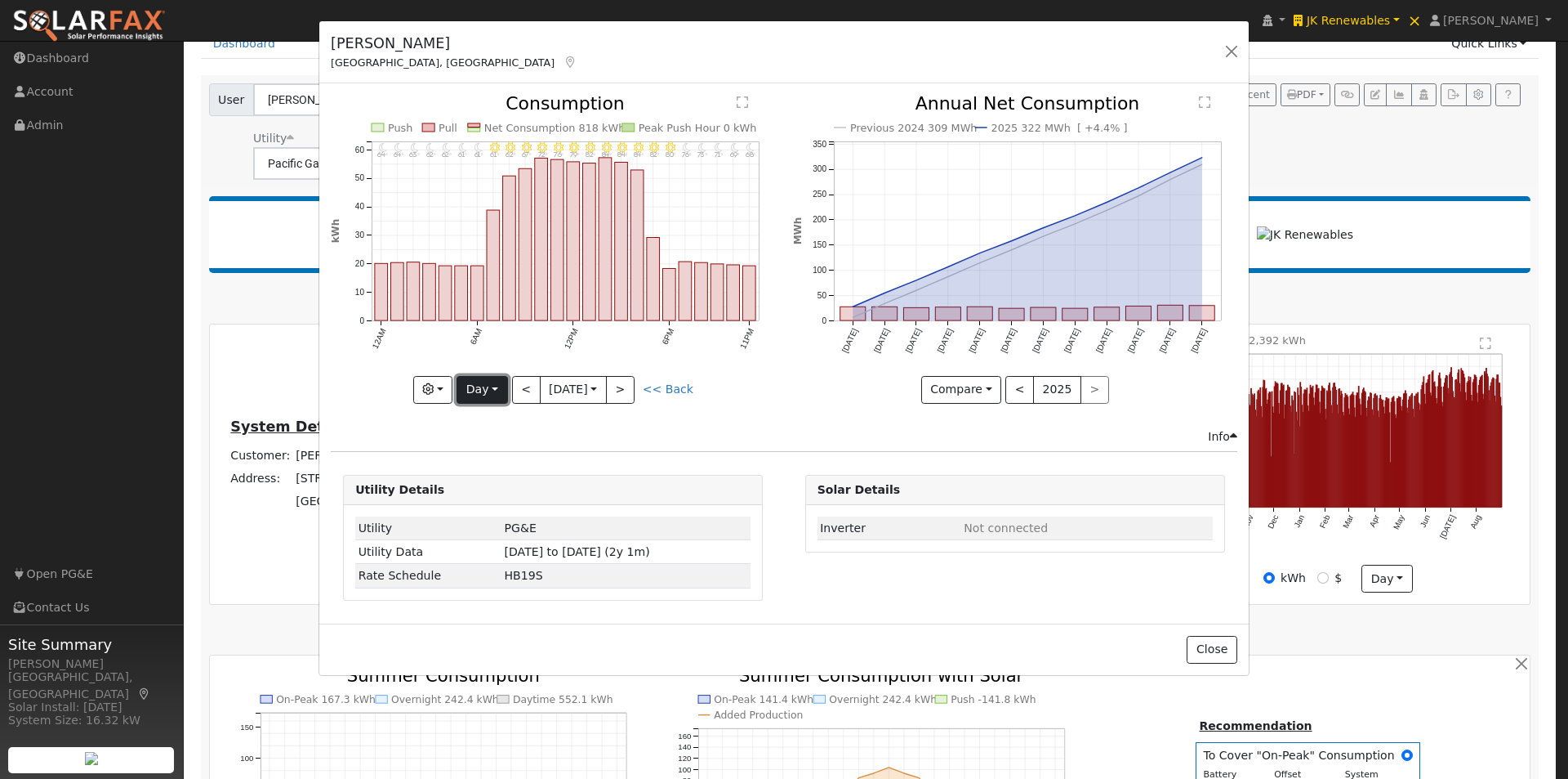
click at [483, 390] on button "Day" at bounding box center [482, 390] width 51 height 28
click at [491, 470] on link "Month" at bounding box center [514, 469] width 114 height 23
type input "2025-08-01"
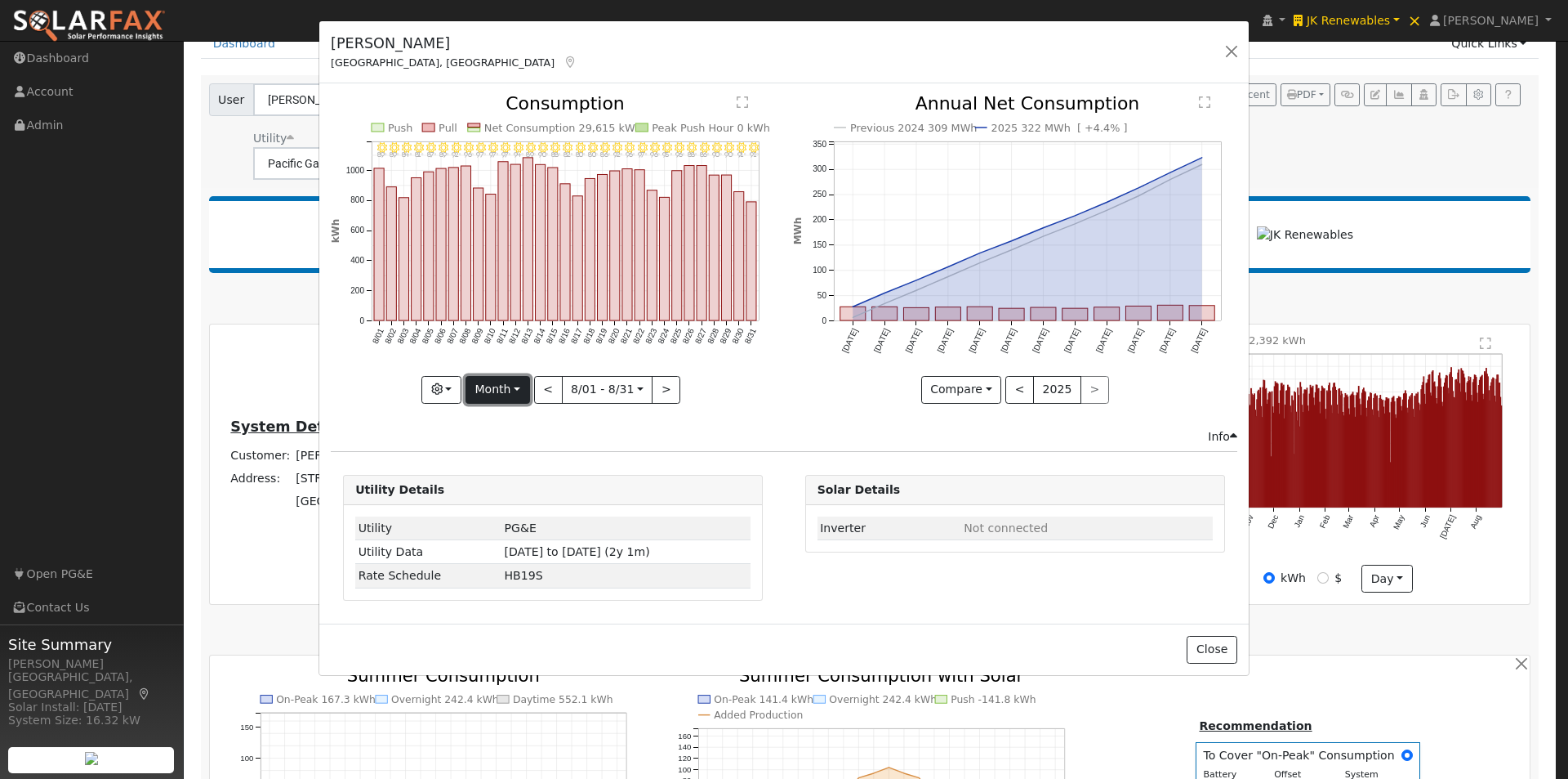
click at [500, 386] on button "Month" at bounding box center [497, 390] width 65 height 28
drag, startPoint x: 507, startPoint y: 513, endPoint x: 617, endPoint y: 424, distance: 141.5
click at [508, 513] on link "Custom" at bounding box center [522, 515] width 114 height 23
click at [683, 395] on button "day" at bounding box center [694, 390] width 51 height 28
click at [697, 423] on link "Hour" at bounding box center [726, 422] width 114 height 23
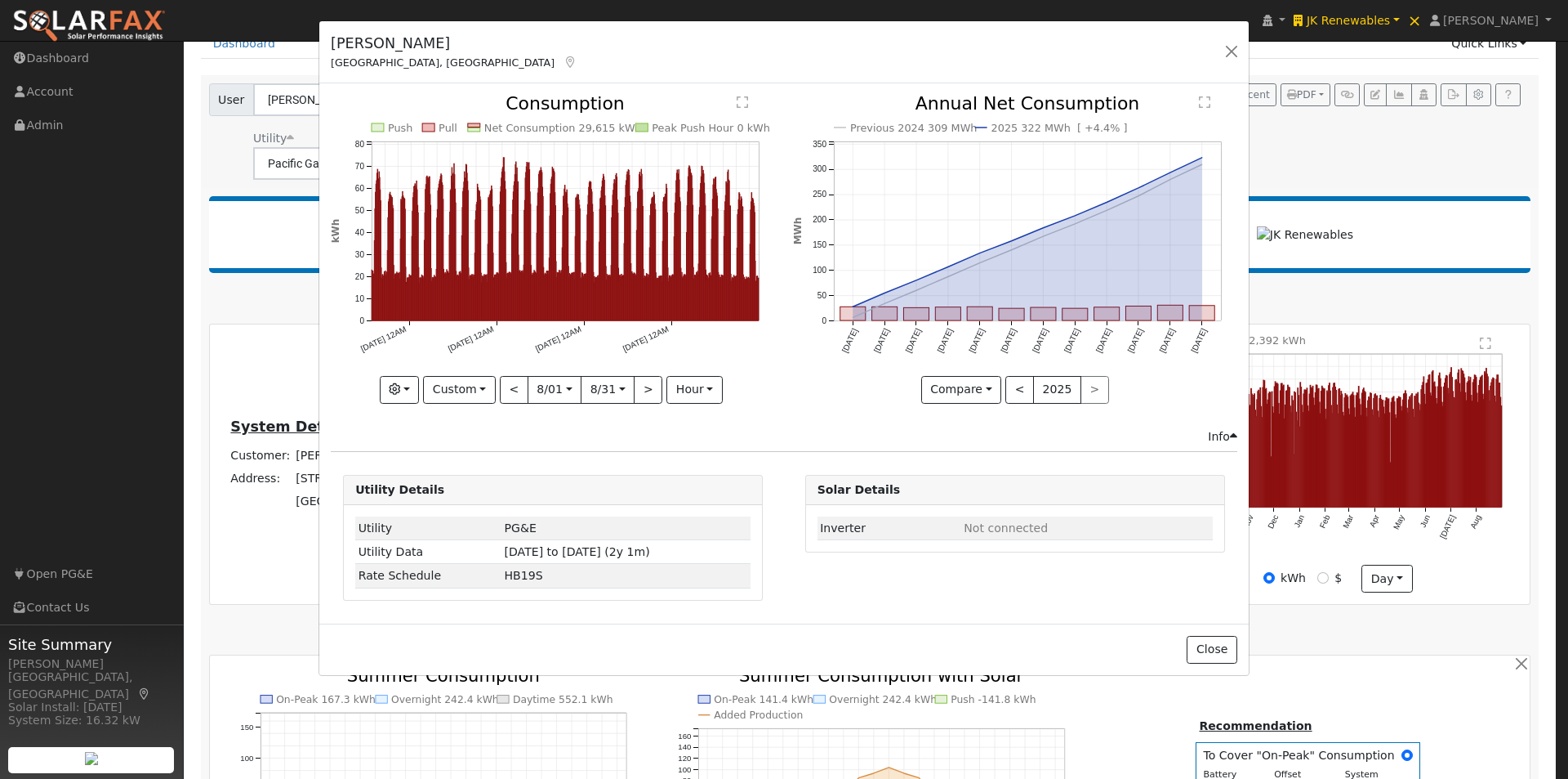
click at [742, 101] on text "" at bounding box center [742, 102] width 12 height 13
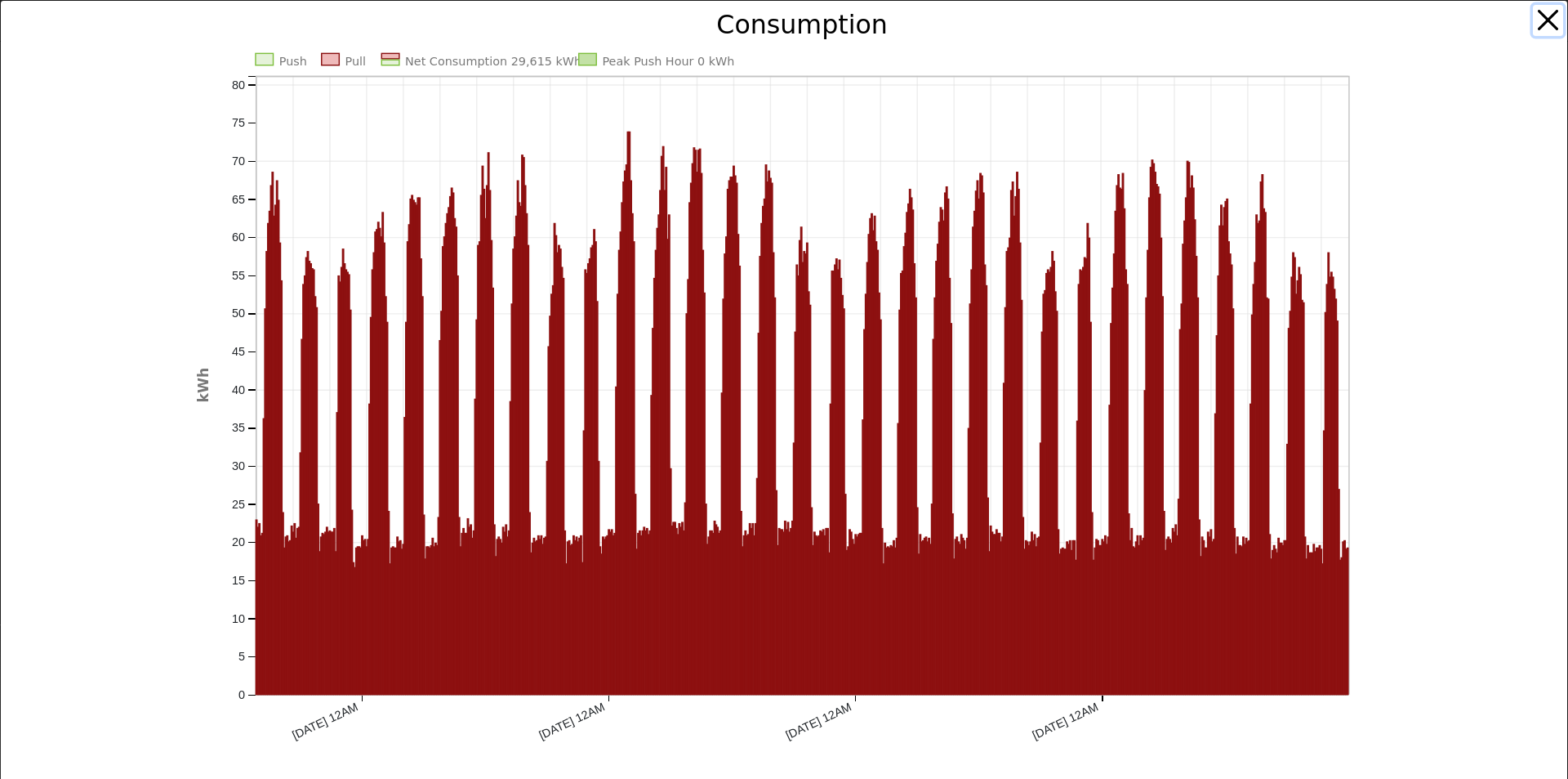
click at [1539, 18] on button "button" at bounding box center [1548, 20] width 31 height 31
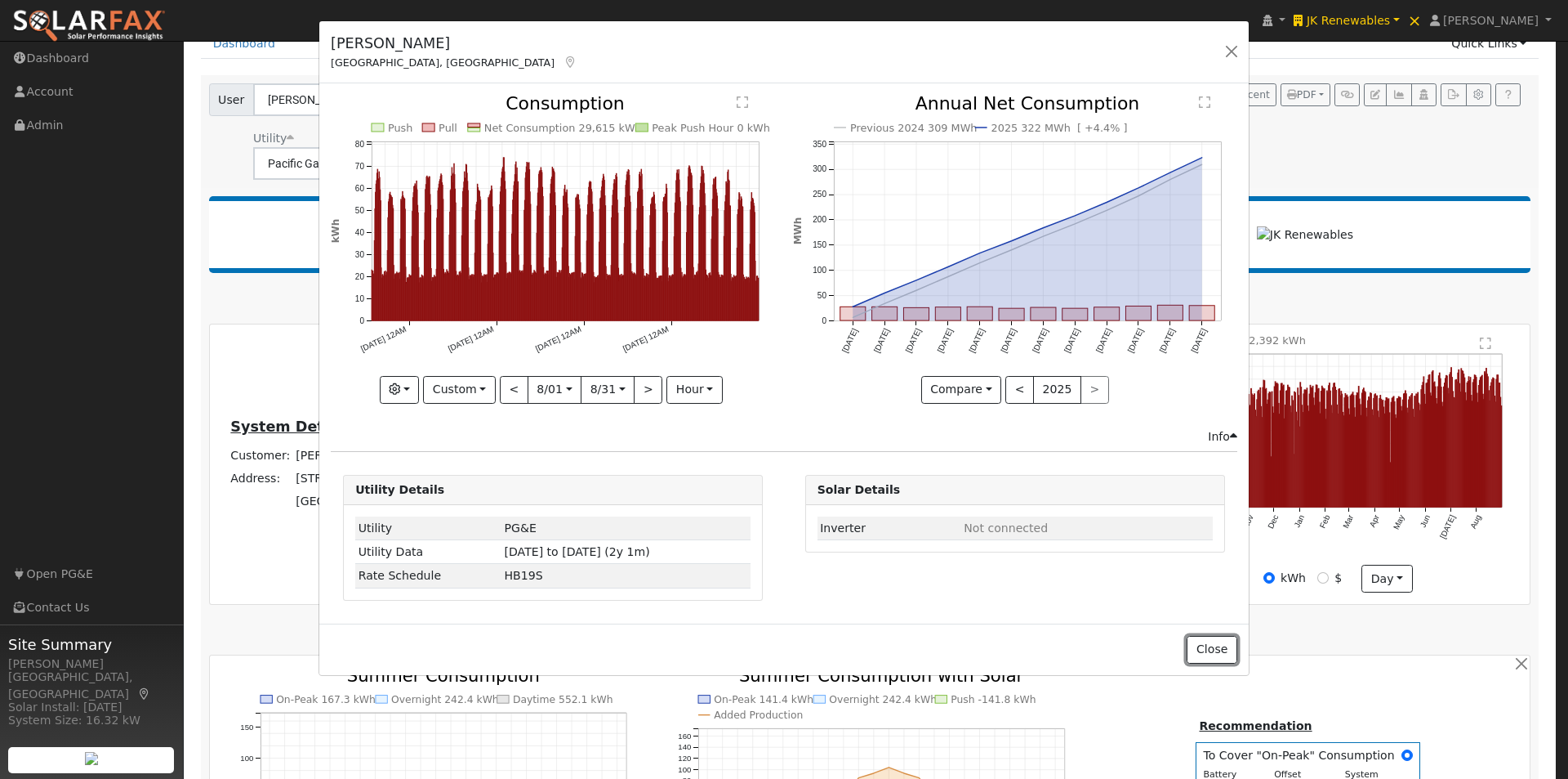
click at [1222, 651] on button "Close" at bounding box center [1211, 649] width 50 height 28
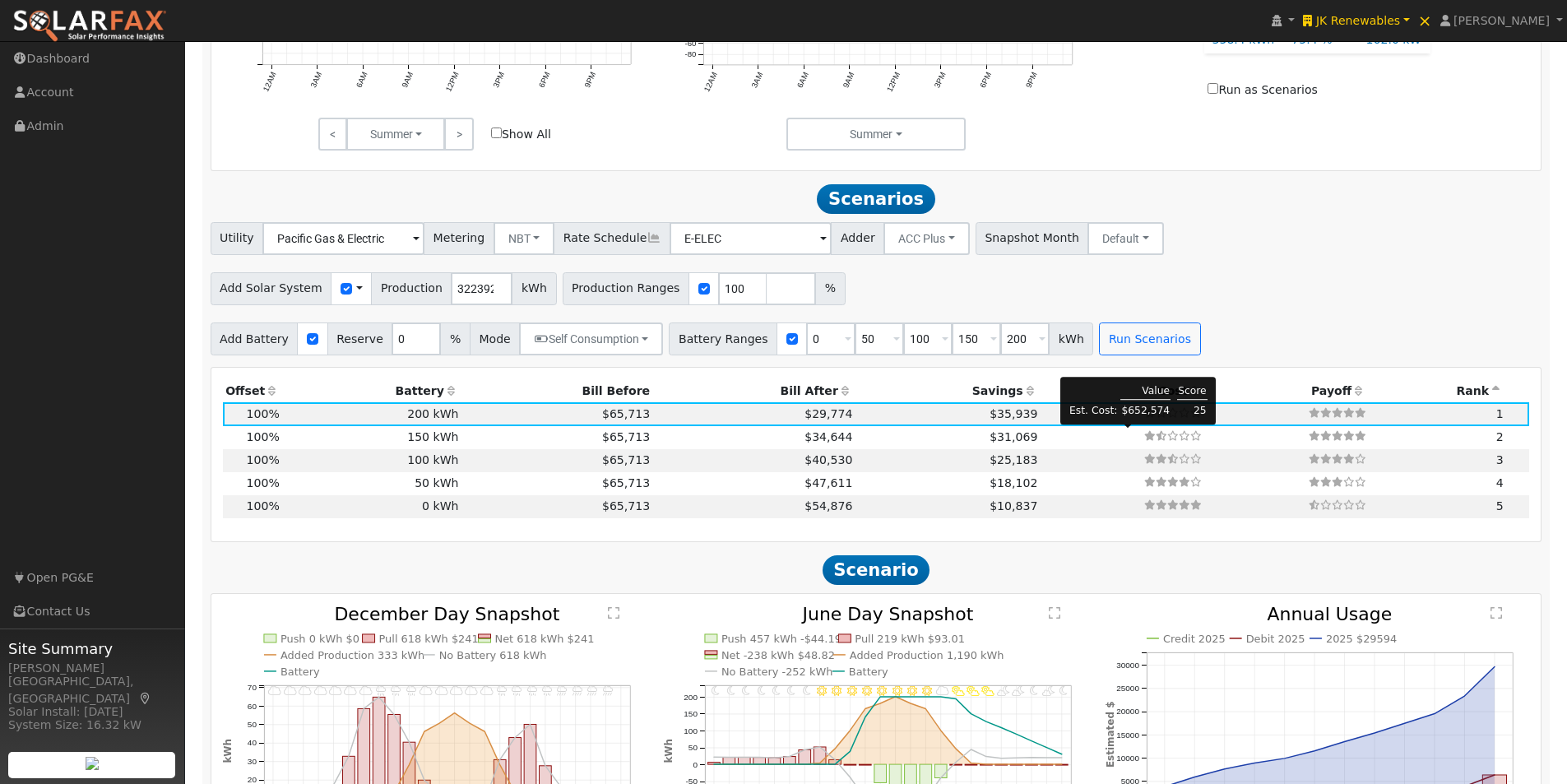
scroll to position [904, 0]
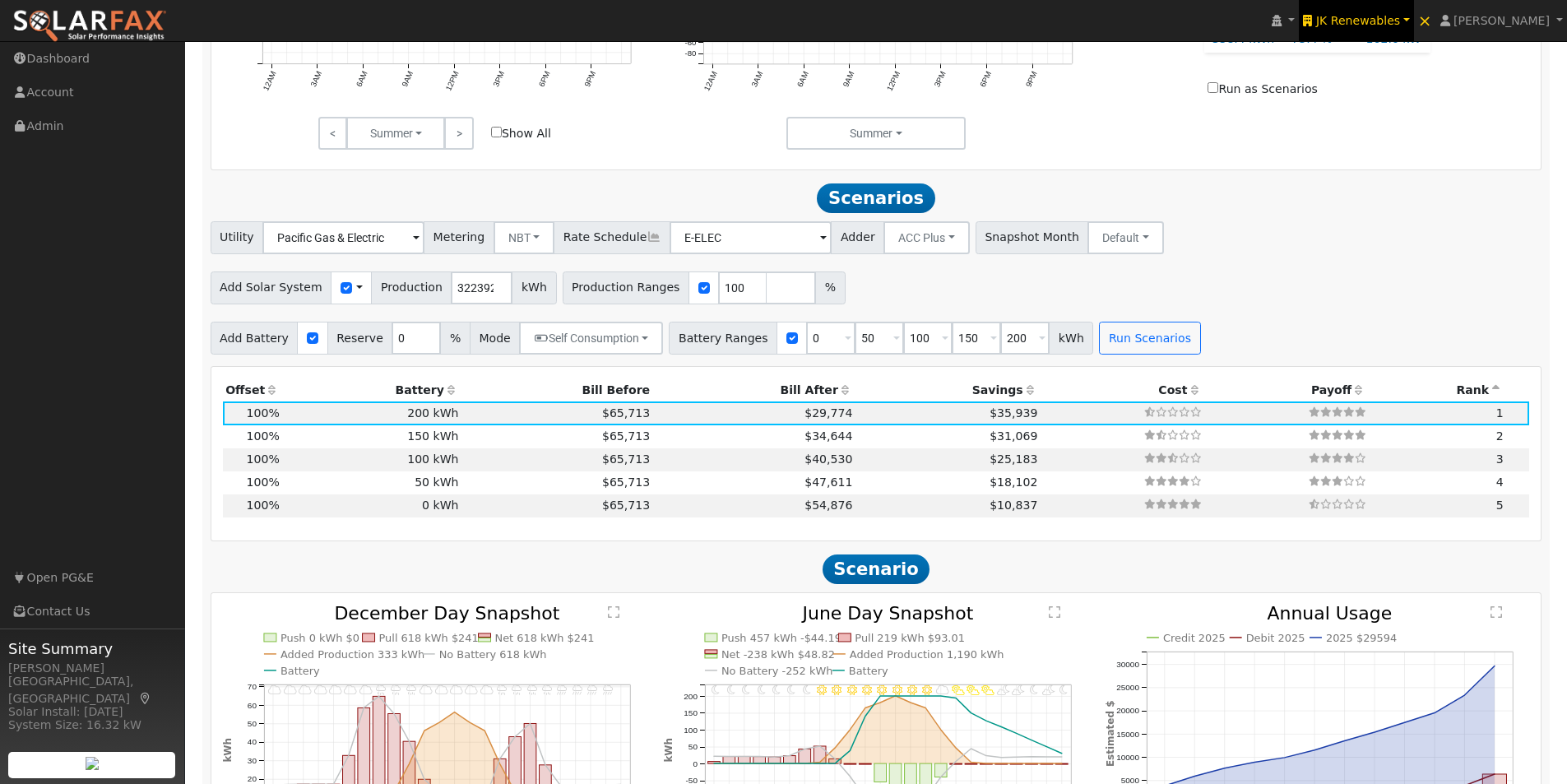
click at [1396, 21] on span "JK Renewables" at bounding box center [1358, 20] width 84 height 14
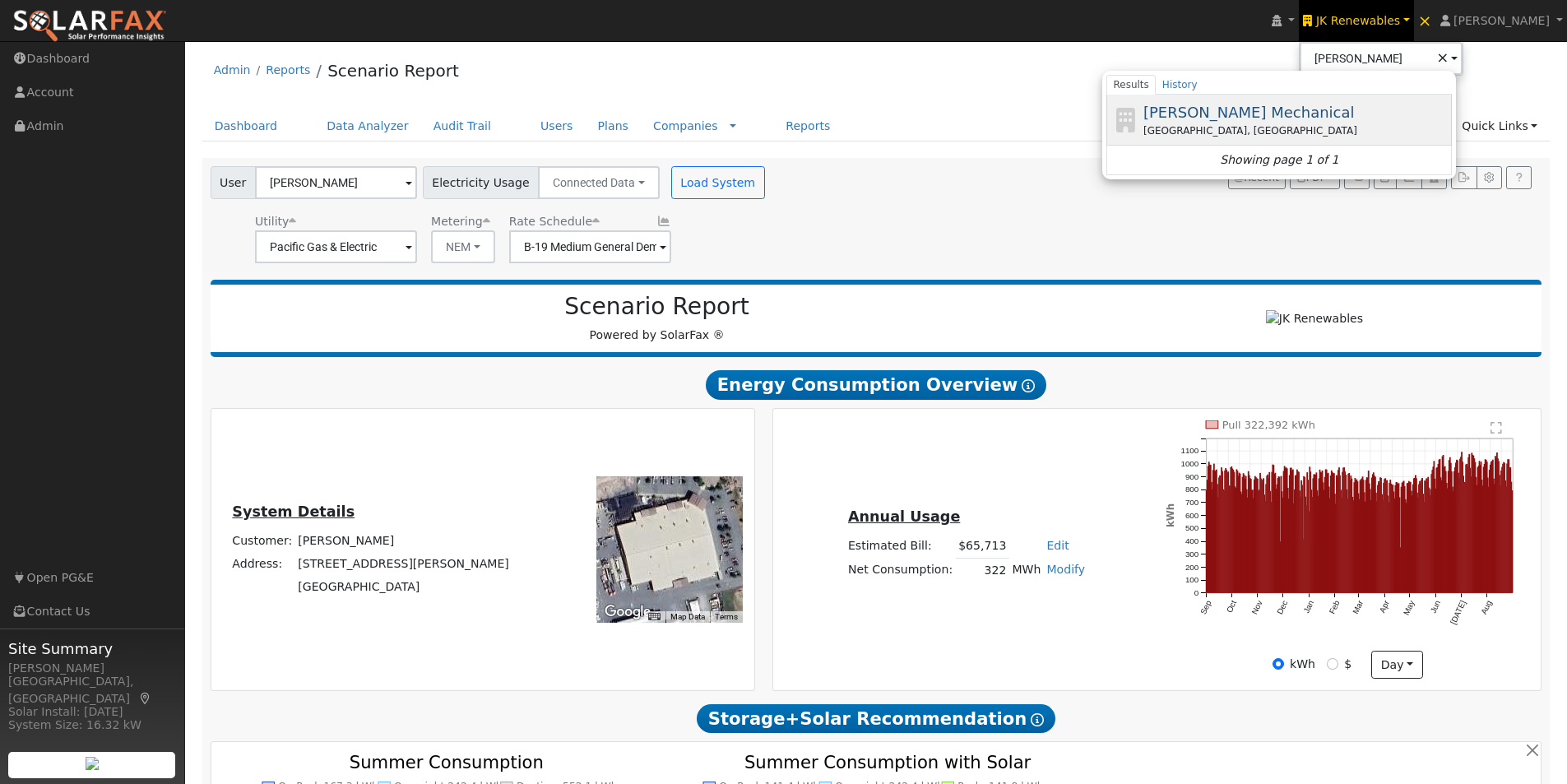
click at [1224, 115] on span "[PERSON_NAME] Mechanical" at bounding box center [1249, 112] width 211 height 17
type input "[PERSON_NAME] Mechanical"
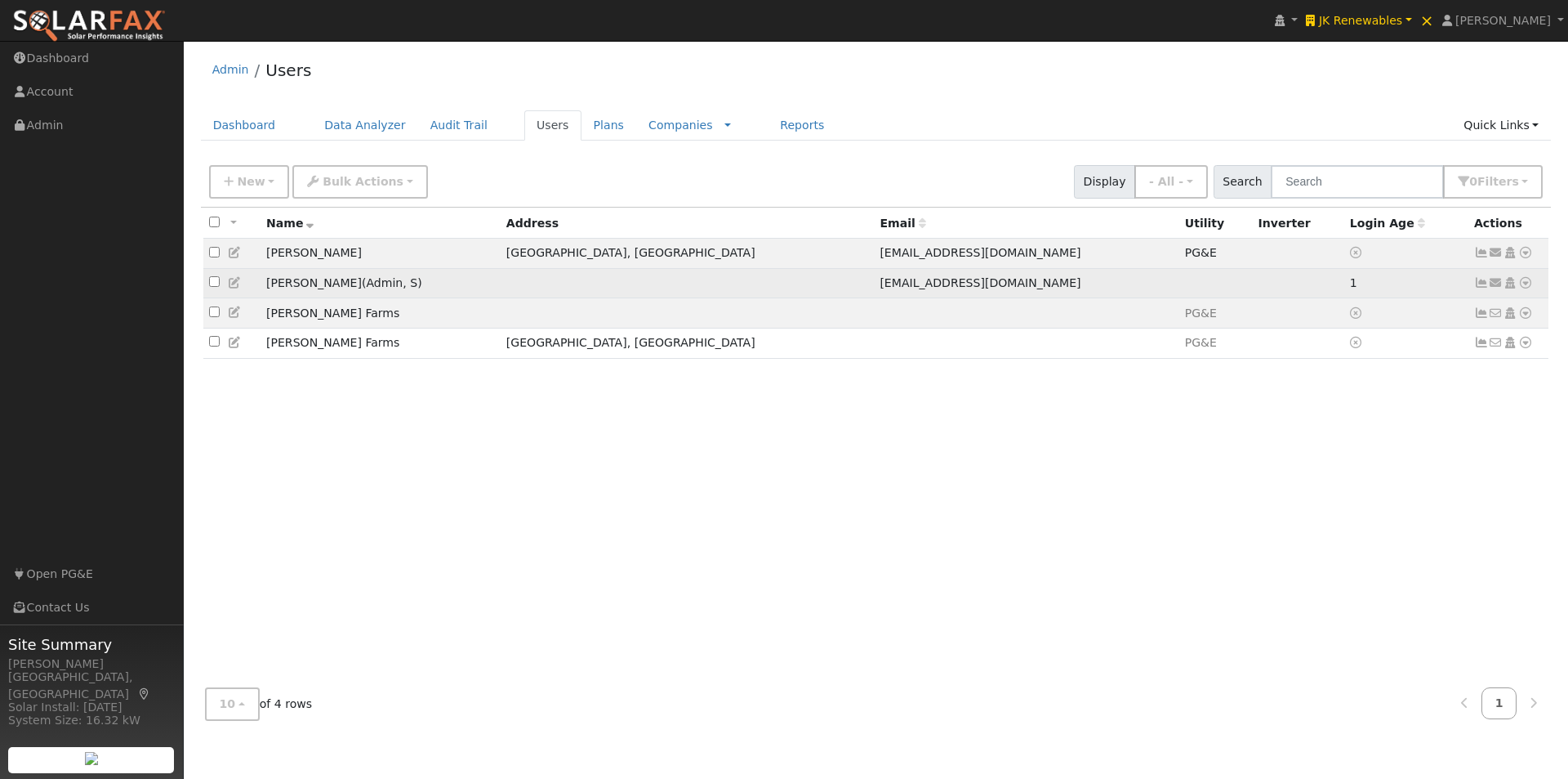
click at [977, 287] on td "[EMAIL_ADDRESS][DOMAIN_NAME]" at bounding box center [1026, 283] width 305 height 30
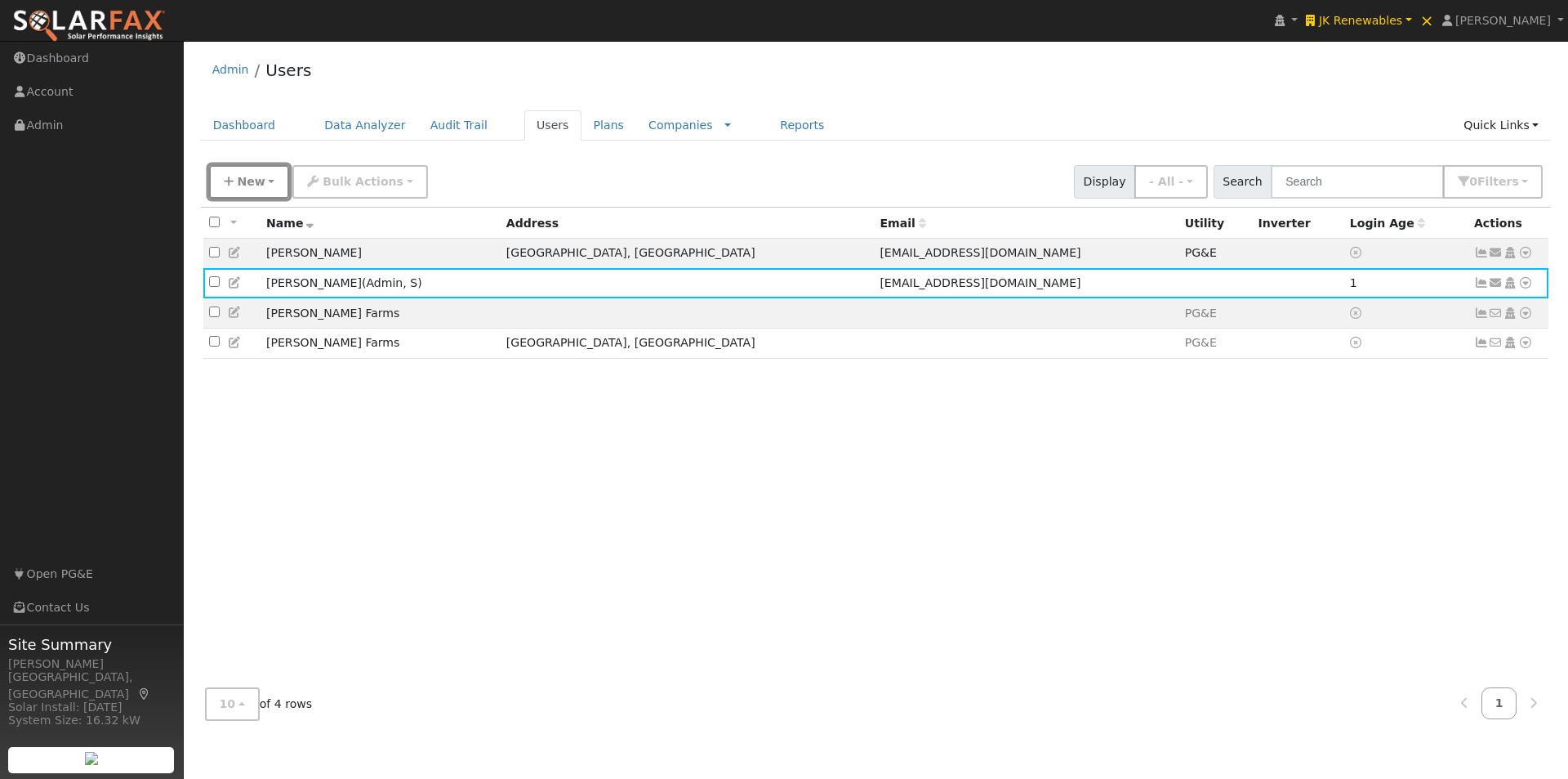
drag, startPoint x: 223, startPoint y: 179, endPoint x: 241, endPoint y: 183, distance: 18.4
click at [226, 180] on icon "button" at bounding box center [229, 181] width 10 height 12
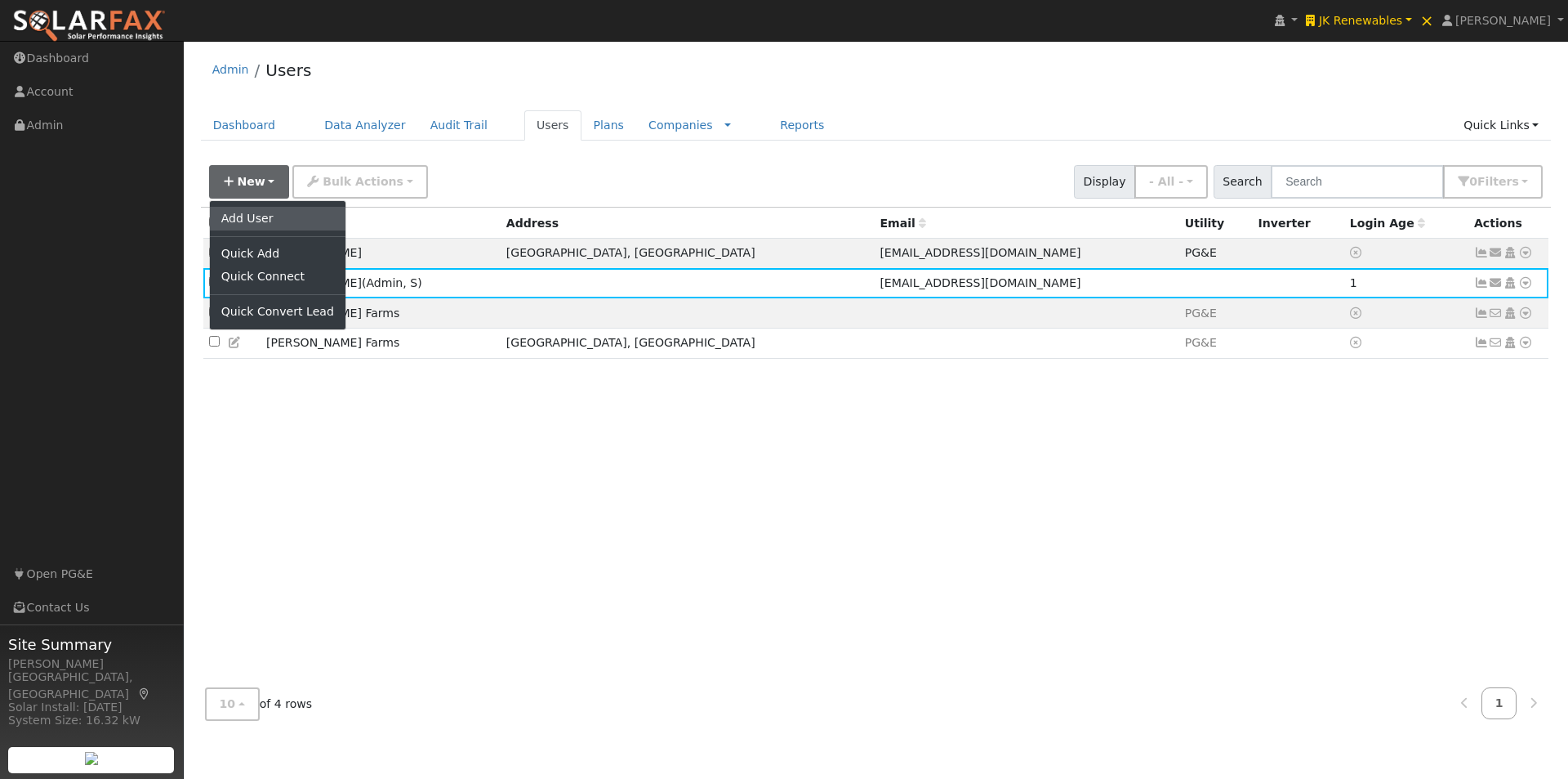
click at [257, 213] on link "Add User" at bounding box center [277, 218] width 136 height 23
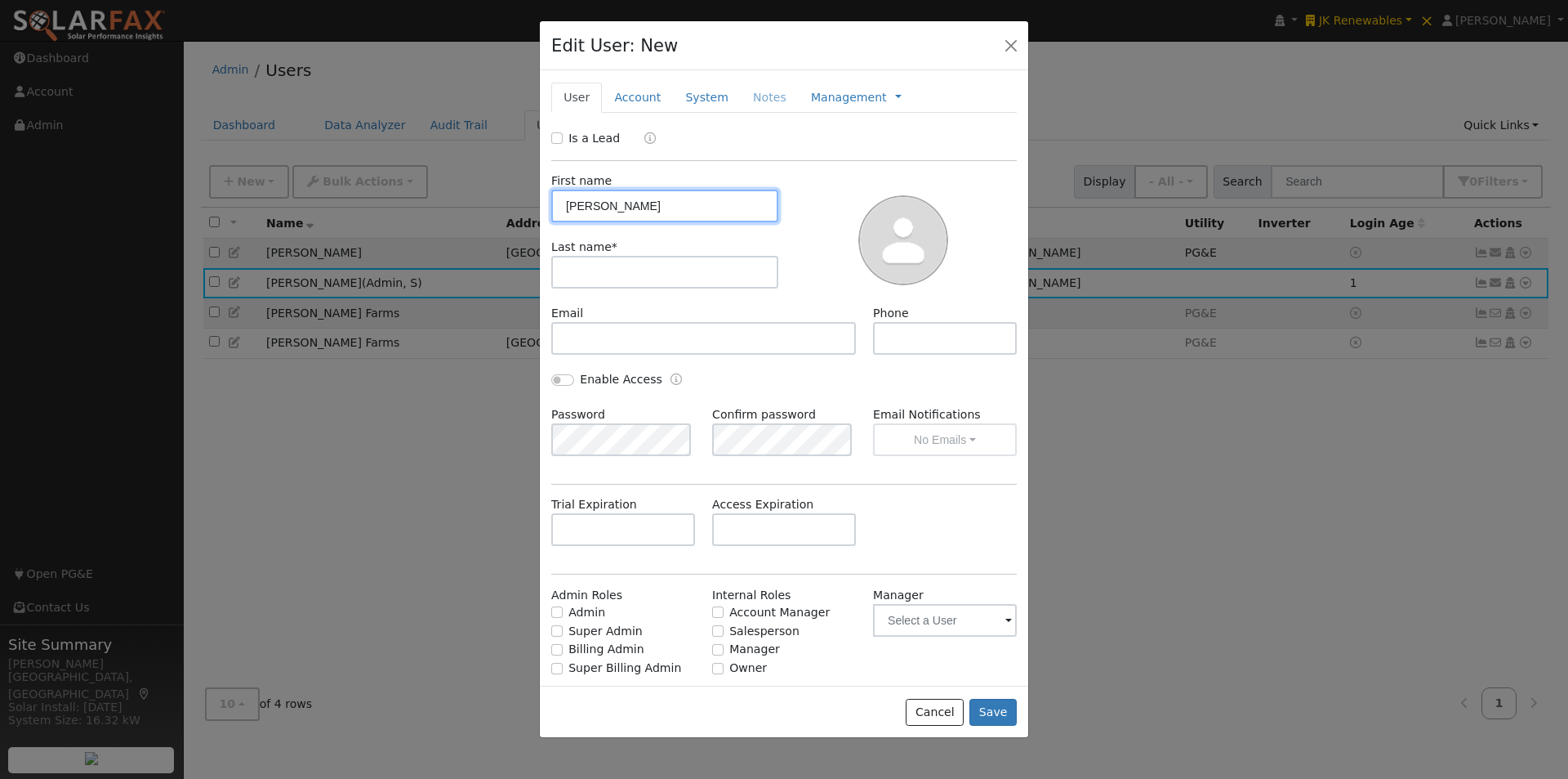
type input "John"
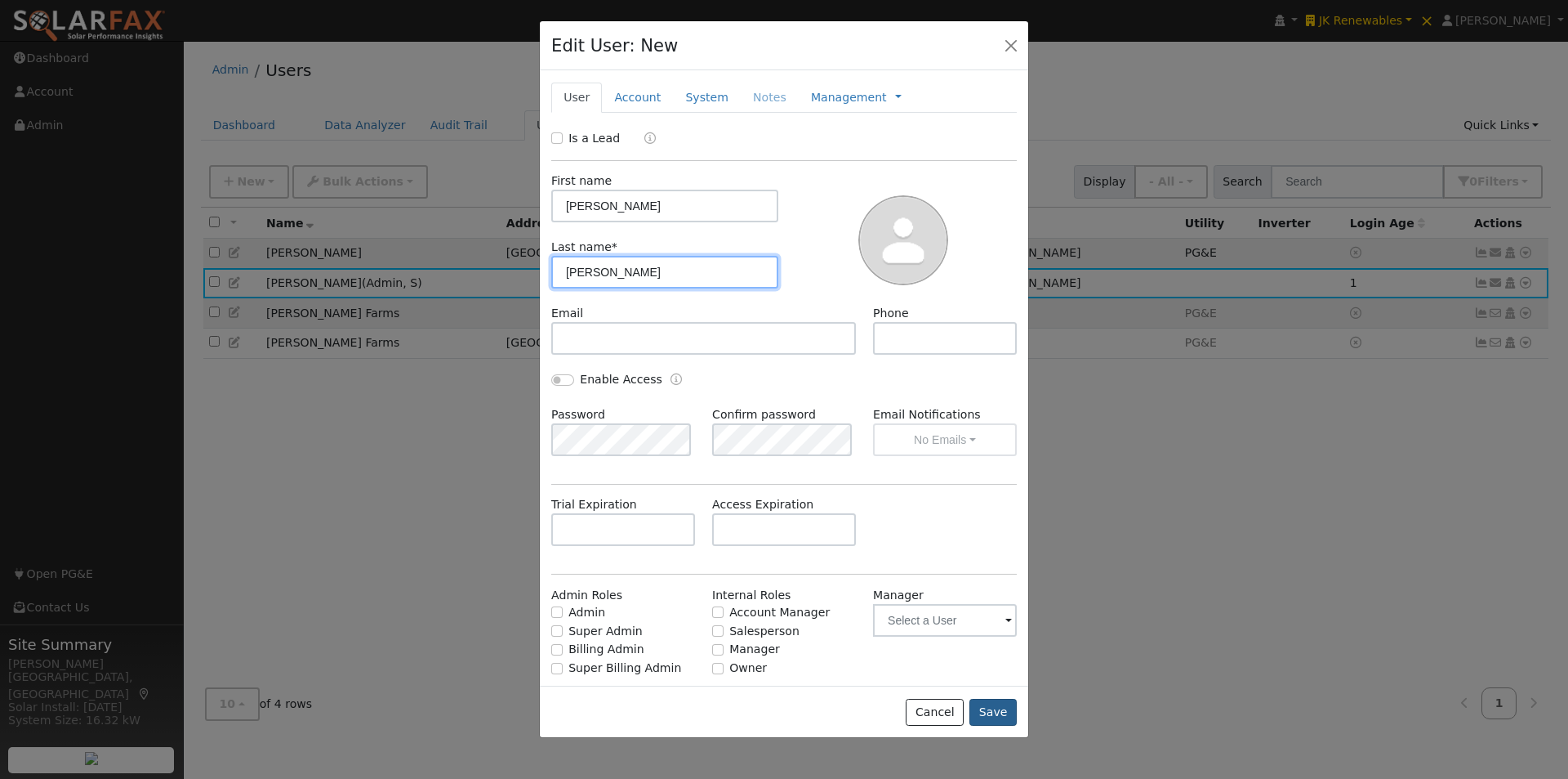
type input "Smith"
click at [987, 709] on button "Save" at bounding box center [993, 712] width 47 height 28
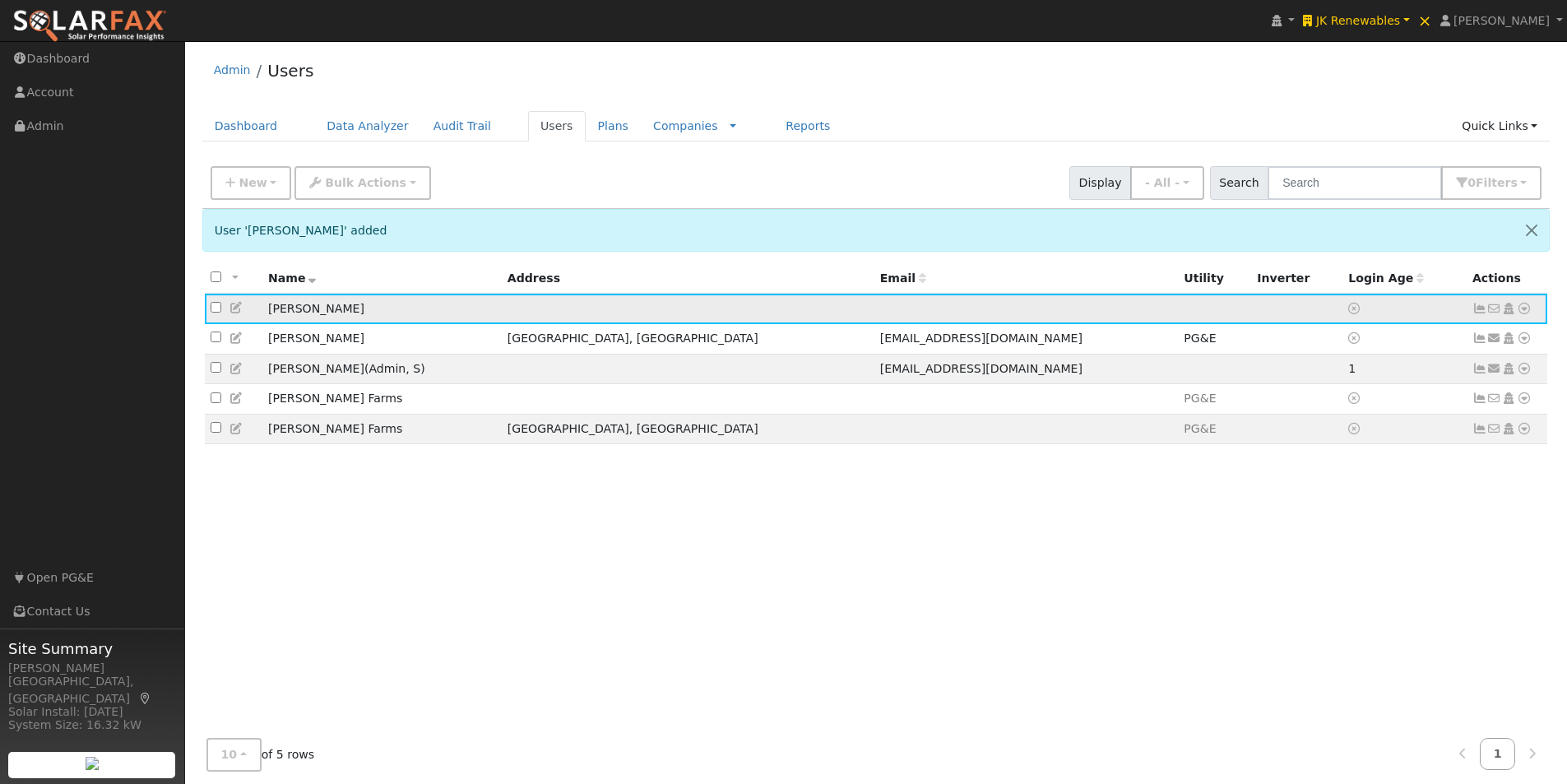
click at [1525, 309] on icon at bounding box center [1524, 309] width 14 height 12
click at [1340, 433] on link "Utility" at bounding box center [1353, 432] width 115 height 23
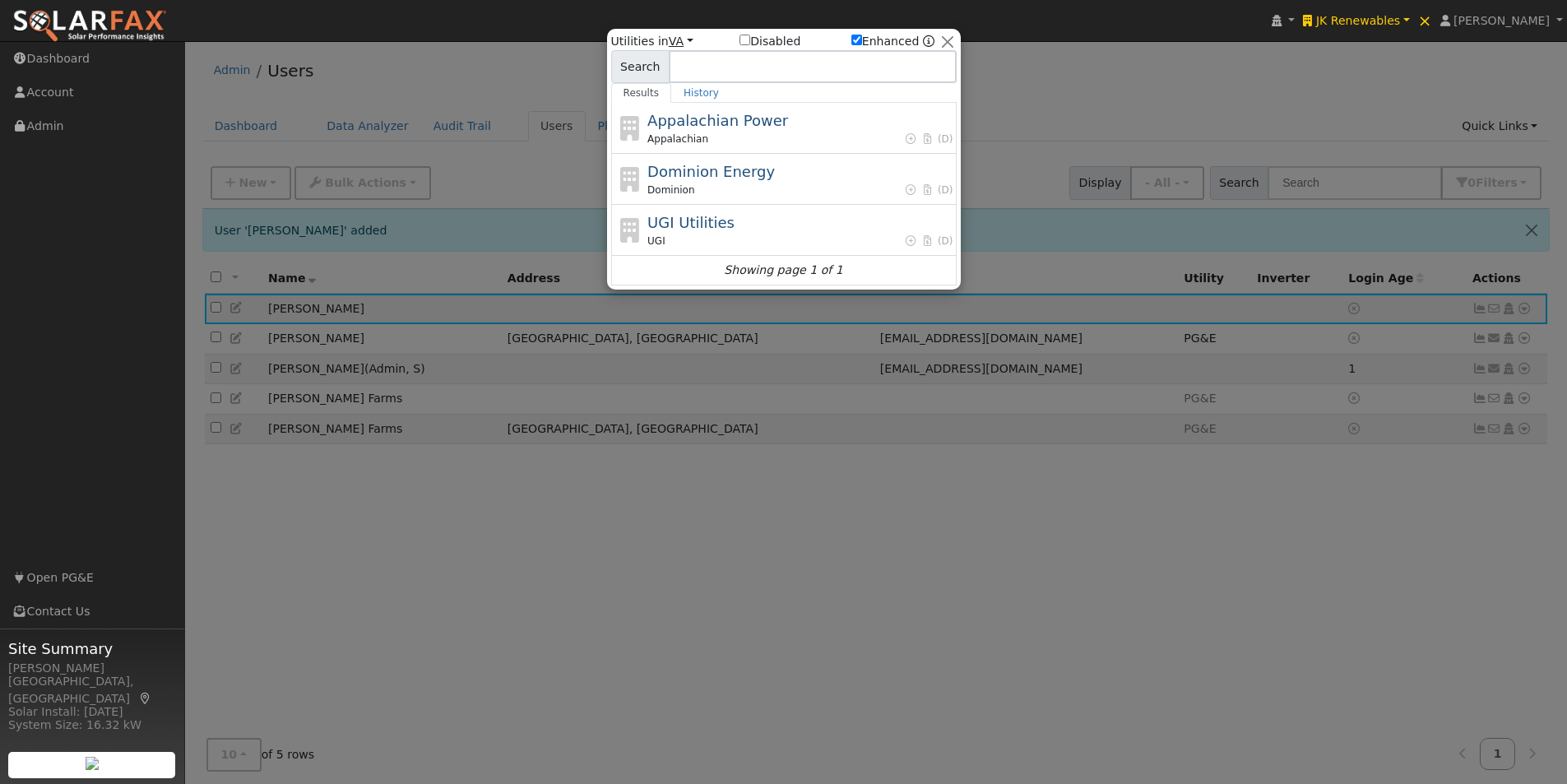
click at [682, 40] on link "VA" at bounding box center [681, 42] width 25 height 14
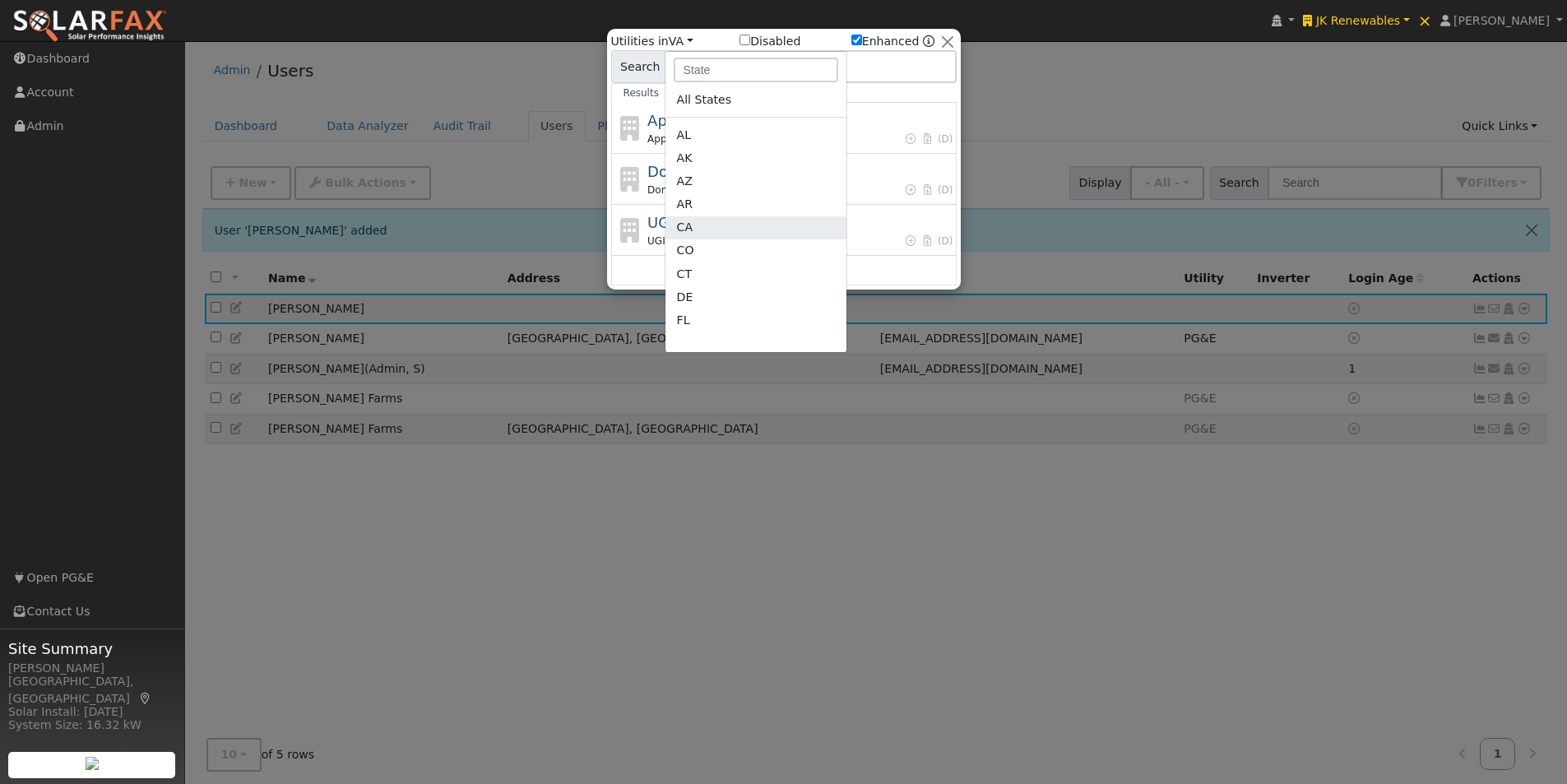
click at [681, 227] on link "CA" at bounding box center [755, 227] width 181 height 23
checkbox input "false"
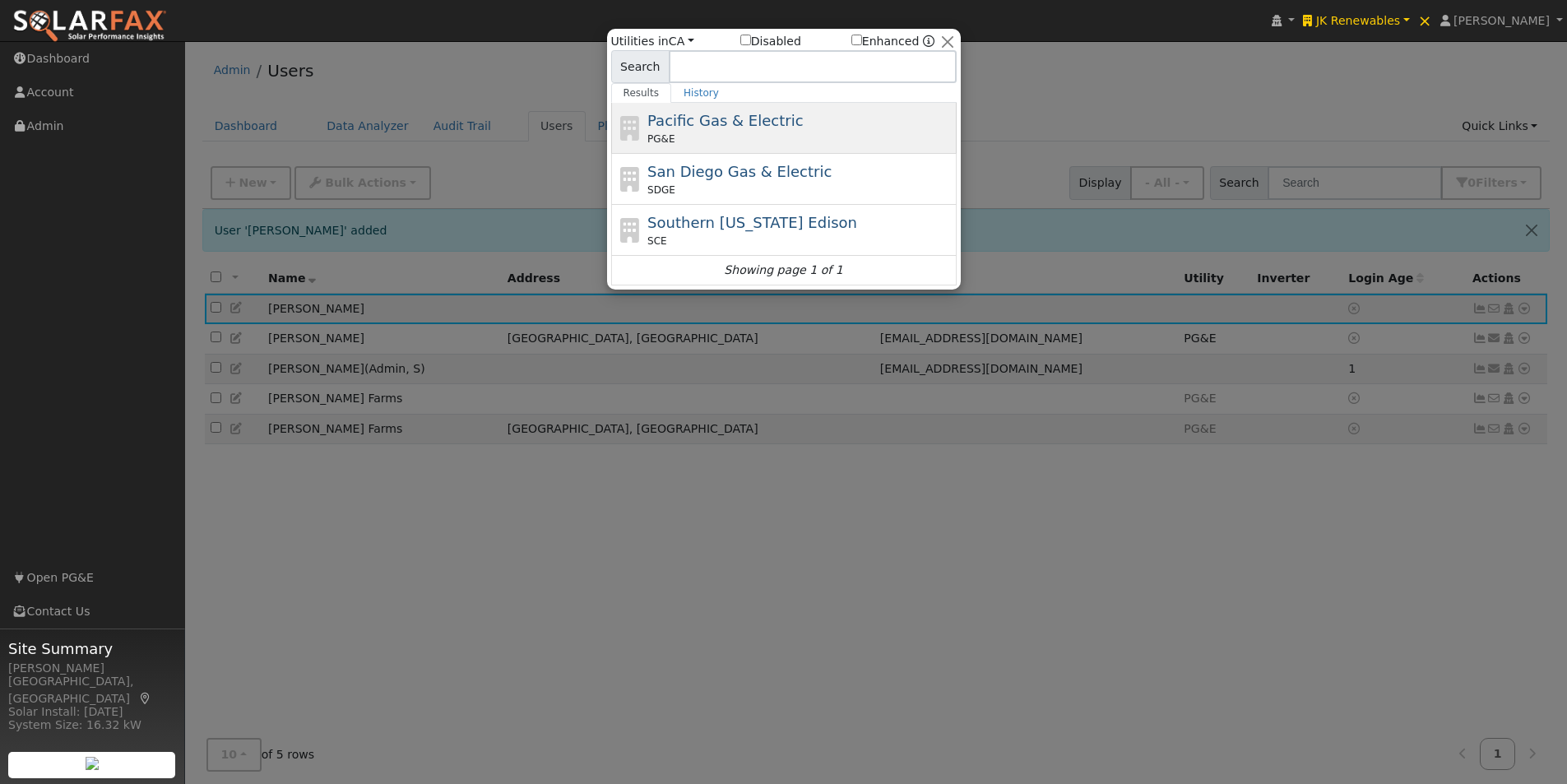
click at [699, 117] on span "Pacific Gas & Electric" at bounding box center [725, 120] width 155 height 17
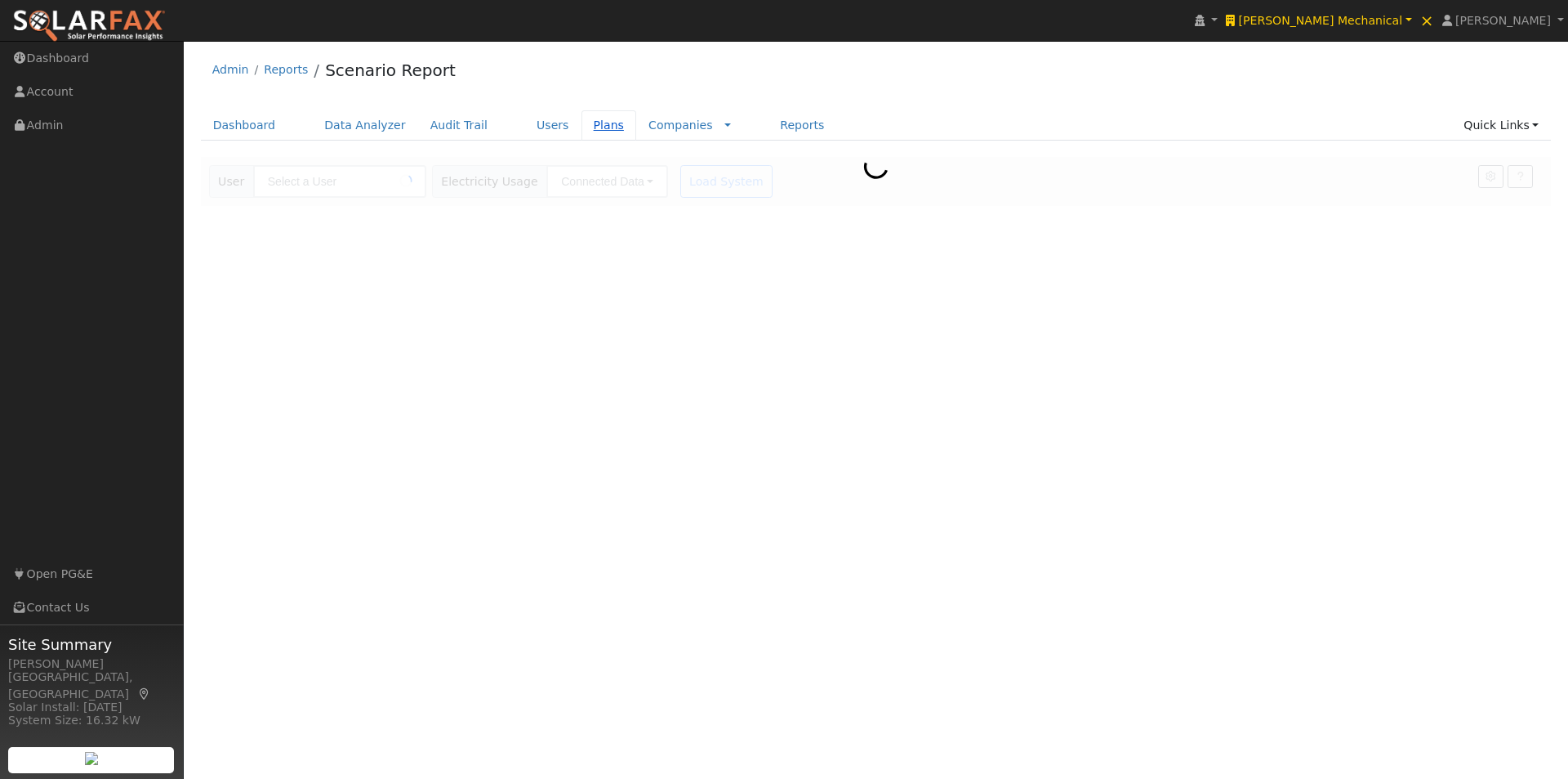
type input "[PERSON_NAME]"
click at [524, 124] on link "Users" at bounding box center [553, 126] width 57 height 30
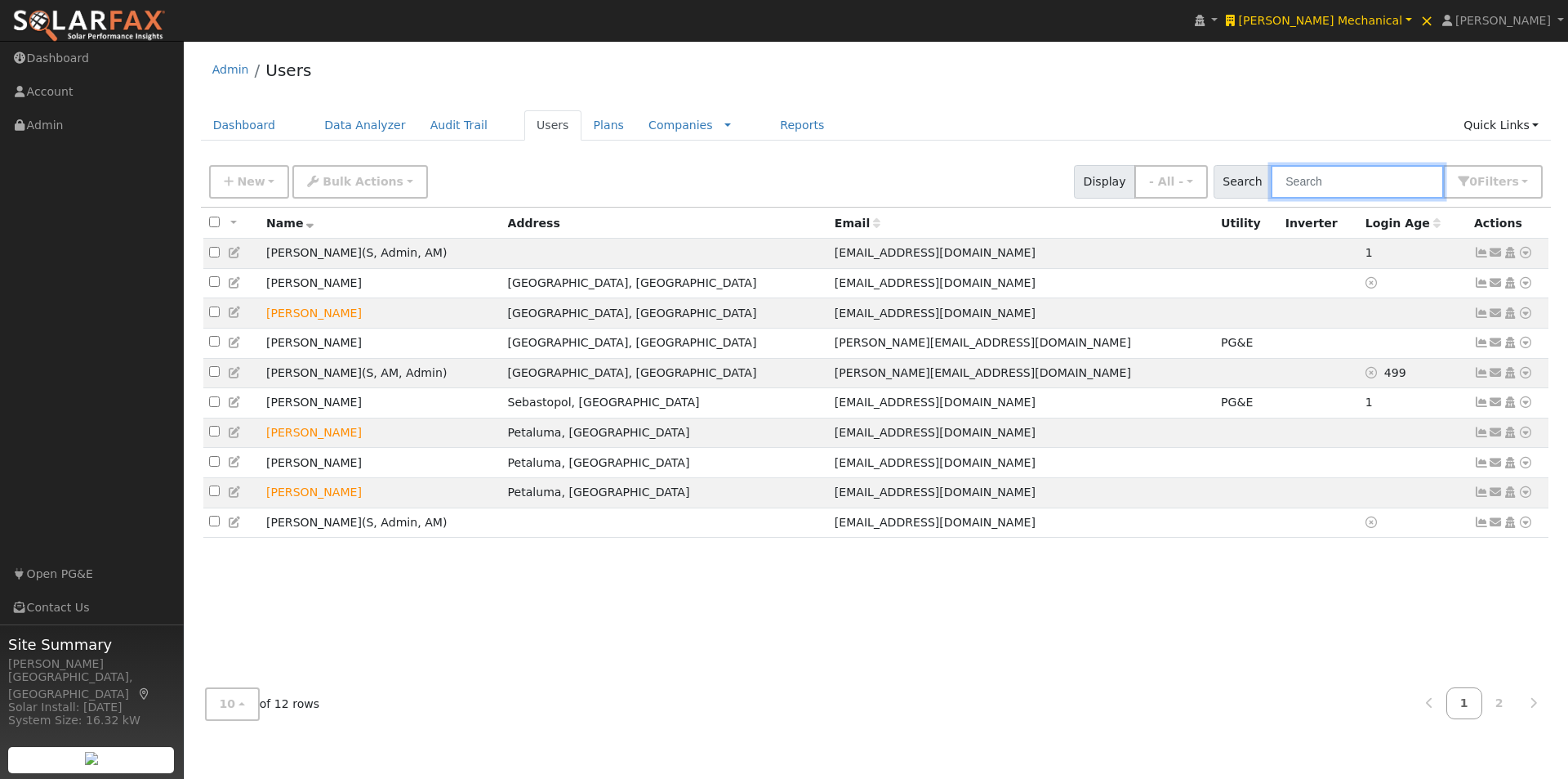
click at [1373, 180] on input "text" at bounding box center [1357, 182] width 173 height 34
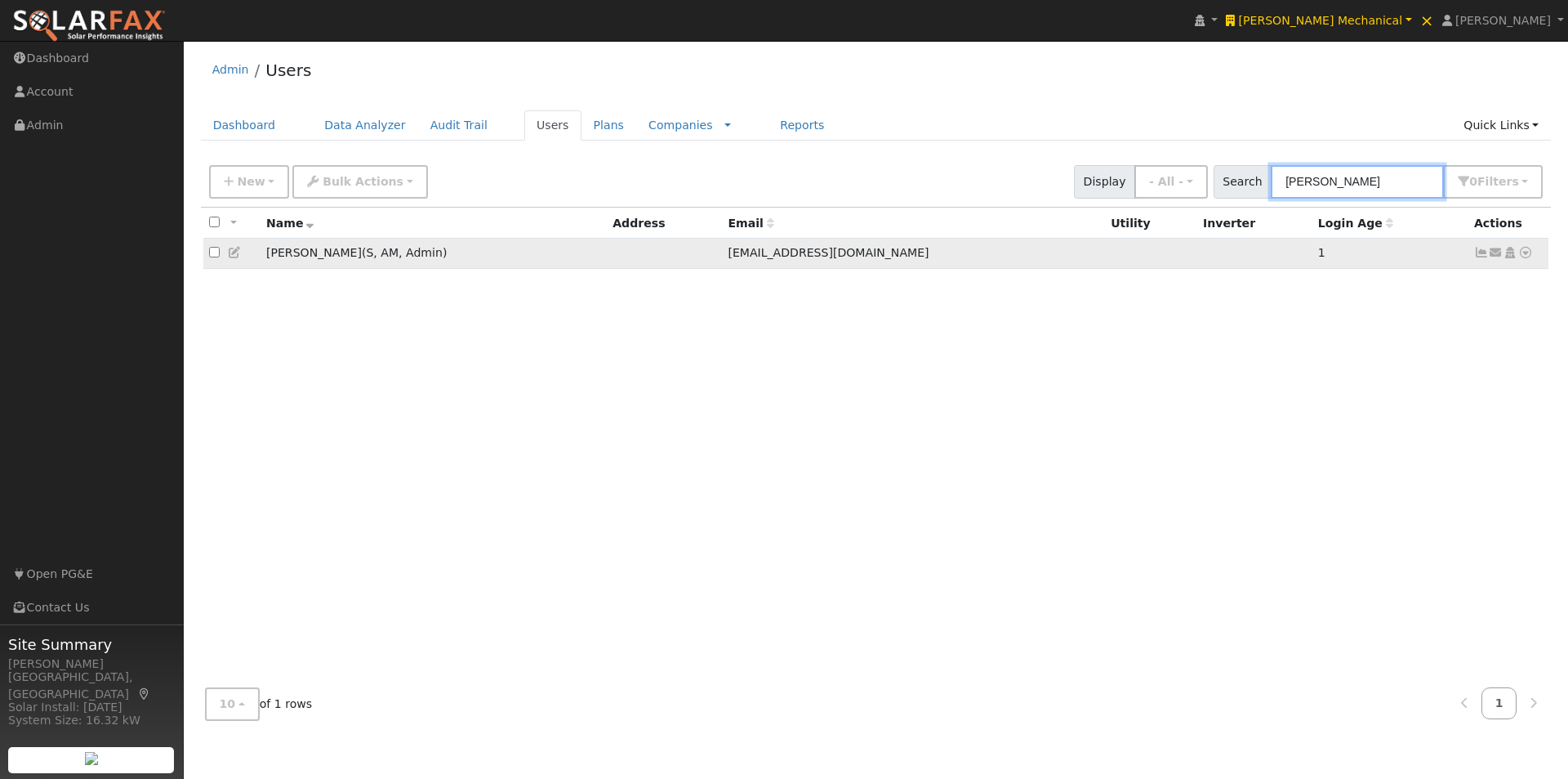
type input "[PERSON_NAME]"
click at [233, 252] on icon at bounding box center [234, 253] width 14 height 12
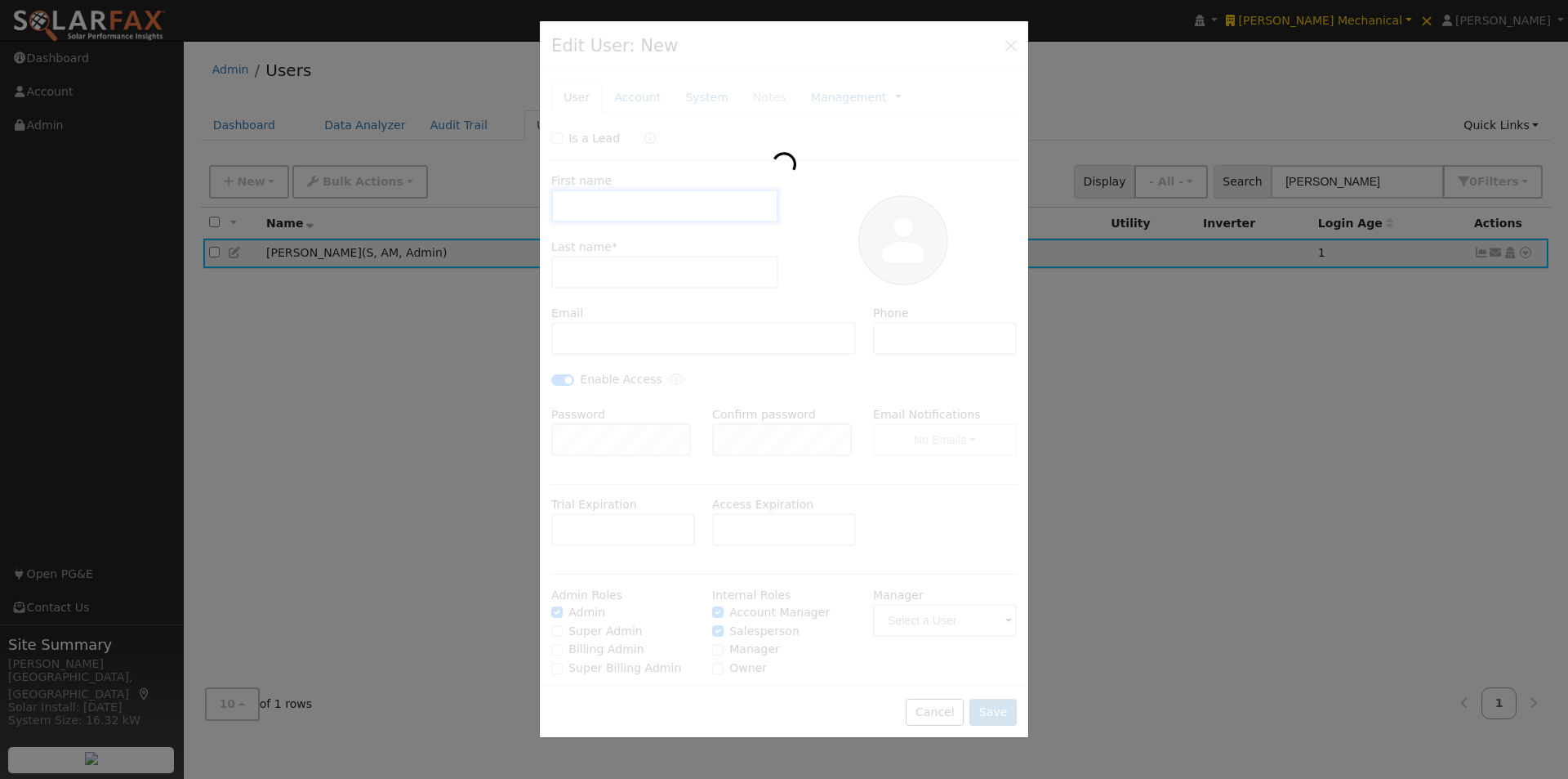
type input "[PERSON_NAME]"
type input "[EMAIL_ADDRESS][DOMAIN_NAME]"
type input "[PHONE_NUMBER]"
checkbox input "true"
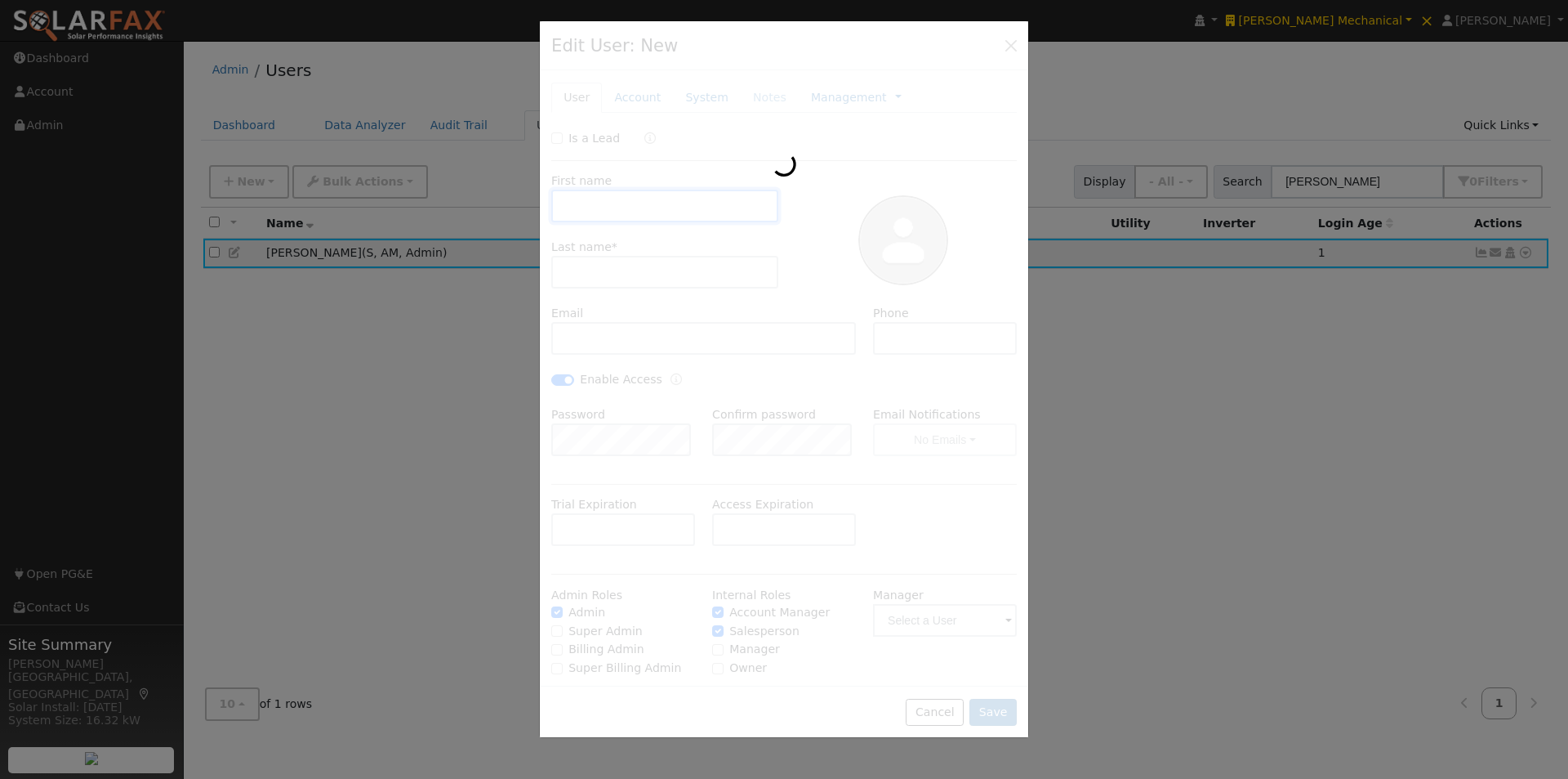
checkbox input "true"
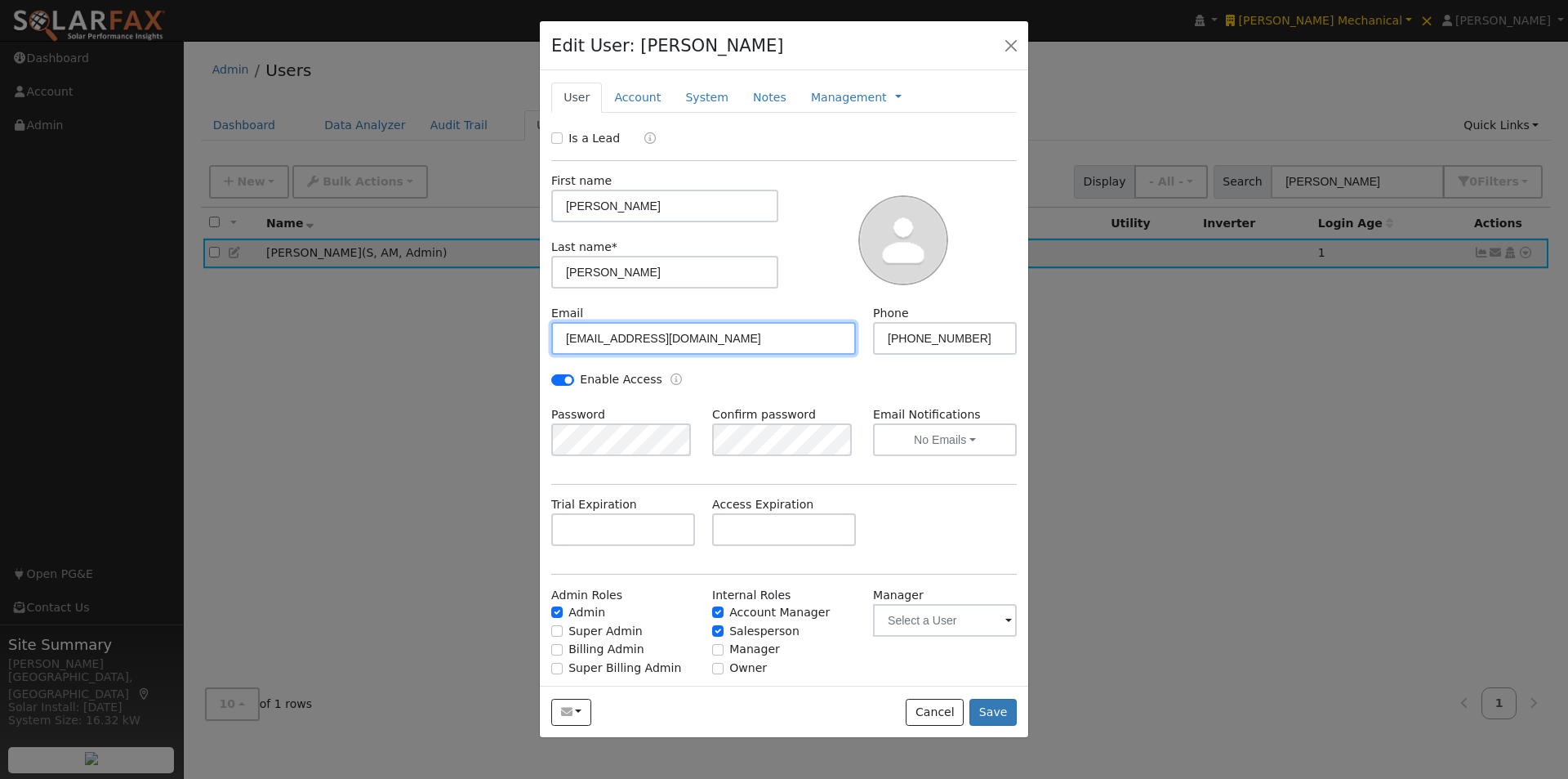
drag, startPoint x: 714, startPoint y: 336, endPoint x: 509, endPoint y: 337, distance: 205.0
click at [509, 337] on div "Edit User: [PERSON_NAME] Default Account Default Account Primary Account New Ac…" at bounding box center [784, 390] width 1568 height 779
